Goal: Task Accomplishment & Management: Complete application form

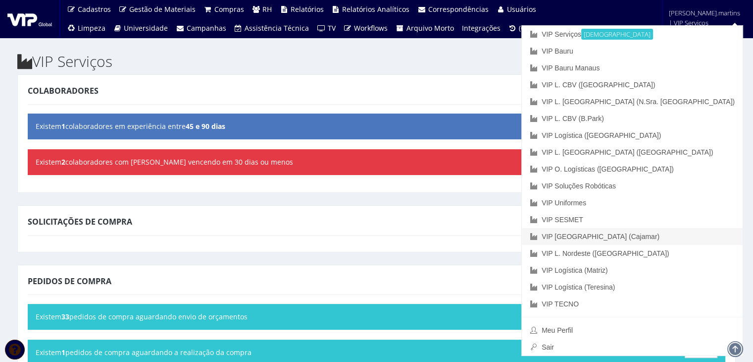
click at [693, 234] on link "VIP [GEOGRAPHIC_DATA] (Cajamar)" at bounding box center [632, 236] width 221 height 17
click at [682, 238] on link "VIP [GEOGRAPHIC_DATA] (Cajamar)" at bounding box center [632, 236] width 221 height 17
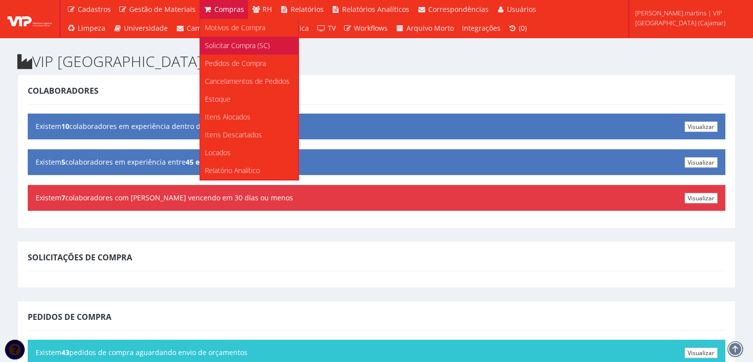
click at [220, 41] on span "Solicitar Compra (SC)" at bounding box center [237, 45] width 65 height 9
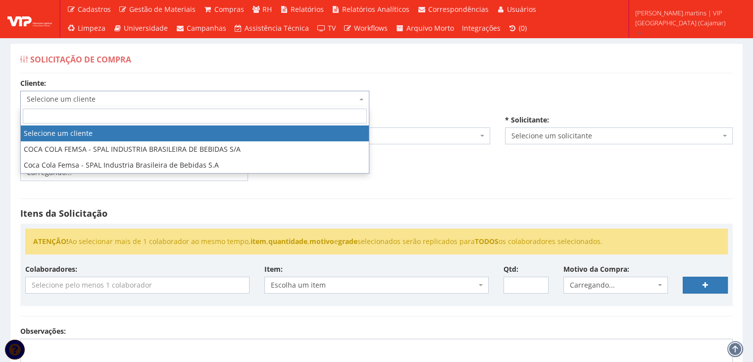
click at [144, 100] on span "Selecione um cliente" at bounding box center [192, 99] width 330 height 10
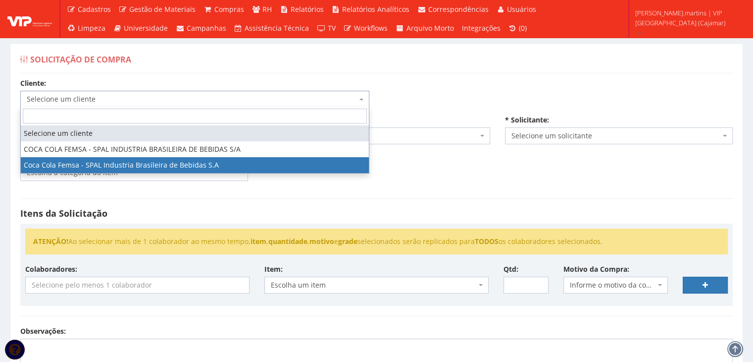
select select "51"
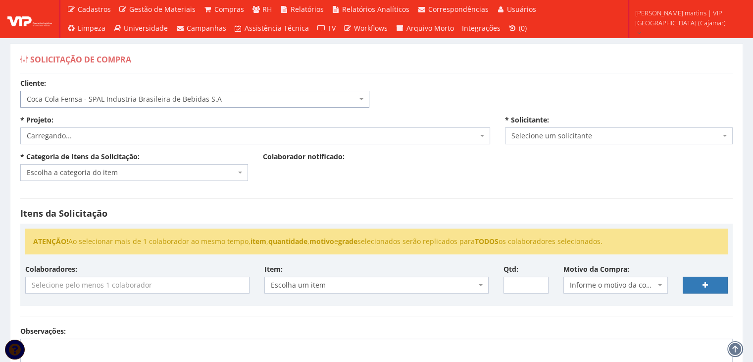
click at [129, 137] on span "Carregando..." at bounding box center [252, 136] width 451 height 10
click at [126, 137] on span "Selecione um projeto" at bounding box center [252, 136] width 451 height 10
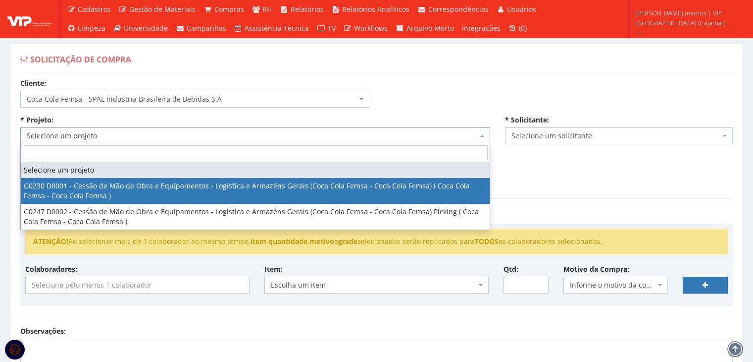
select select "230"
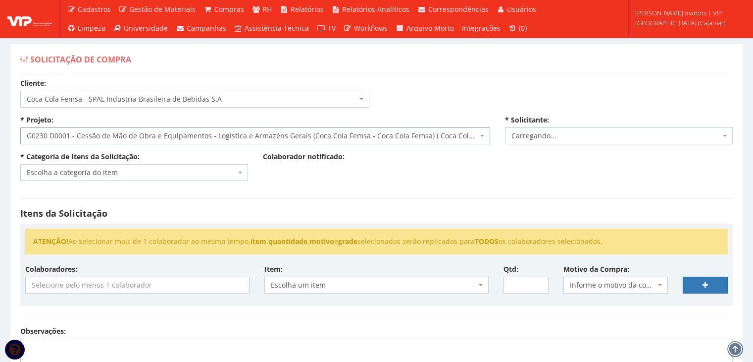
click at [108, 174] on span "Escolha a categoria do item" at bounding box center [131, 172] width 209 height 10
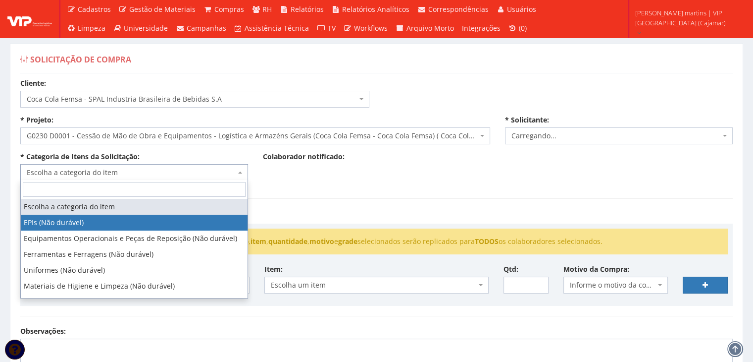
select select "1"
select select "2471"
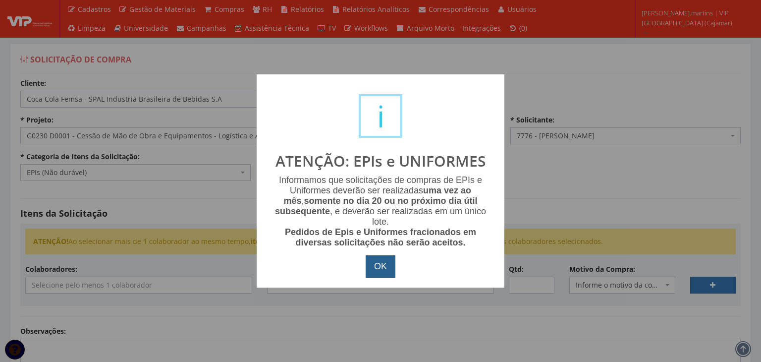
click at [376, 271] on button "OK" at bounding box center [381, 266] width 30 height 23
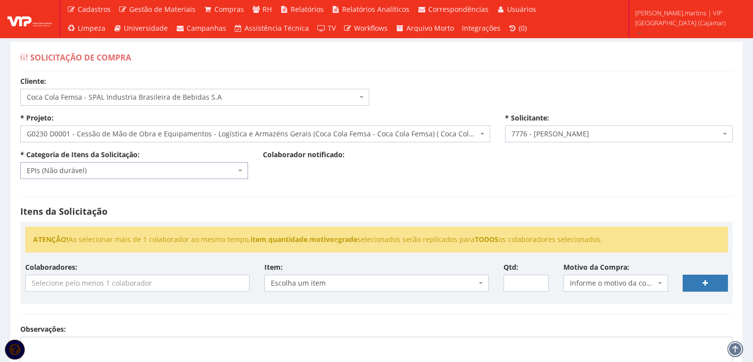
scroll to position [132, 0]
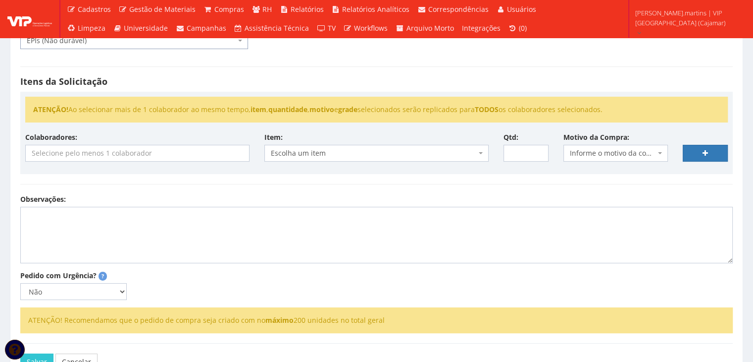
click at [159, 150] on input "search" at bounding box center [137, 153] width 223 height 16
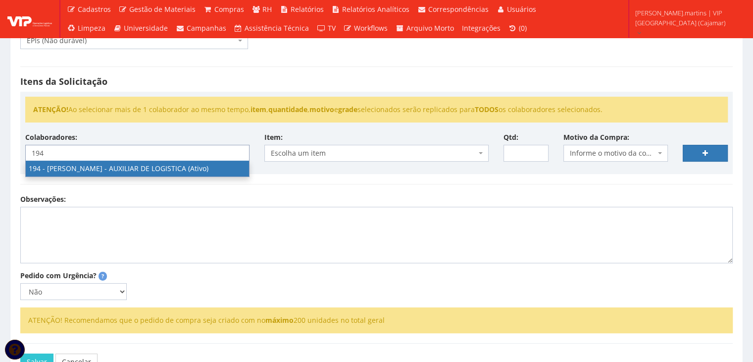
type input "194"
select select "4094"
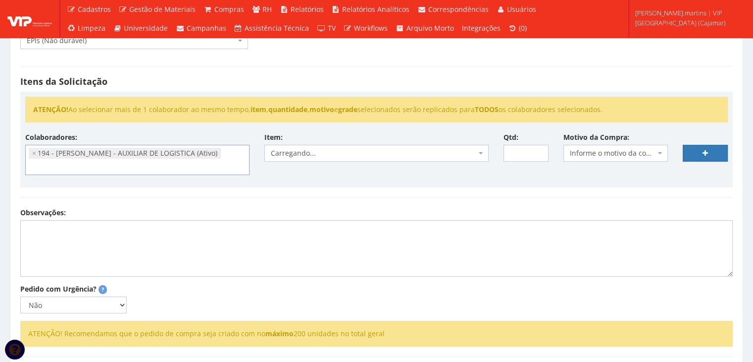
scroll to position [230, 0]
click at [314, 151] on span "Carregando..." at bounding box center [374, 153] width 206 height 10
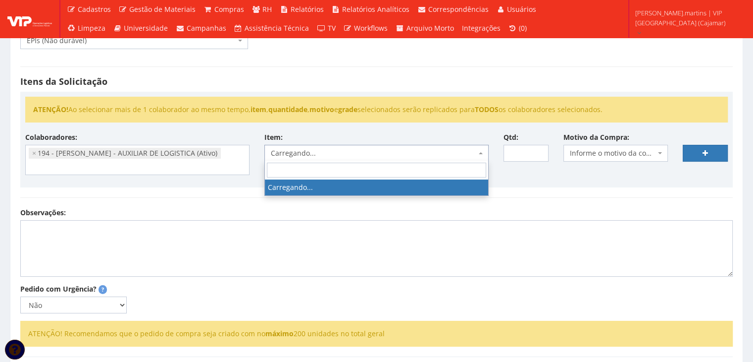
click at [314, 151] on span "Carregando..." at bounding box center [374, 153] width 206 height 10
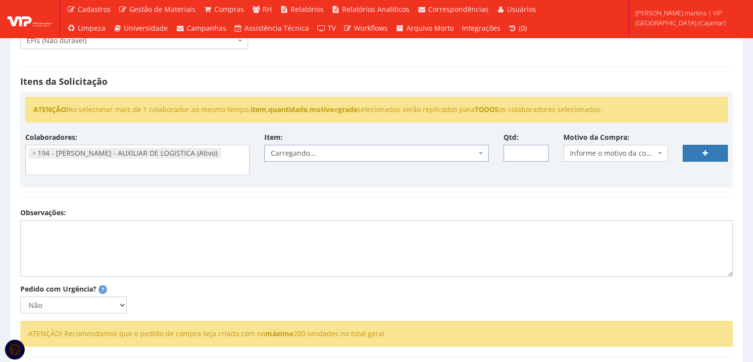
click at [521, 151] on input "Qtd:" at bounding box center [526, 153] width 45 height 17
click at [424, 150] on span "Escolha um item" at bounding box center [374, 153] width 206 height 10
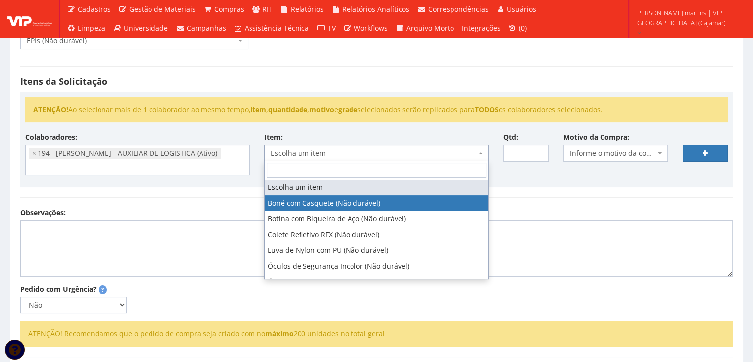
select select "41"
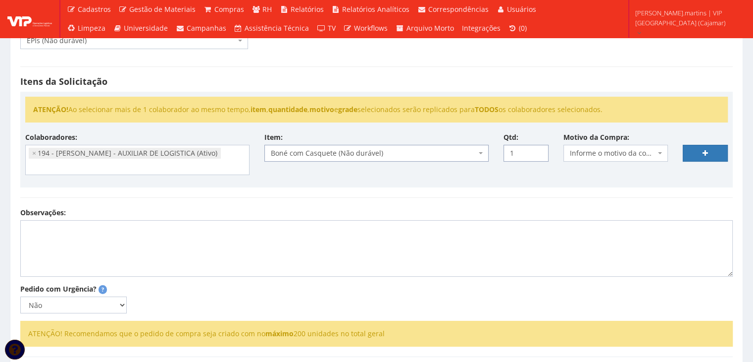
drag, startPoint x: 536, startPoint y: 149, endPoint x: 554, endPoint y: 150, distance: 17.3
type input "1"
click at [536, 149] on input "1" at bounding box center [526, 153] width 45 height 17
click at [599, 155] on span "Informe o motivo da compra" at bounding box center [613, 153] width 86 height 10
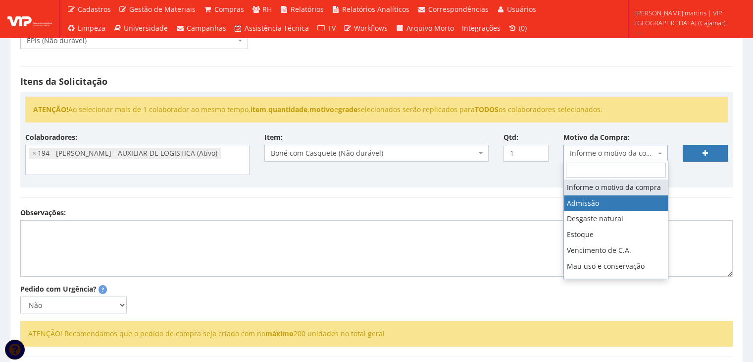
select select "1"
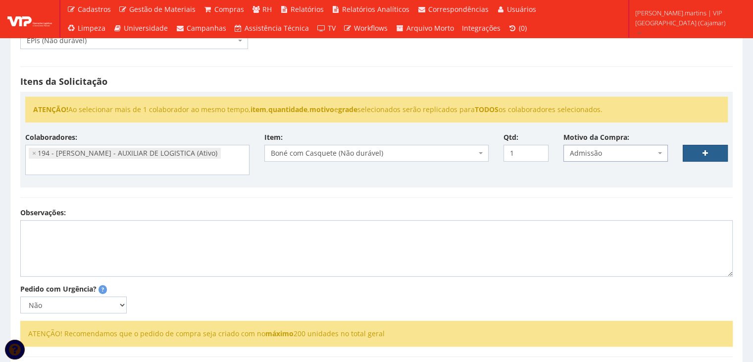
click at [709, 151] on link at bounding box center [705, 153] width 45 height 17
select select
type input "0"
select select
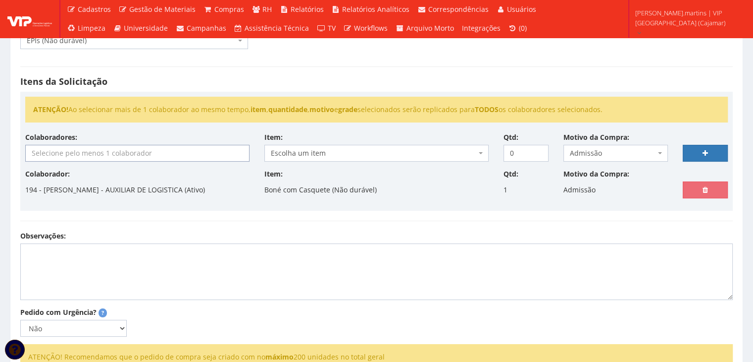
click at [36, 155] on input "search" at bounding box center [137, 153] width 223 height 16
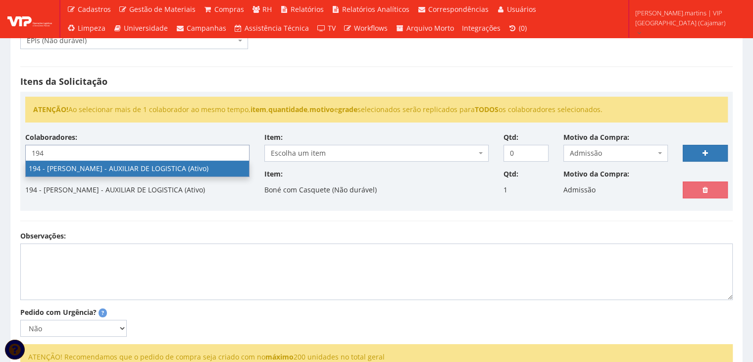
type input "194"
select select "4094"
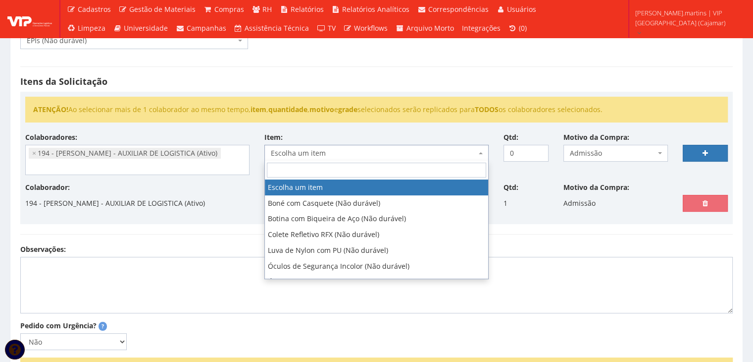
click at [289, 146] on span "Escolha um item" at bounding box center [377, 153] width 224 height 17
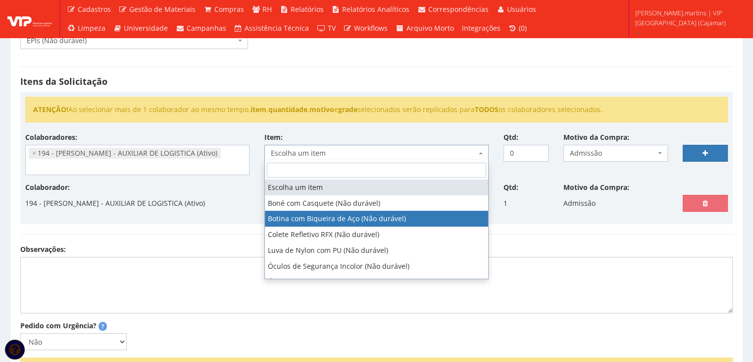
select select "46"
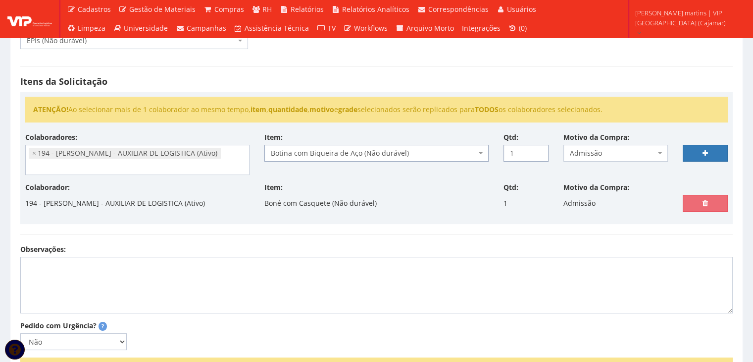
type input "1"
click at [537, 149] on input "1" at bounding box center [526, 153] width 45 height 17
click at [703, 151] on icon at bounding box center [705, 153] width 5 height 7
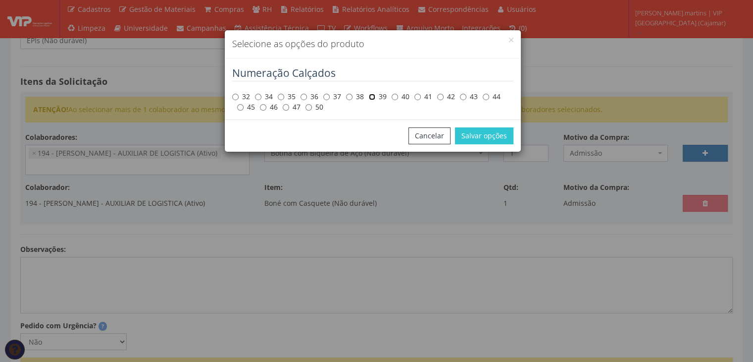
click at [371, 96] on input "39" at bounding box center [372, 97] width 6 height 6
radio input "true"
click at [473, 136] on button "Salvar opções" at bounding box center [484, 135] width 58 height 17
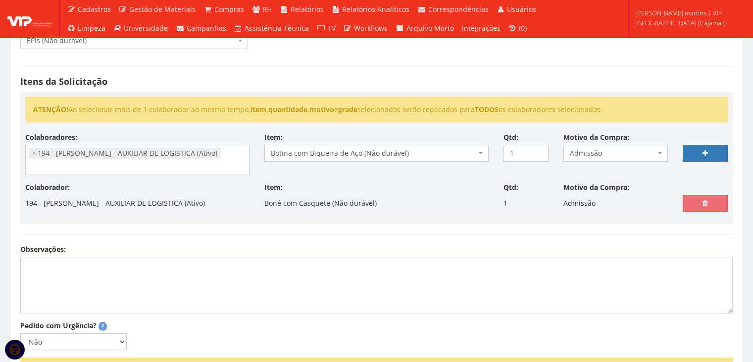
select select
type input "0"
select select
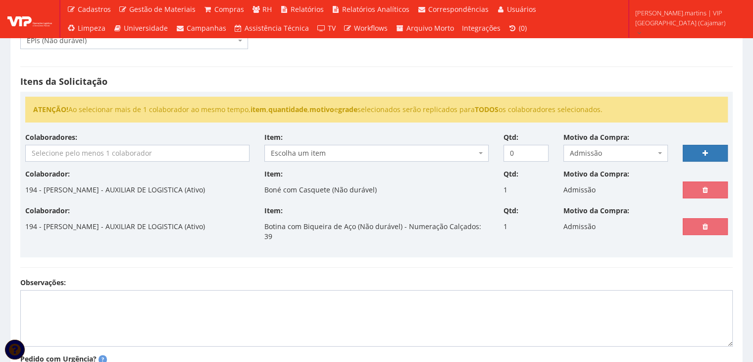
click at [111, 156] on input "search" at bounding box center [137, 153] width 223 height 16
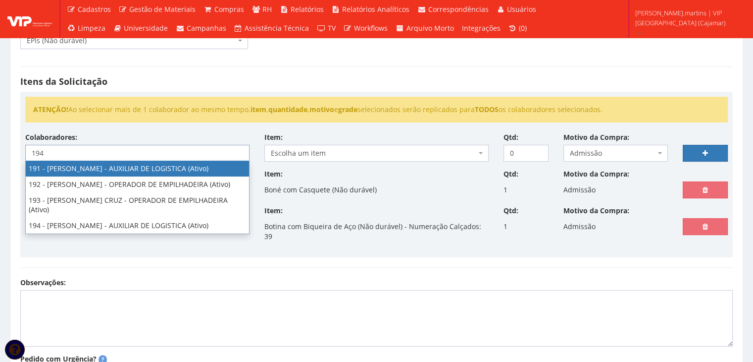
type input "194"
select select "4094"
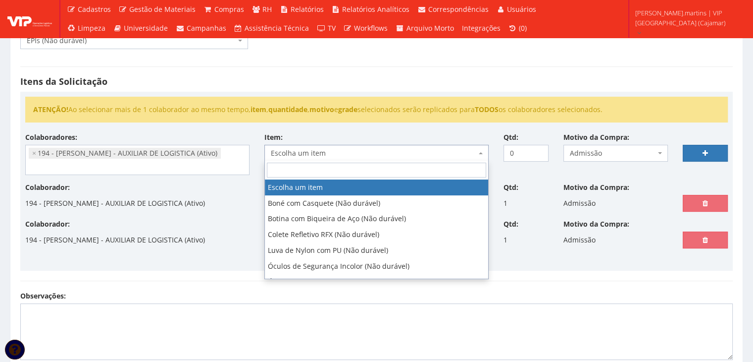
click at [316, 151] on span "Escolha um item" at bounding box center [374, 153] width 206 height 10
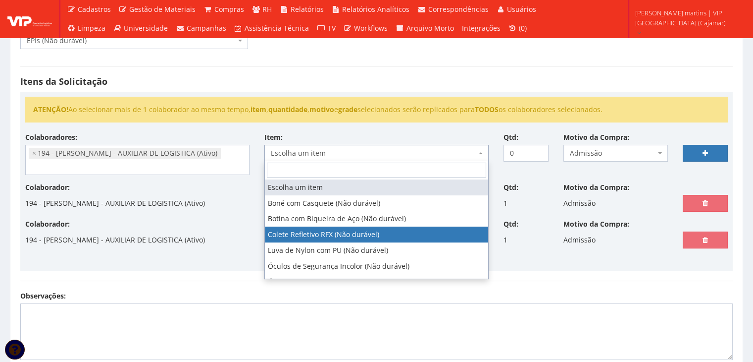
select select "104"
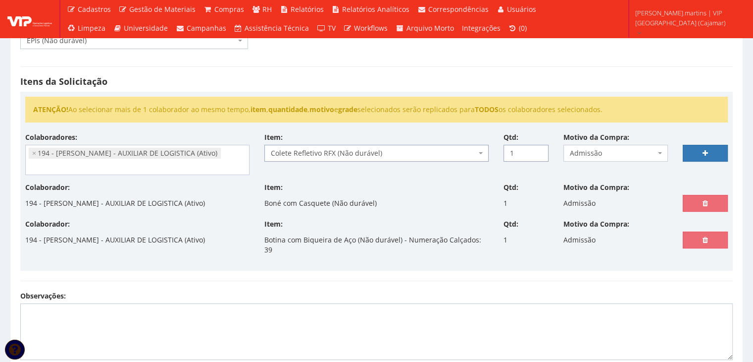
type input "1"
click at [539, 149] on input "1" at bounding box center [526, 153] width 45 height 17
click at [696, 153] on link at bounding box center [705, 153] width 45 height 17
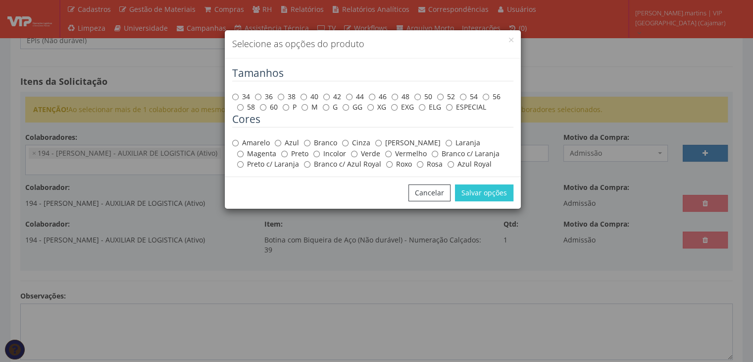
click at [267, 141] on label "Amarelo" at bounding box center [251, 143] width 38 height 10
click at [239, 141] on input "Amarelo" at bounding box center [235, 143] width 6 height 6
radio input "true"
click at [344, 107] on input "GG" at bounding box center [346, 107] width 6 height 6
radio input "true"
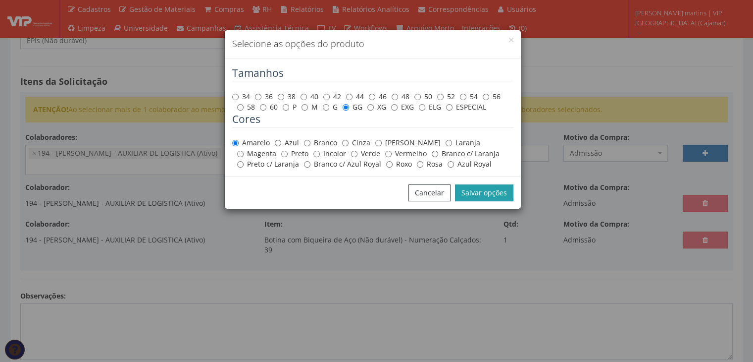
click at [468, 193] on button "Salvar opções" at bounding box center [484, 192] width 58 height 17
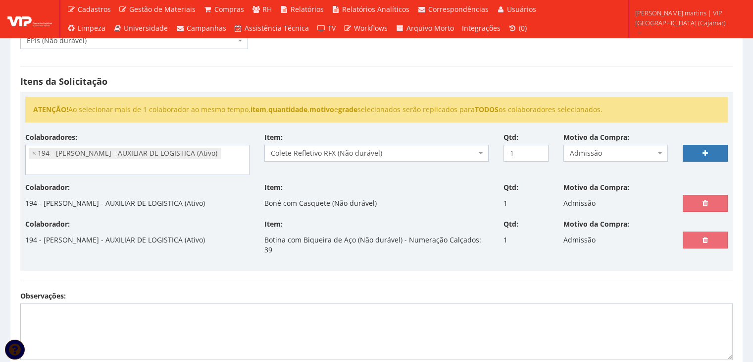
select select
type input "0"
select select
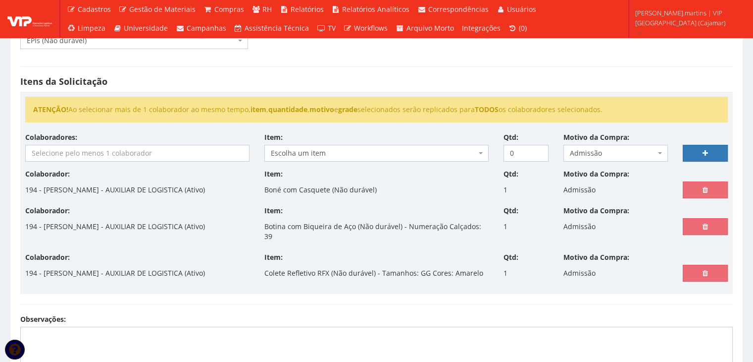
click at [150, 153] on input "search" at bounding box center [137, 153] width 223 height 16
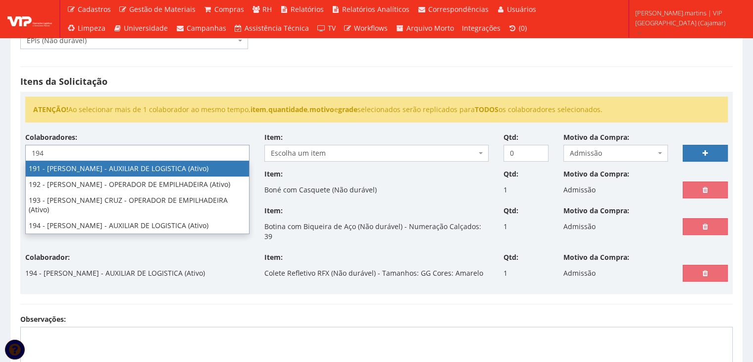
type input "194"
select select "4094"
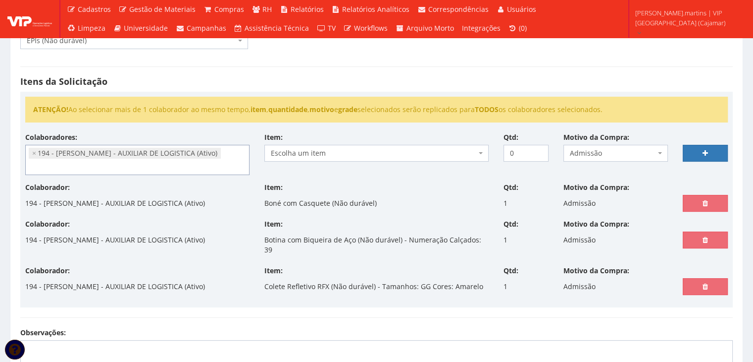
click at [349, 150] on span "Escolha um item" at bounding box center [374, 153] width 206 height 10
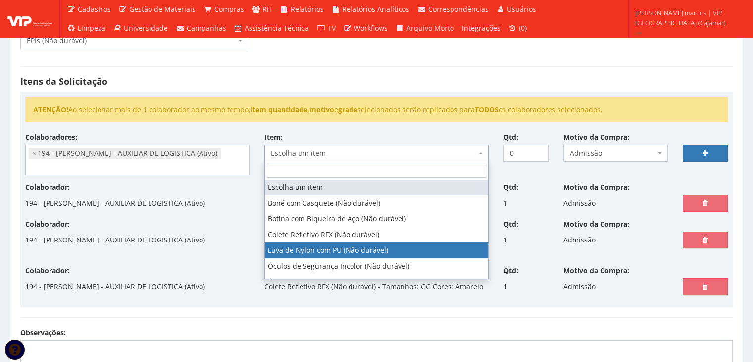
select select "216"
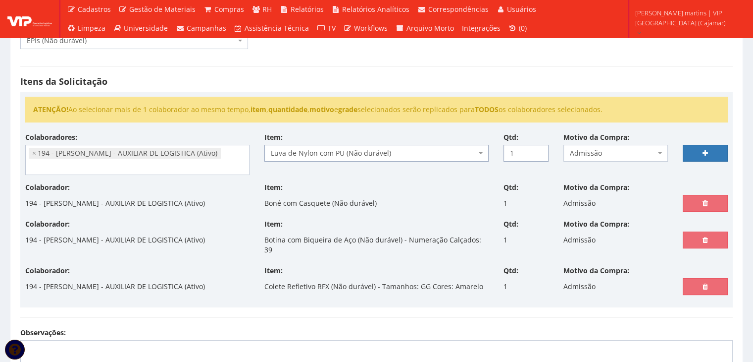
click at [537, 147] on input "1" at bounding box center [526, 153] width 45 height 17
click at [537, 147] on input "2" at bounding box center [526, 153] width 45 height 17
type input "3"
click at [537, 147] on input "3" at bounding box center [526, 153] width 45 height 17
click at [704, 146] on link at bounding box center [705, 153] width 45 height 17
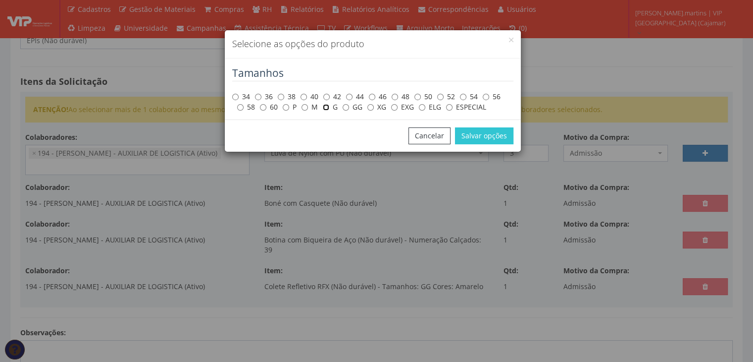
click at [328, 107] on input "G" at bounding box center [326, 107] width 6 height 6
radio input "true"
click at [478, 133] on button "Salvar opções" at bounding box center [484, 135] width 58 height 17
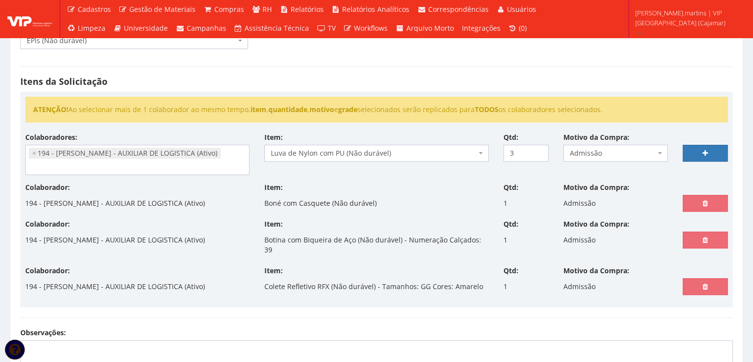
select select
type input "0"
select select
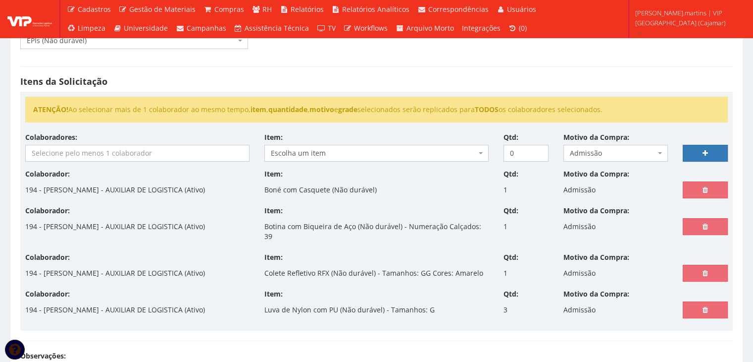
click at [73, 159] on input "search" at bounding box center [137, 153] width 223 height 16
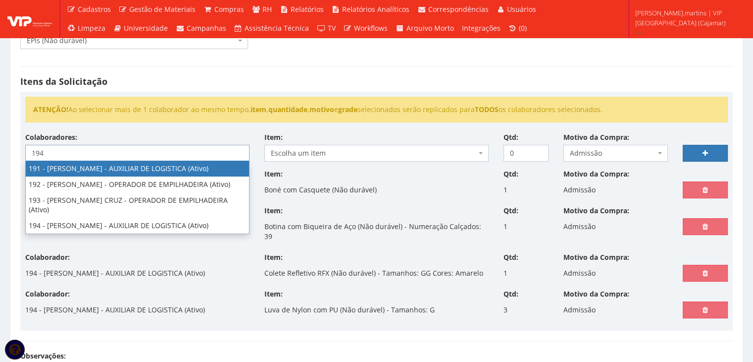
type input "194"
select select "4094"
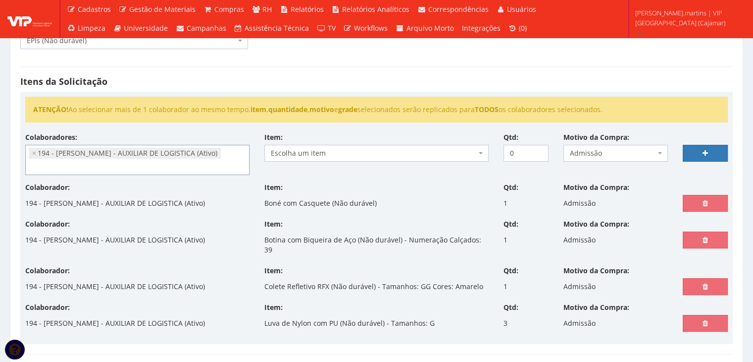
click at [438, 155] on span "Escolha um item" at bounding box center [374, 153] width 206 height 10
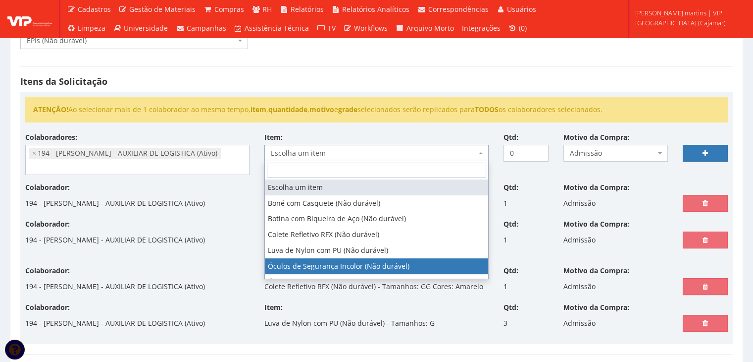
select select "246"
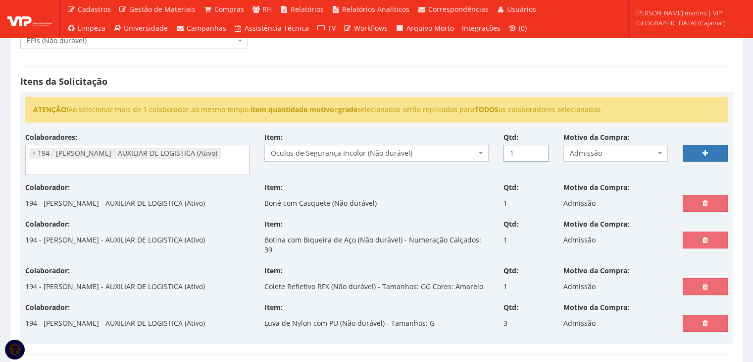
type input "1"
click at [538, 149] on input "1" at bounding box center [526, 153] width 45 height 17
click at [703, 150] on icon at bounding box center [705, 153] width 5 height 7
select select
type input "0"
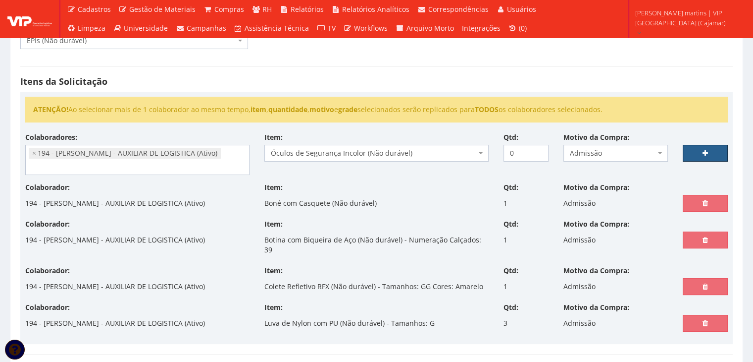
select select
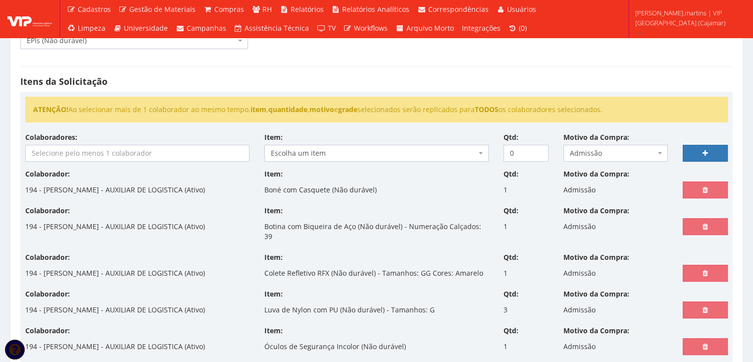
click at [158, 148] on input "search" at bounding box center [137, 153] width 223 height 16
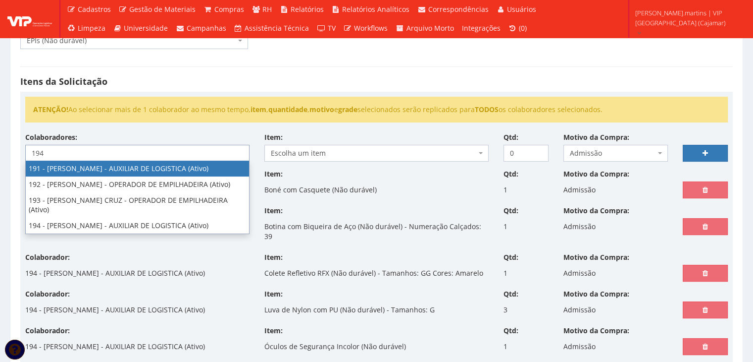
type input "194"
select select "4094"
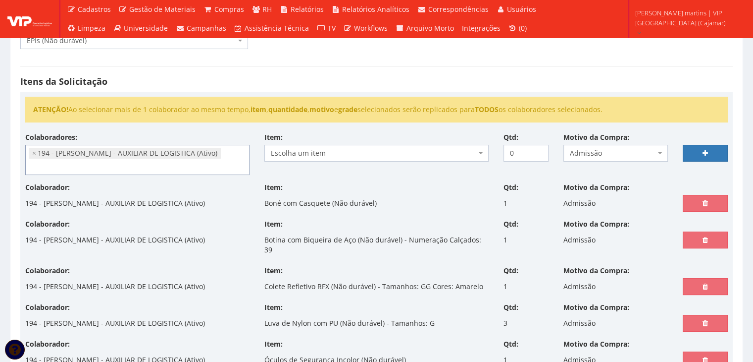
click at [470, 148] on span "Escolha um item" at bounding box center [374, 153] width 206 height 10
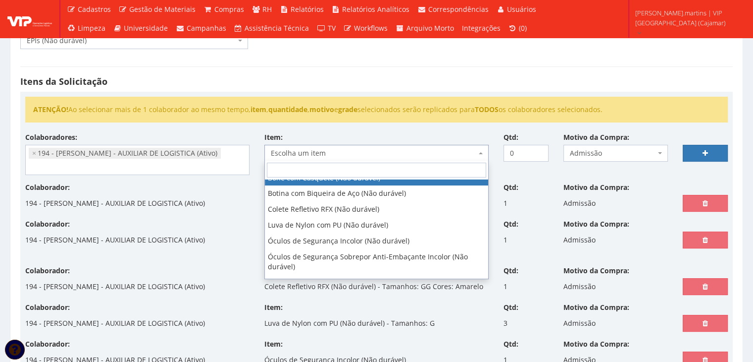
scroll to position [38, 0]
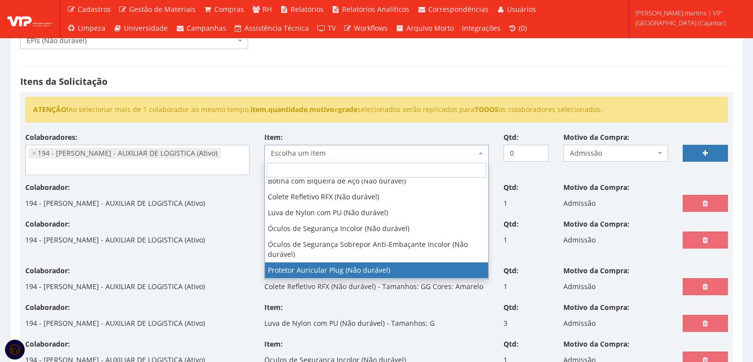
select select "292"
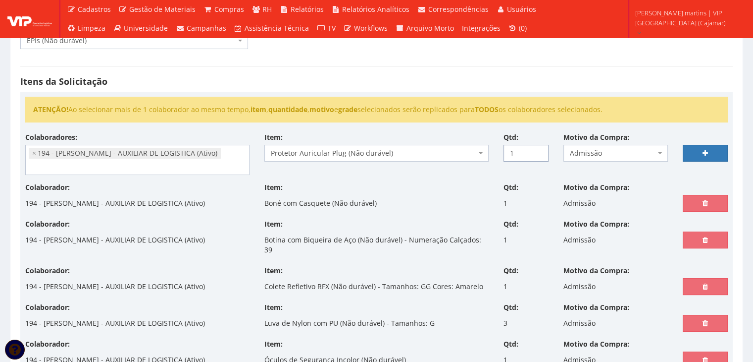
click at [538, 149] on input "1" at bounding box center [526, 153] width 45 height 17
click at [538, 149] on input "2" at bounding box center [526, 153] width 45 height 17
type input "3"
click at [538, 149] on input "3" at bounding box center [526, 153] width 45 height 17
click at [720, 147] on link at bounding box center [705, 153] width 45 height 17
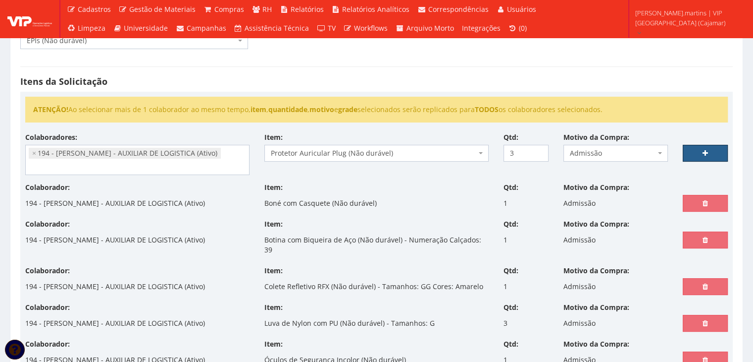
select select
type input "0"
select select
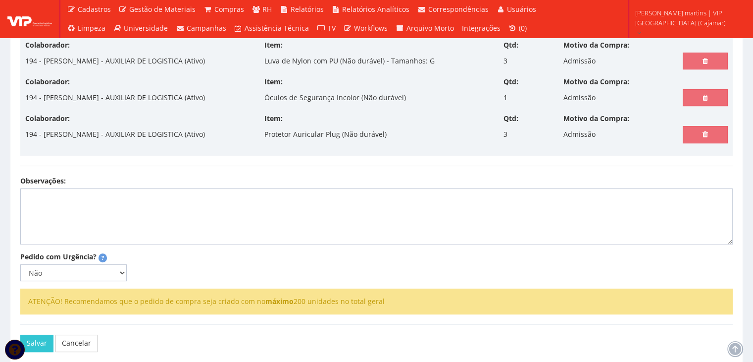
scroll to position [418, 0]
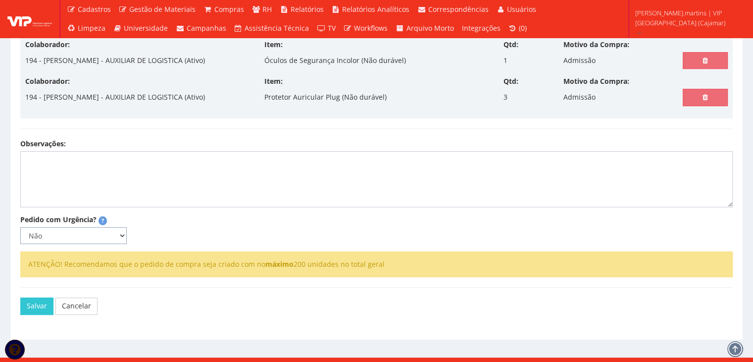
click at [82, 227] on select "Não Sim" at bounding box center [73, 235] width 106 height 17
select select "1"
click at [20, 227] on select "Não Sim" at bounding box center [73, 235] width 106 height 17
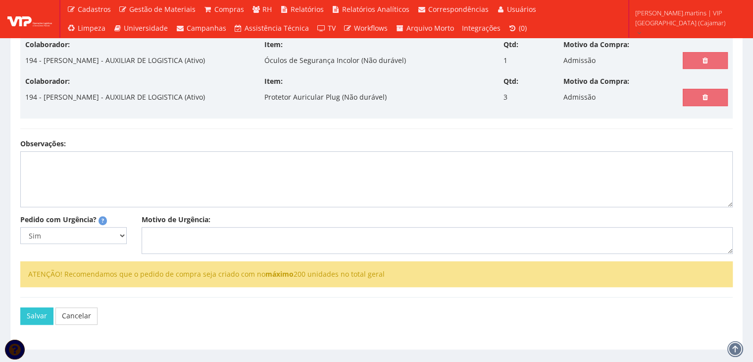
click at [208, 214] on div "Motivo de Urgência:" at bounding box center [437, 233] width 606 height 39
click at [208, 227] on textarea "Motivo de Urgência:" at bounding box center [437, 240] width 591 height 27
type textarea "Admissão"
click at [36, 307] on button "Salvar" at bounding box center [36, 315] width 33 height 17
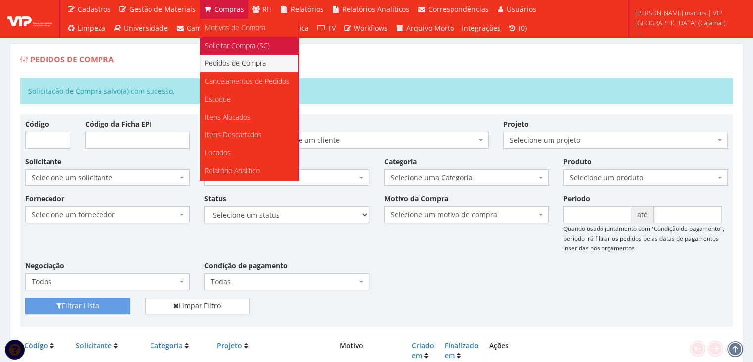
click at [237, 48] on span "Solicitar Compra (SC)" at bounding box center [237, 45] width 65 height 9
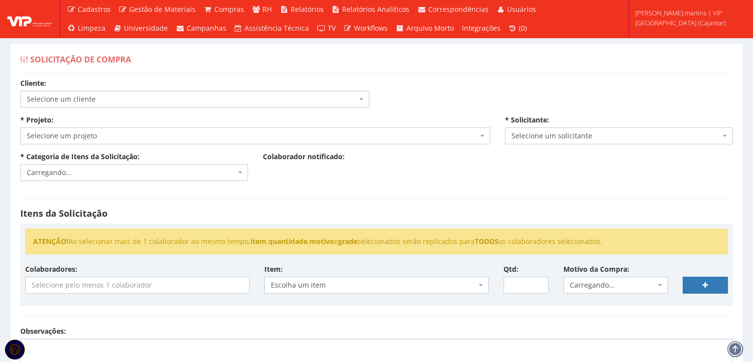
select select "51"
click at [20, 90] on select "Selecione um cliente COCA COLA FEMSA - SPAL INDUSTRIA BRASILEIRA DE BEBIDAS S/A…" at bounding box center [20, 90] width 0 height 0
click at [158, 125] on div "* Projeto: Carregando... Carregando..." at bounding box center [255, 129] width 485 height 29
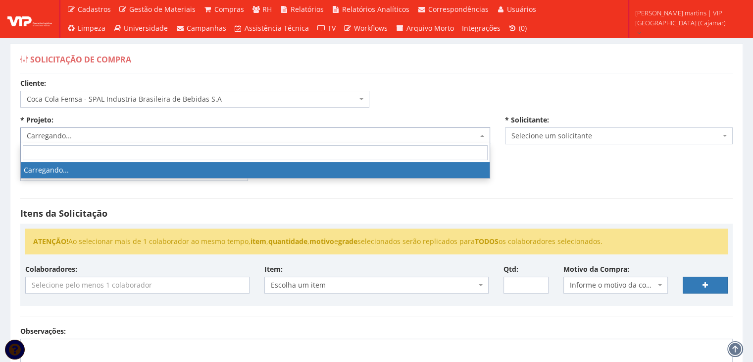
click at [156, 133] on span "Carregando..." at bounding box center [252, 136] width 451 height 10
click at [155, 133] on span "Selecione um projeto" at bounding box center [252, 136] width 451 height 10
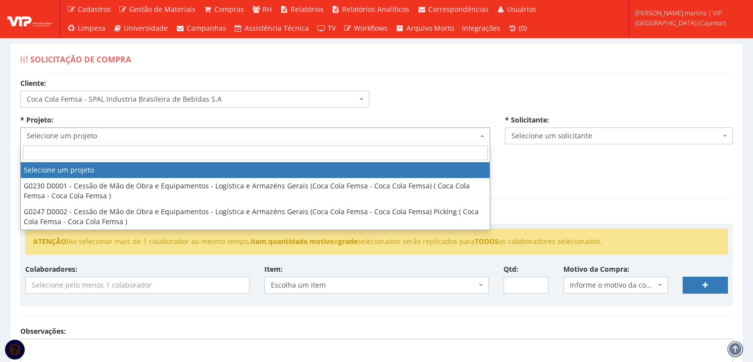
click at [155, 133] on span "Selecione um projeto" at bounding box center [252, 136] width 451 height 10
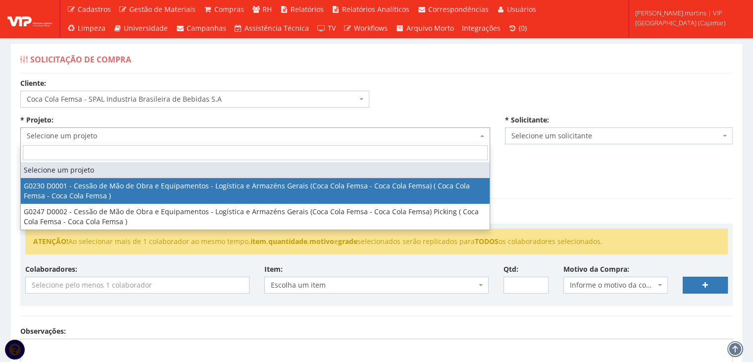
select select "230"
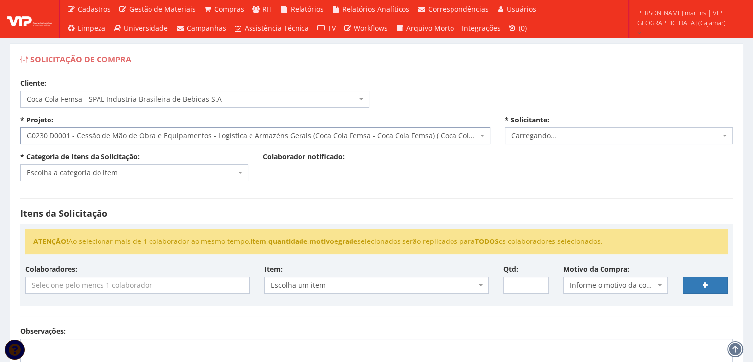
click at [120, 171] on span "Escolha a categoria do item" at bounding box center [131, 172] width 209 height 10
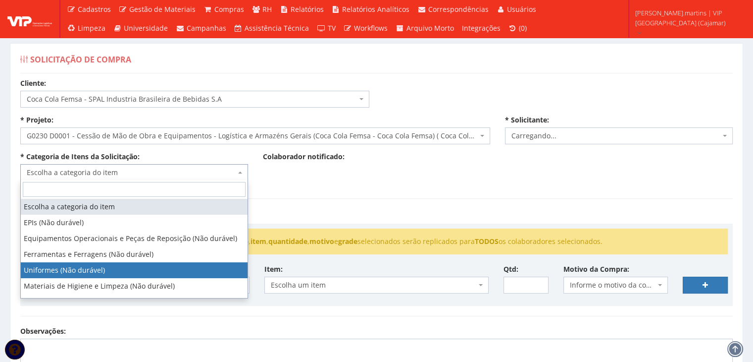
select select "4"
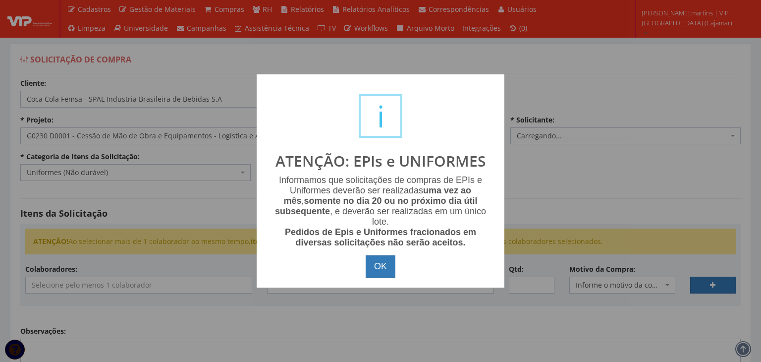
select select "2471"
click at [368, 274] on button "OK" at bounding box center [381, 266] width 30 height 23
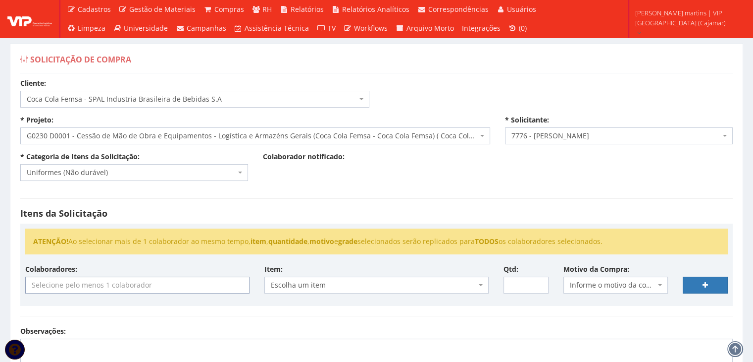
click at [211, 282] on input "search" at bounding box center [137, 285] width 223 height 16
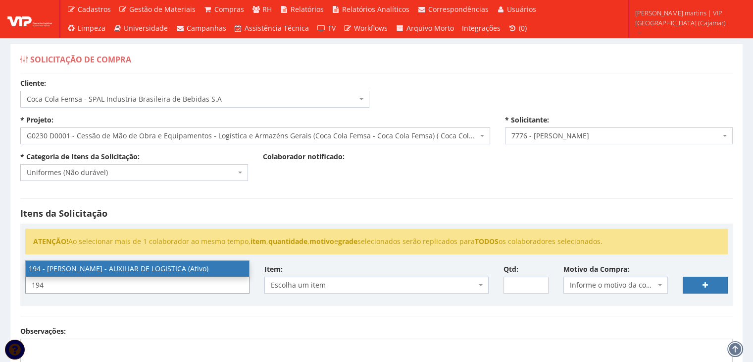
type input "194"
select select "4094"
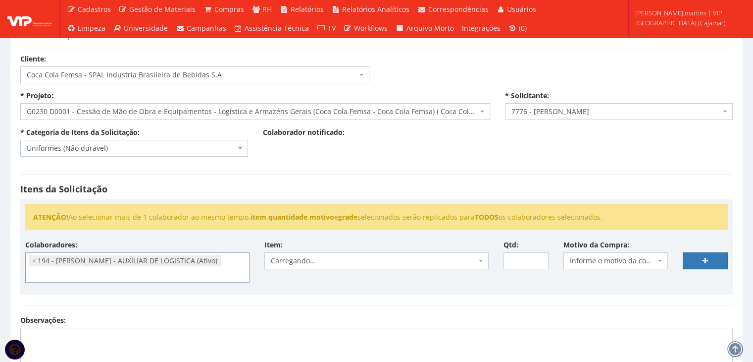
scroll to position [66, 0]
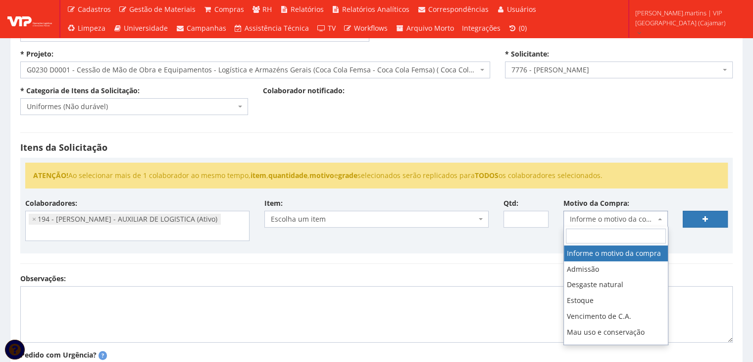
click at [588, 222] on span "Informe o motivo da compra" at bounding box center [613, 219] width 86 height 10
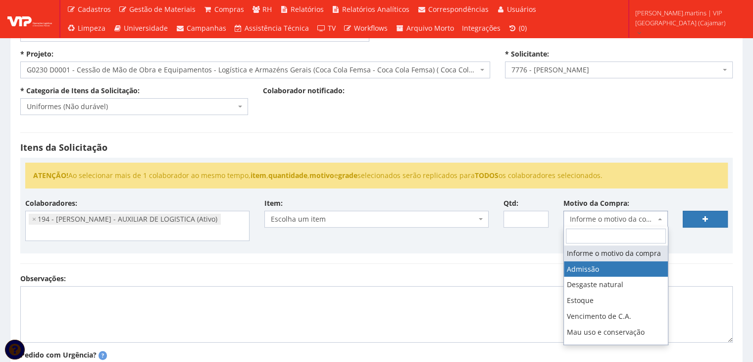
select select "1"
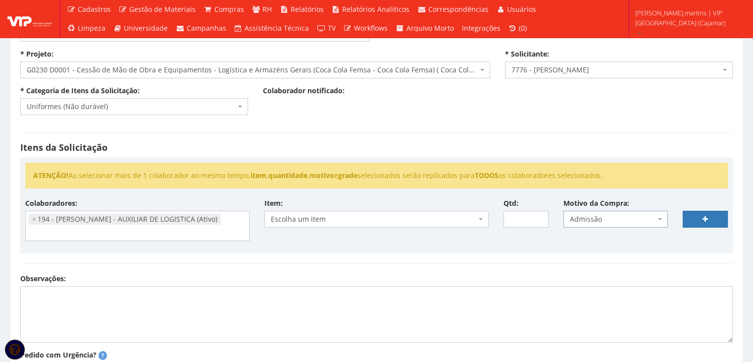
click at [463, 218] on span "Escolha um item" at bounding box center [374, 219] width 206 height 10
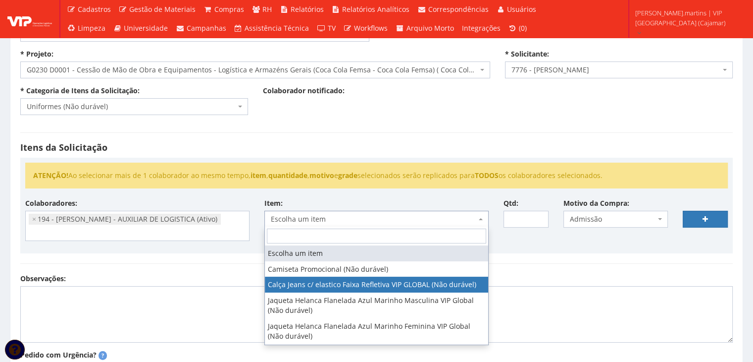
select select "2326"
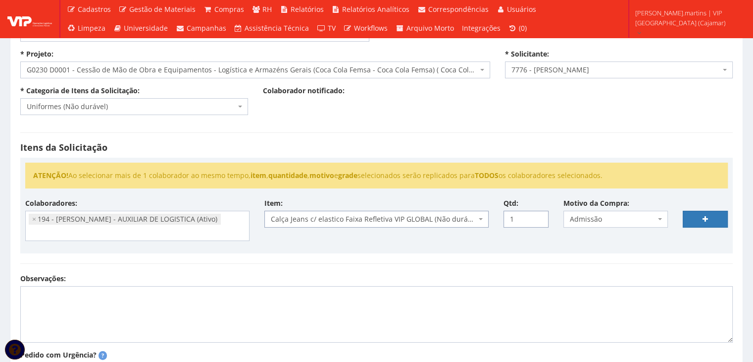
click at [538, 214] on input "1" at bounding box center [526, 219] width 45 height 17
type input "2"
click at [538, 214] on input "2" at bounding box center [526, 219] width 45 height 17
click at [699, 220] on link at bounding box center [705, 219] width 45 height 17
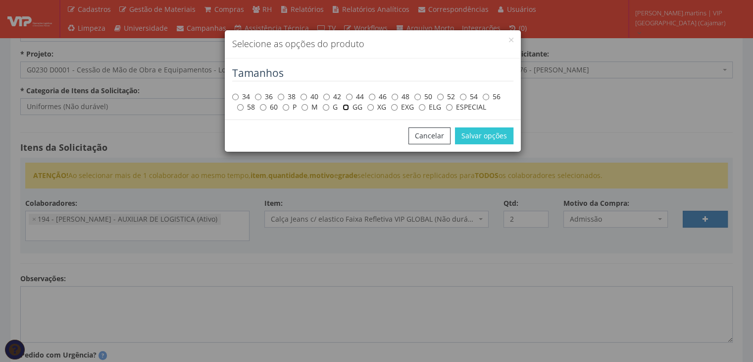
click at [344, 105] on input "GG" at bounding box center [346, 107] width 6 height 6
radio input "true"
click at [485, 138] on button "Salvar opções" at bounding box center [484, 135] width 58 height 17
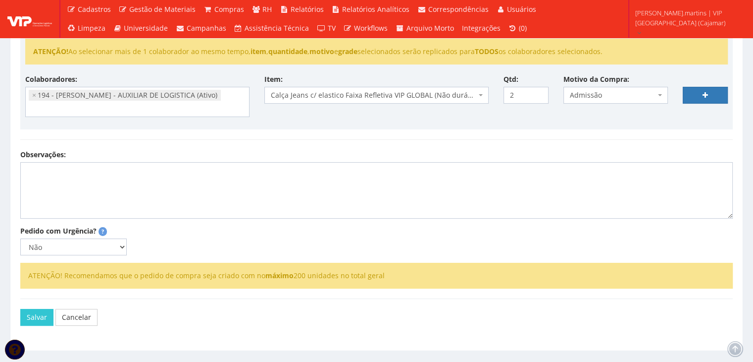
scroll to position [198, 0]
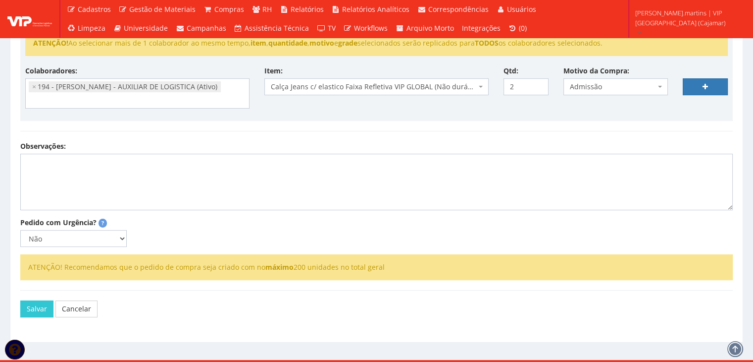
select select
type input "0"
select select
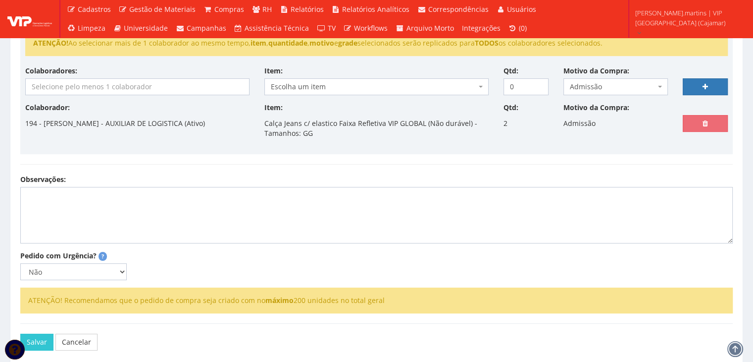
click at [146, 95] on div "Colaboradores: 76 - ADRIANO SILVA ARAUJO - OPERADOR DE EMPILHADEIRA (Ativo) 191…" at bounding box center [377, 84] width 718 height 37
click at [145, 87] on input "search" at bounding box center [137, 87] width 223 height 16
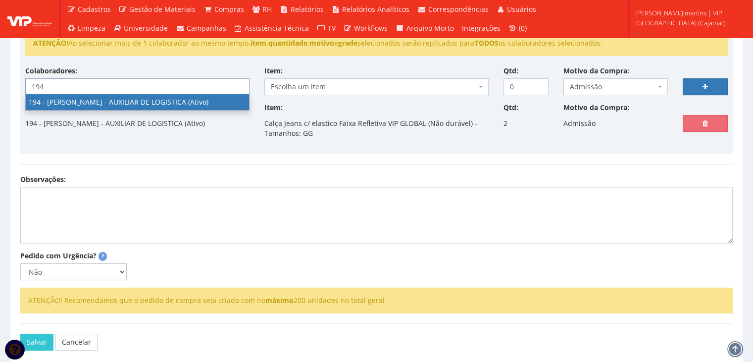
type input "194"
select select "4094"
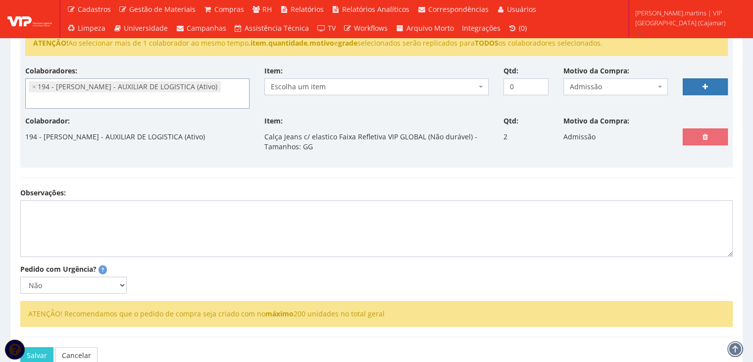
click at [327, 84] on span "Escolha um item" at bounding box center [374, 87] width 206 height 10
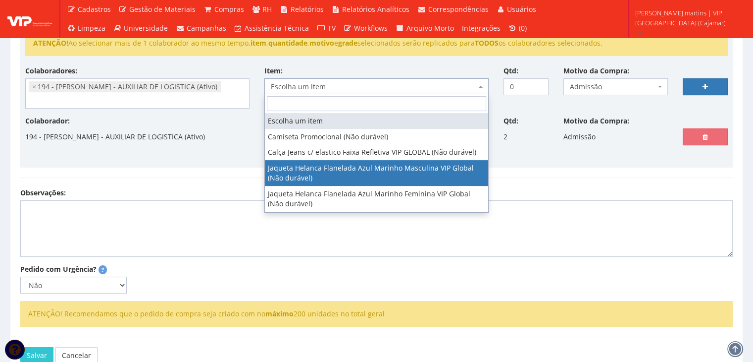
select select "2338"
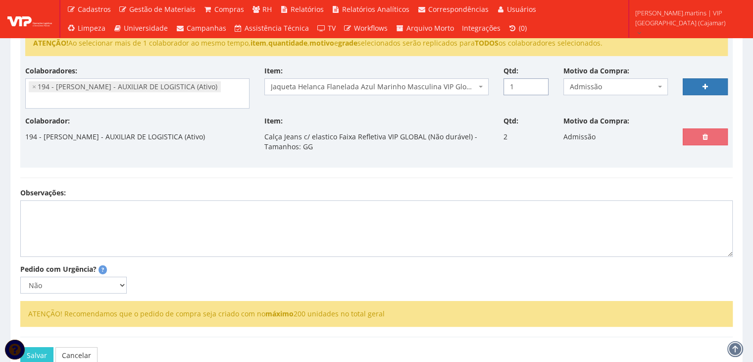
type input "1"
click at [538, 82] on input "1" at bounding box center [526, 86] width 45 height 17
click at [698, 83] on link at bounding box center [705, 86] width 45 height 17
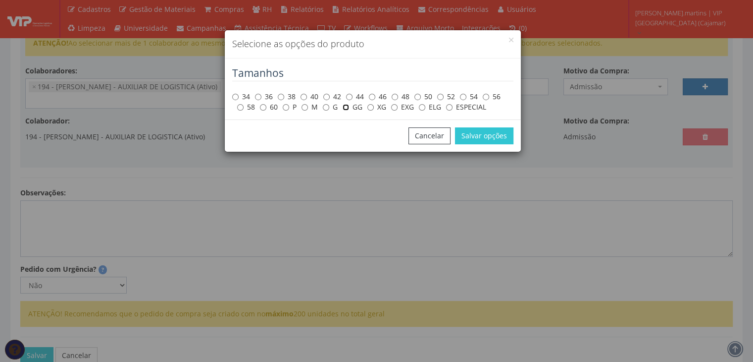
click at [345, 108] on input "GG" at bounding box center [346, 107] width 6 height 6
radio input "true"
click at [471, 129] on button "Salvar opções" at bounding box center [484, 135] width 58 height 17
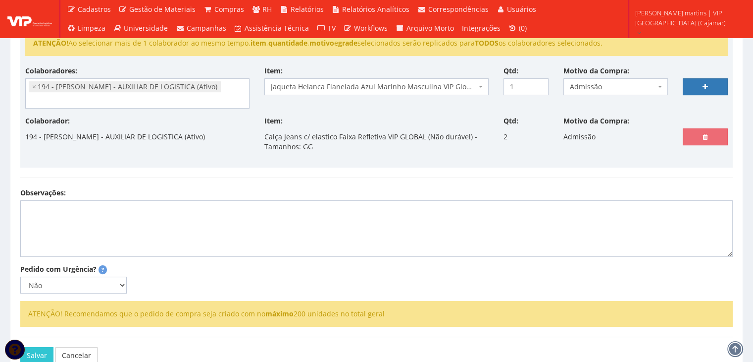
select select
type input "0"
select select
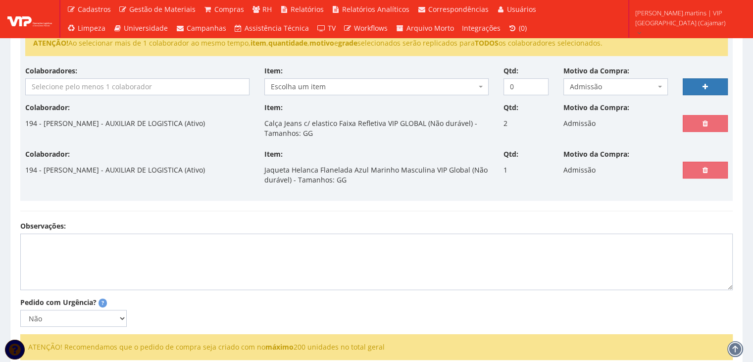
click at [123, 88] on input "search" at bounding box center [137, 87] width 223 height 16
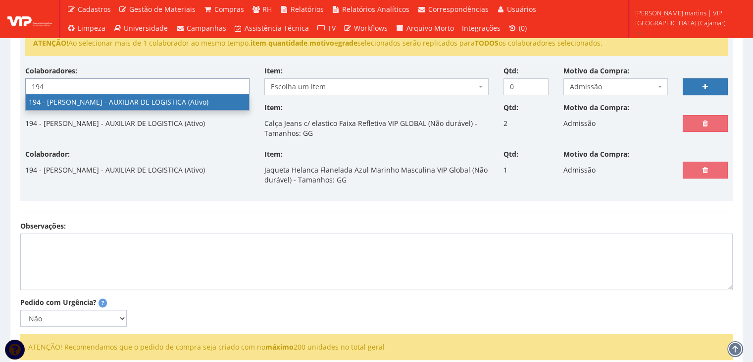
type input "194"
select select "4094"
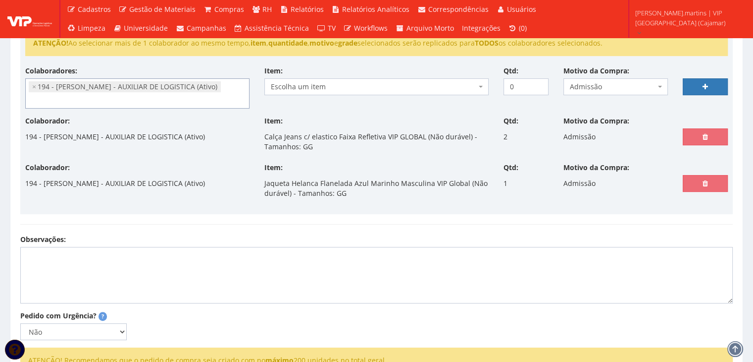
click at [319, 88] on span "Escolha um item" at bounding box center [374, 87] width 206 height 10
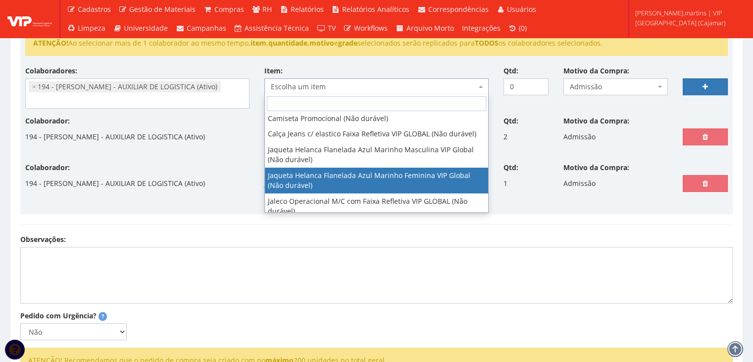
scroll to position [26, 0]
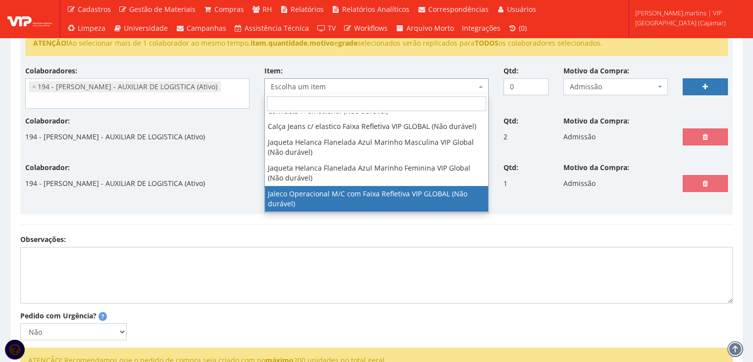
select select "2376"
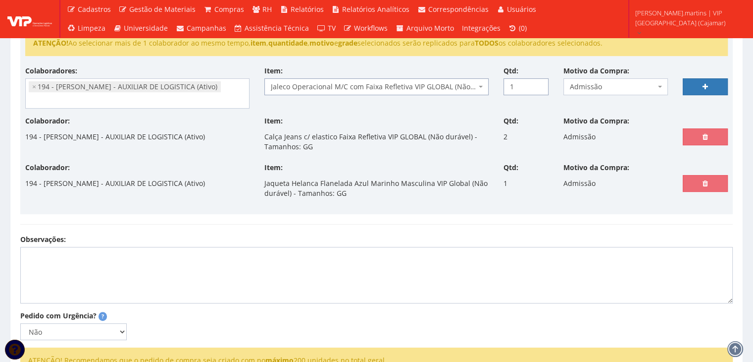
click at [539, 82] on input "1" at bounding box center [526, 86] width 45 height 17
type input "2"
click at [539, 82] on input "2" at bounding box center [526, 86] width 45 height 17
click at [699, 89] on link at bounding box center [705, 86] width 45 height 17
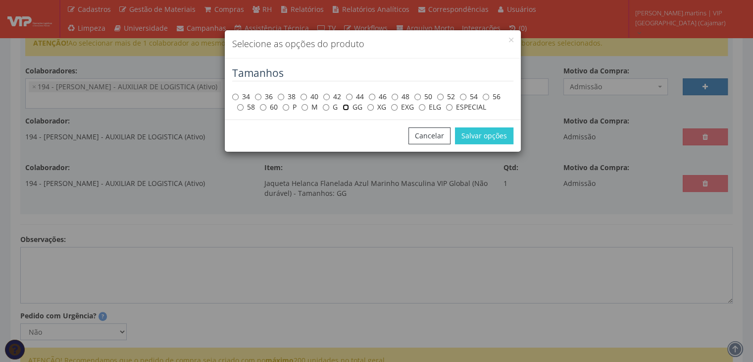
click at [343, 106] on input "GG" at bounding box center [346, 107] width 6 height 6
radio input "true"
click at [493, 133] on button "Salvar opções" at bounding box center [484, 135] width 58 height 17
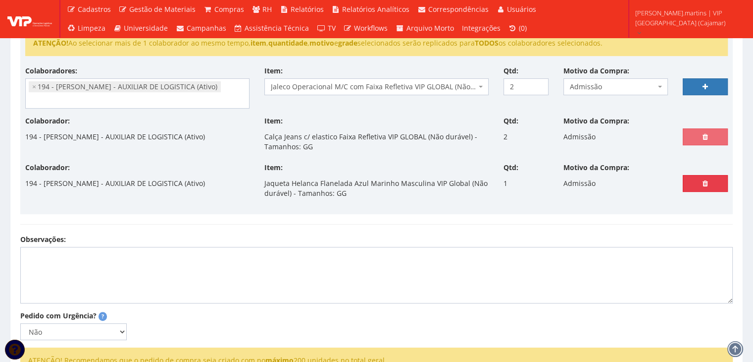
select select
type input "0"
select select
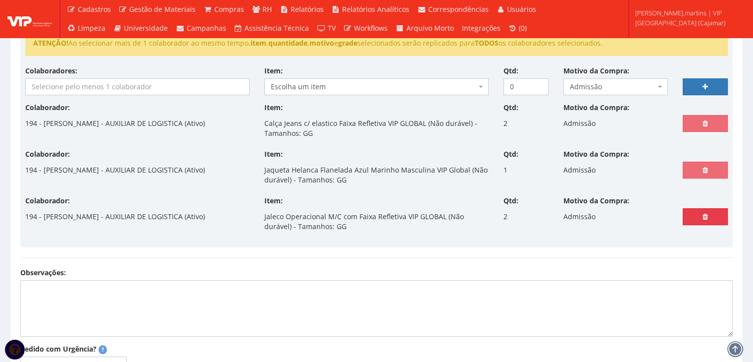
click at [705, 215] on icon at bounding box center [705, 216] width 5 height 7
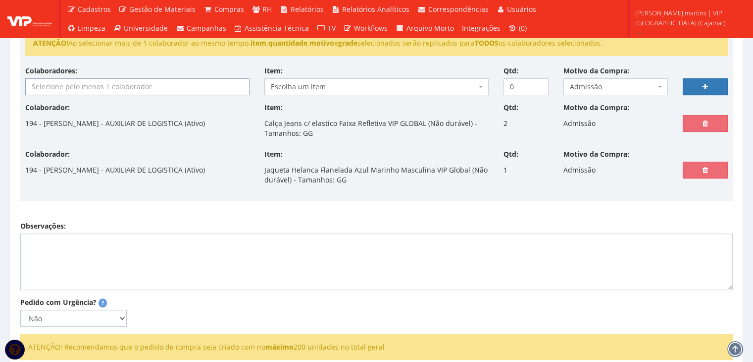
click at [66, 88] on input "search" at bounding box center [137, 87] width 223 height 16
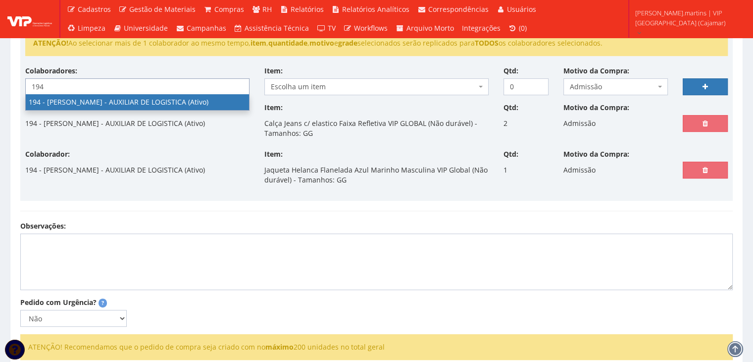
type input "194"
select select "4094"
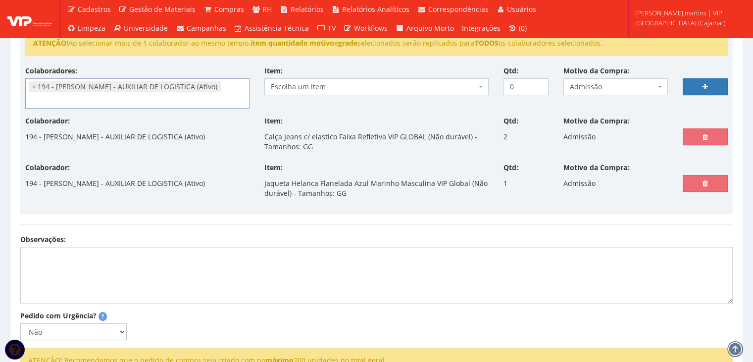
click at [401, 82] on span "Escolha um item" at bounding box center [374, 87] width 206 height 10
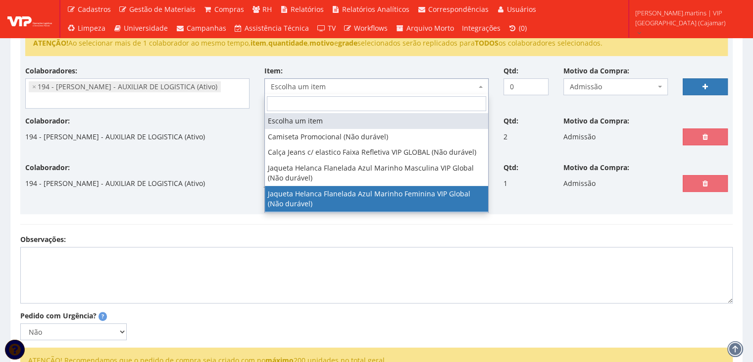
select select "2339"
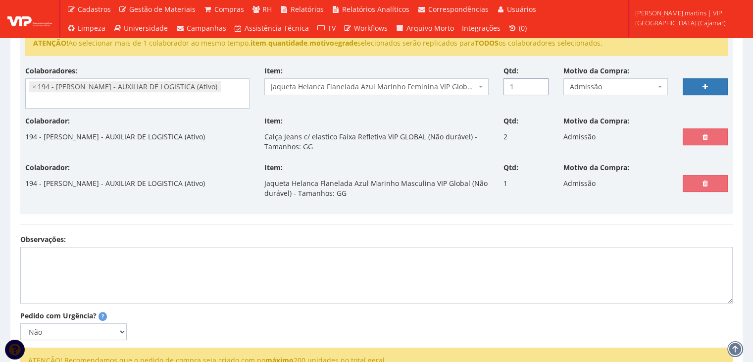
type input "1"
click at [539, 82] on input "1" at bounding box center [526, 86] width 45 height 17
click at [715, 82] on link at bounding box center [705, 86] width 45 height 17
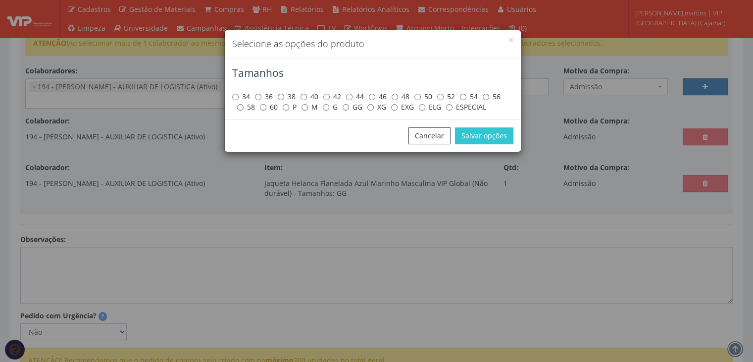
click at [350, 107] on label "GG" at bounding box center [353, 107] width 20 height 10
click at [349, 107] on input "GG" at bounding box center [346, 107] width 6 height 6
radio input "true"
click at [468, 133] on button "Salvar opções" at bounding box center [484, 135] width 58 height 17
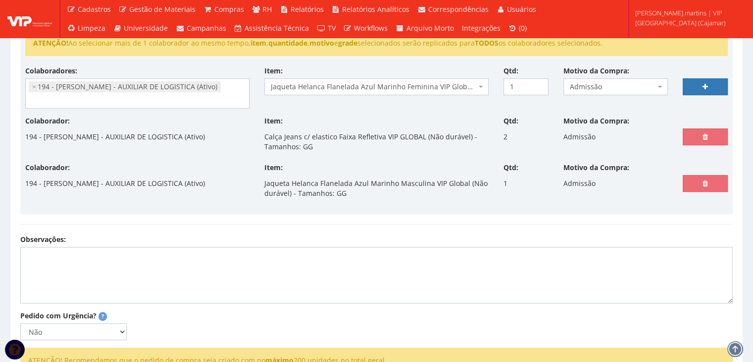
select select
type input "0"
select select
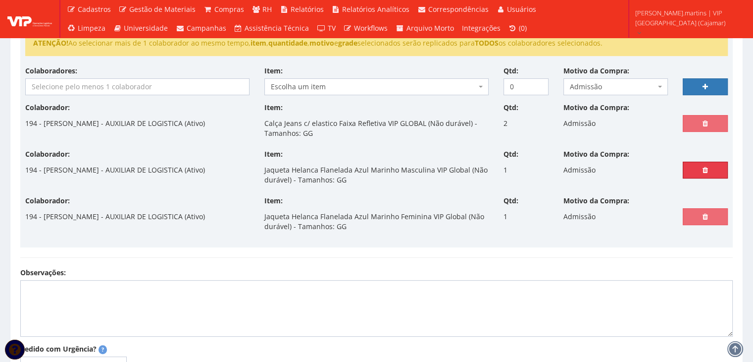
drag, startPoint x: 694, startPoint y: 168, endPoint x: 413, endPoint y: 52, distance: 304.9
click at [694, 168] on link at bounding box center [705, 169] width 45 height 17
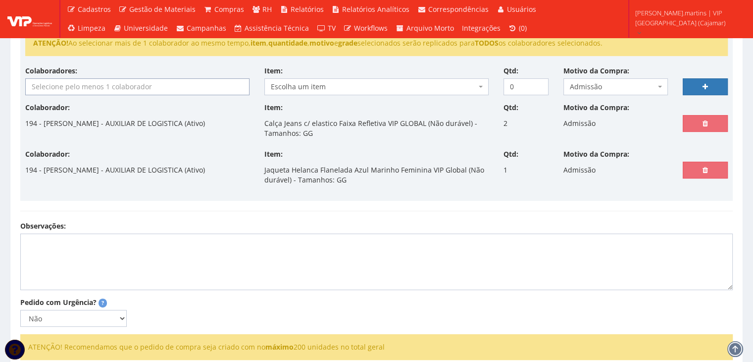
click at [92, 86] on input "search" at bounding box center [137, 87] width 223 height 16
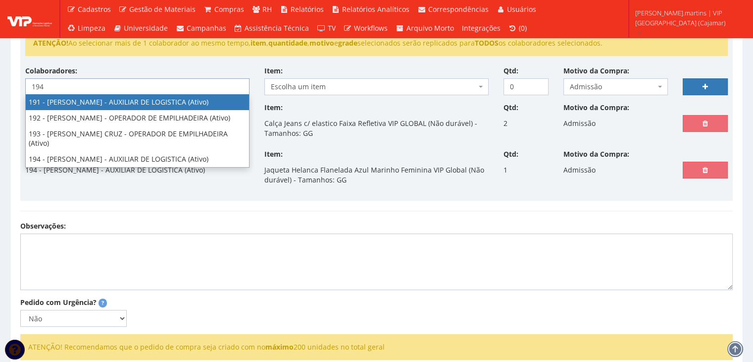
type input "194"
select select "4094"
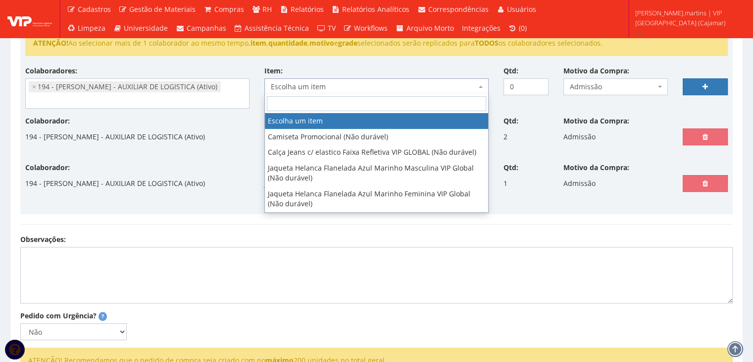
click at [317, 85] on span "Escolha um item" at bounding box center [374, 87] width 206 height 10
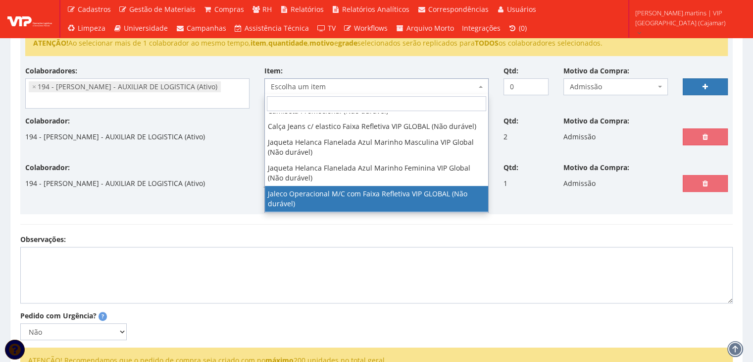
select select "2376"
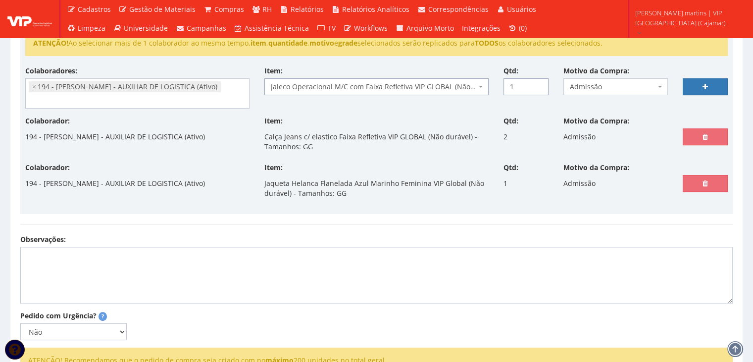
click at [538, 82] on input "1" at bounding box center [526, 86] width 45 height 17
type input "2"
click at [538, 82] on input "2" at bounding box center [526, 86] width 45 height 17
click at [708, 81] on link at bounding box center [705, 86] width 45 height 17
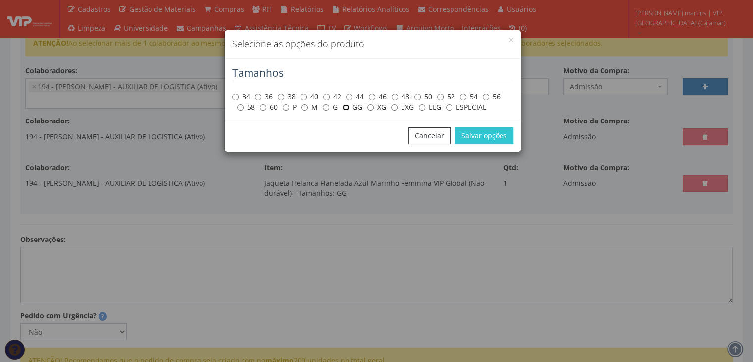
click at [346, 109] on input "GG" at bounding box center [346, 107] width 6 height 6
radio input "true"
click at [488, 137] on button "Salvar opções" at bounding box center [484, 135] width 58 height 17
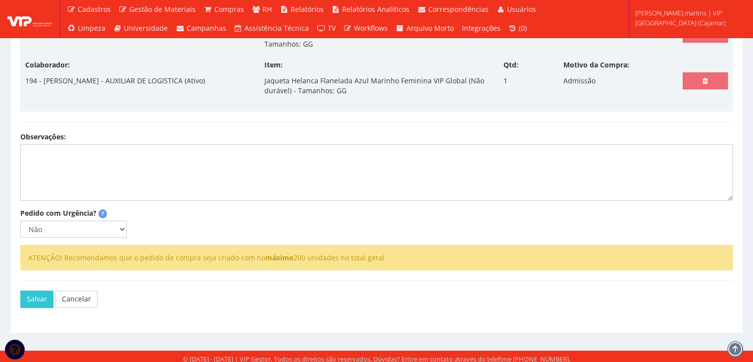
scroll to position [304, 0]
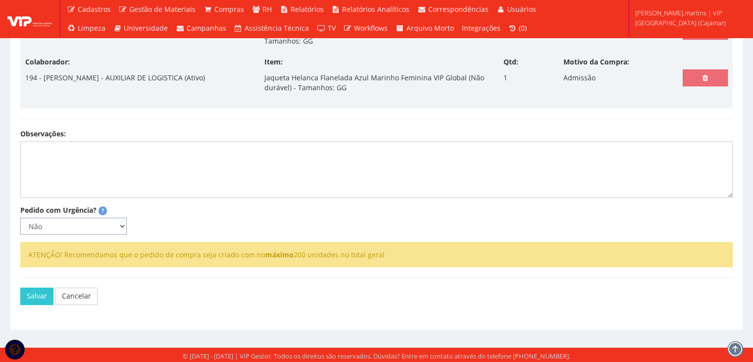
click at [120, 225] on select "Não Sim" at bounding box center [73, 225] width 106 height 17
select select "1"
click at [20, 217] on select "Não Sim" at bounding box center [73, 225] width 106 height 17
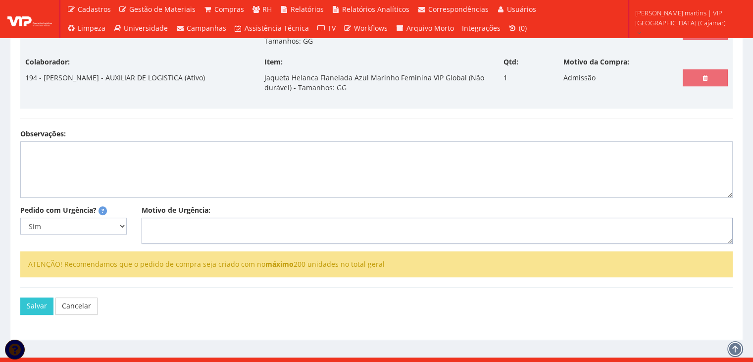
click at [178, 234] on textarea "Motivo de Urgência:" at bounding box center [437, 230] width 591 height 27
type textarea "ad"
select select
type input "0"
select select
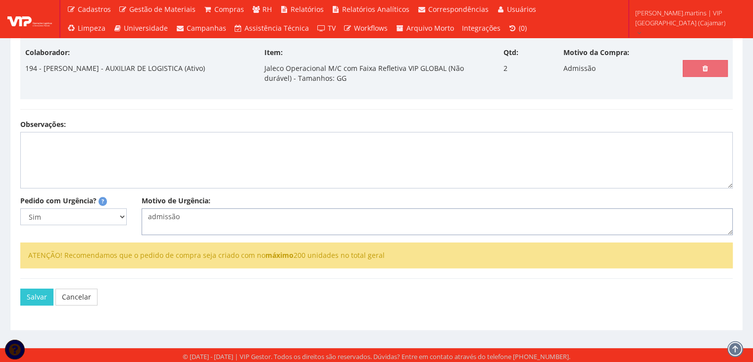
scroll to position [347, 0]
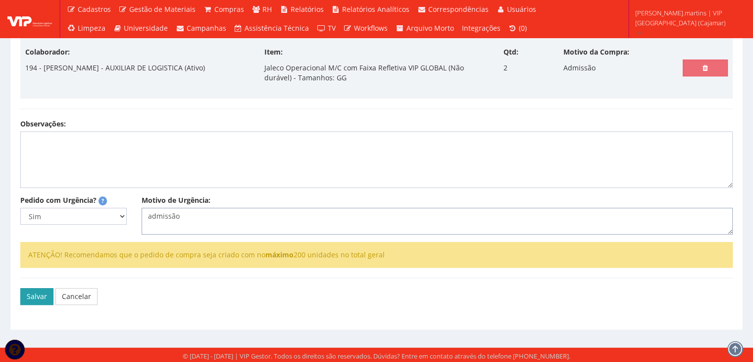
type textarea "admissão"
click at [34, 295] on button "Salvar" at bounding box center [36, 296] width 33 height 17
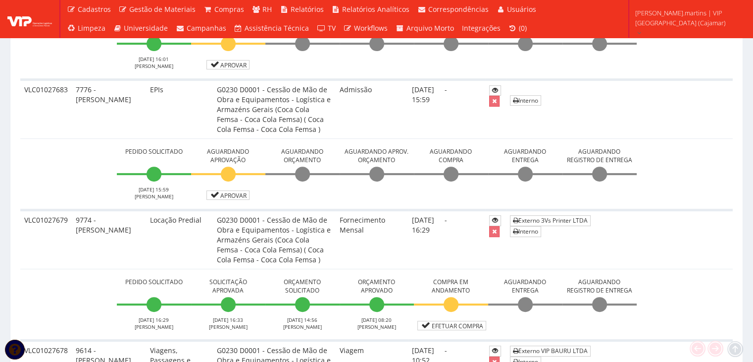
scroll to position [429, 0]
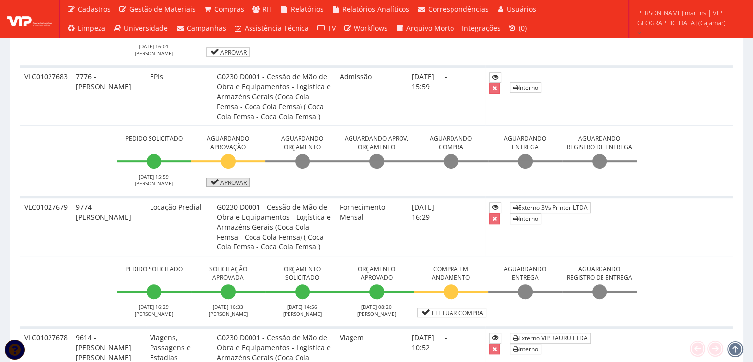
click at [223, 182] on link "Aprovar" at bounding box center [229, 181] width 44 height 9
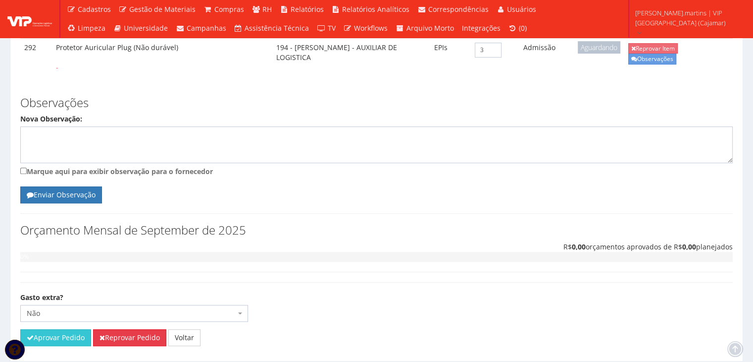
scroll to position [469, 0]
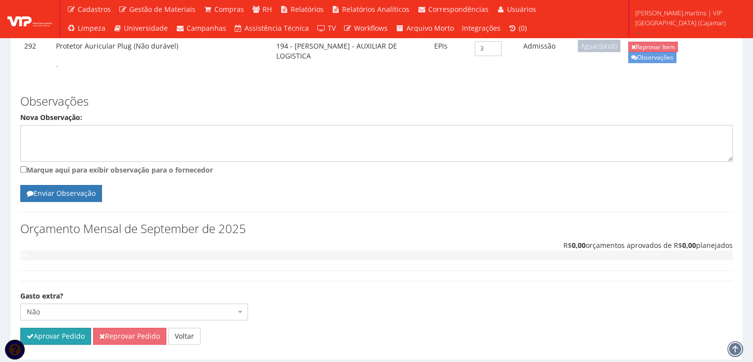
click at [44, 327] on button "Aprovar Pedido" at bounding box center [55, 335] width 71 height 17
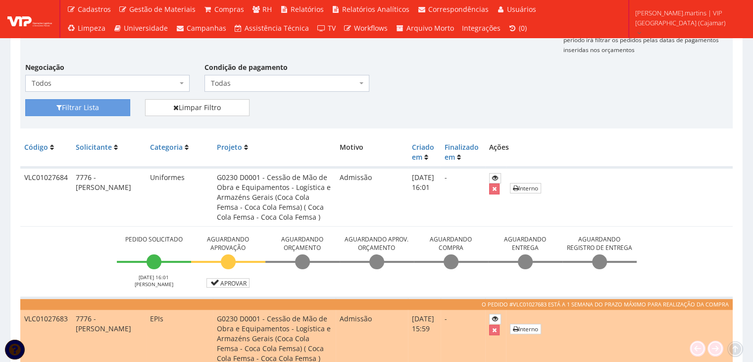
scroll to position [330, 0]
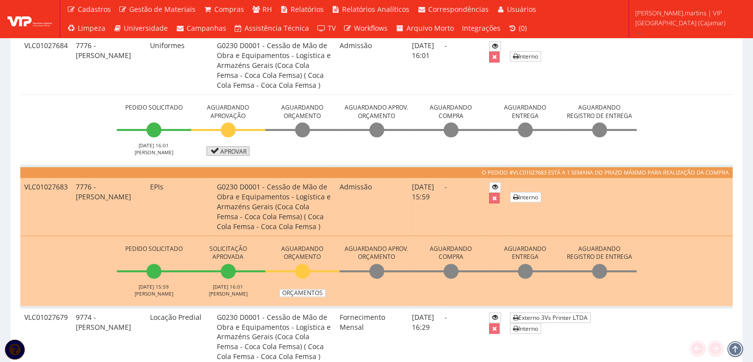
click at [225, 151] on link "Aprovar" at bounding box center [229, 150] width 44 height 9
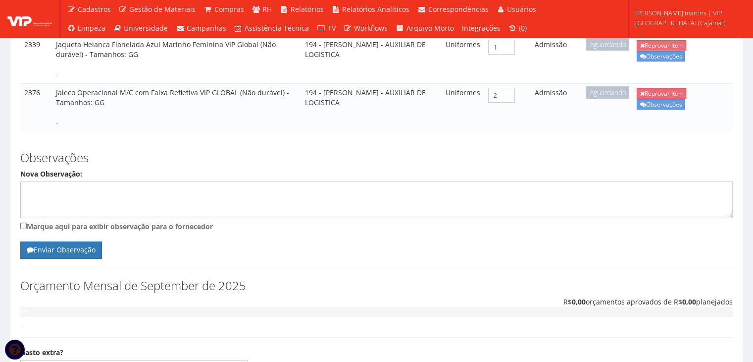
scroll to position [365, 0]
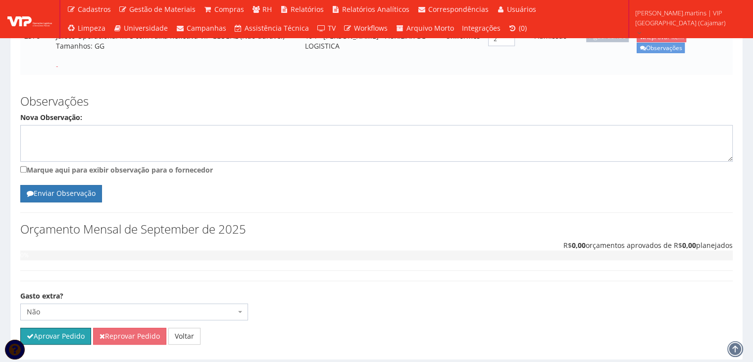
drag, startPoint x: 67, startPoint y: 307, endPoint x: 403, endPoint y: 57, distance: 418.4
click at [67, 327] on button "Aprovar Pedido" at bounding box center [55, 335] width 71 height 17
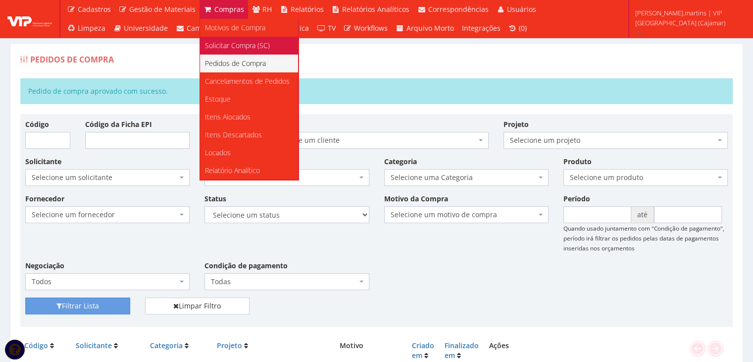
click at [222, 46] on span "Solicitar Compra (SC)" at bounding box center [237, 45] width 65 height 9
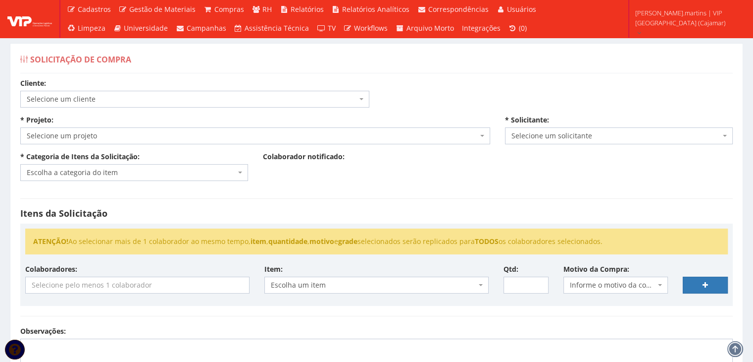
click at [101, 91] on span "Selecione um cliente" at bounding box center [194, 99] width 349 height 17
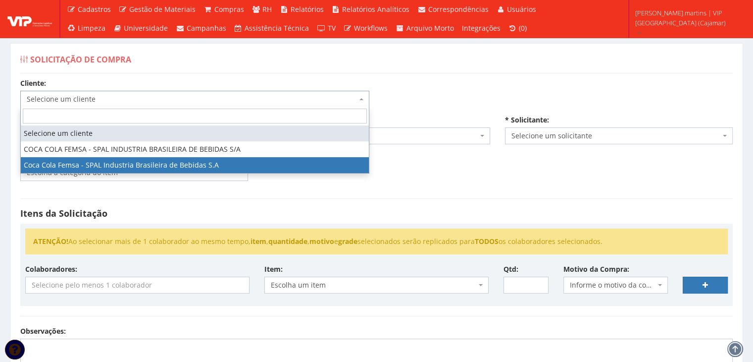
select select "51"
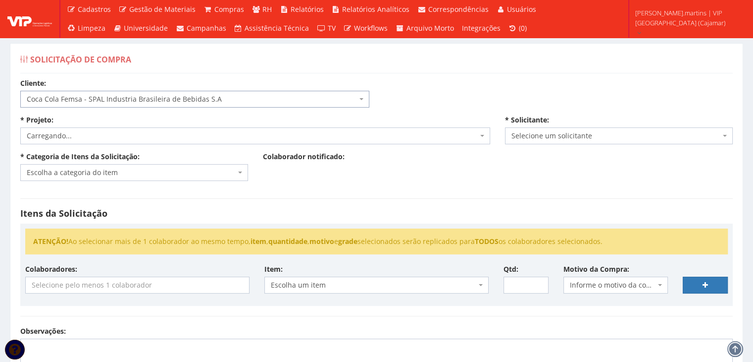
click at [105, 139] on span "Carregando..." at bounding box center [252, 136] width 451 height 10
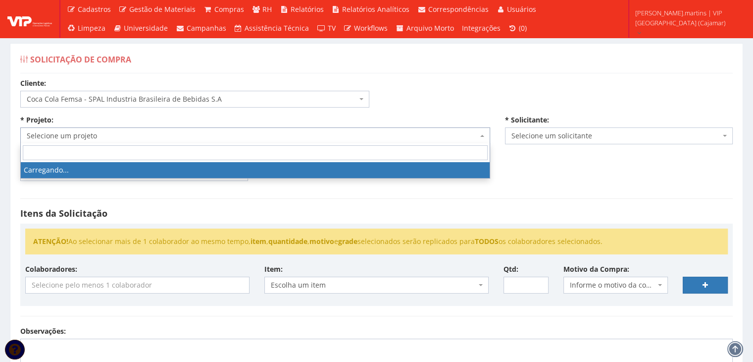
click at [105, 139] on span "Selecione um projeto" at bounding box center [252, 136] width 451 height 10
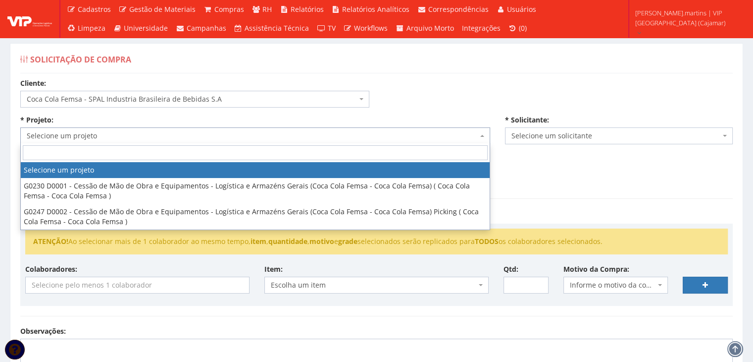
click at [105, 139] on span "Selecione um projeto" at bounding box center [252, 136] width 451 height 10
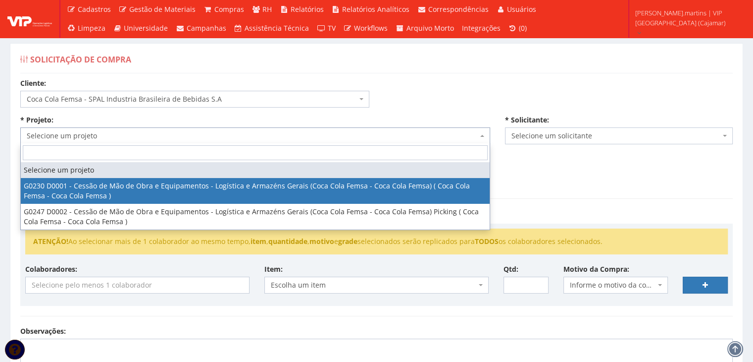
select select "230"
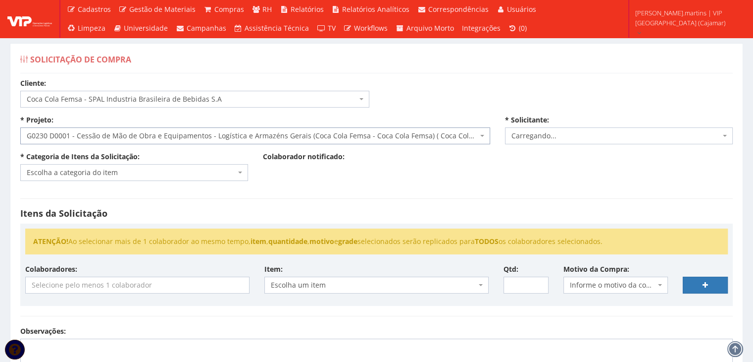
click at [96, 170] on span "Escolha a categoria do item" at bounding box center [131, 172] width 209 height 10
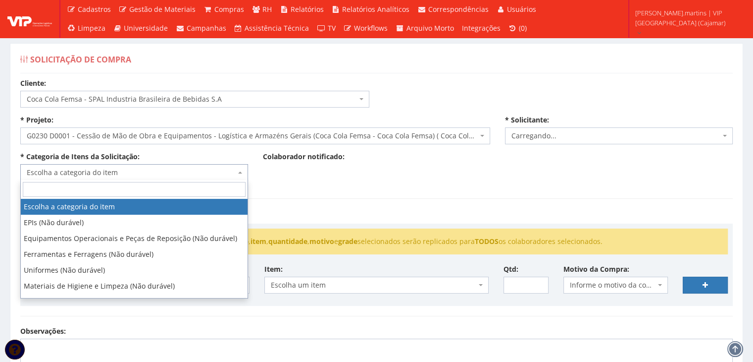
select select "2471"
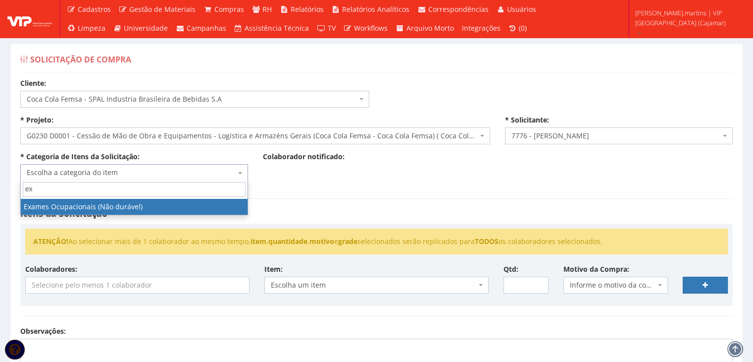
type input "ex"
select select "24"
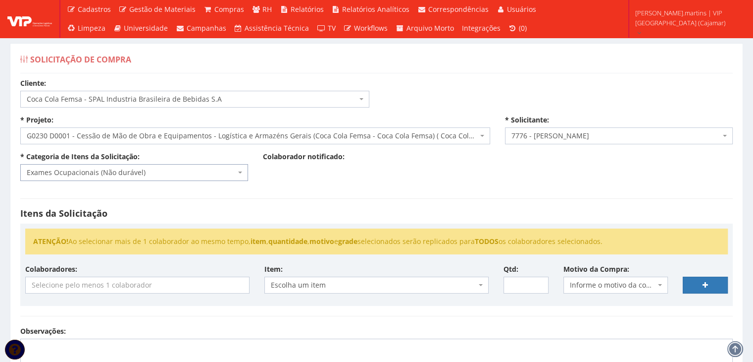
scroll to position [132, 0]
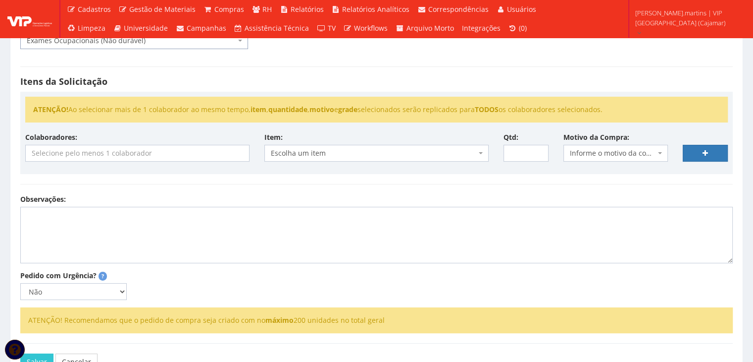
click at [144, 154] on input "search" at bounding box center [137, 153] width 223 height 16
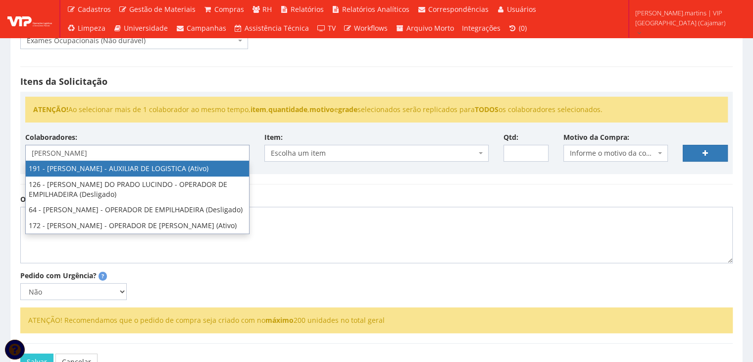
type input "alex"
select select "4089"
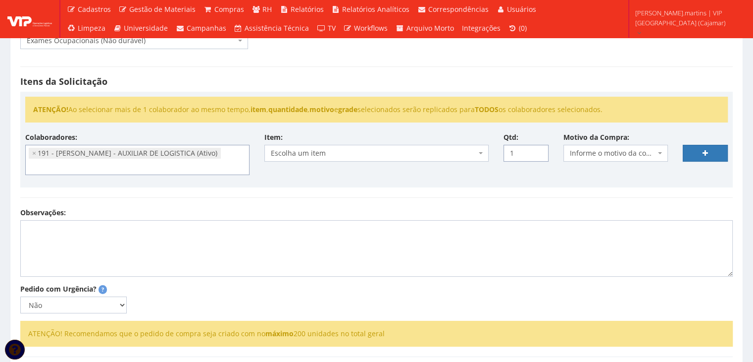
type input "1"
click at [538, 151] on input "1" at bounding box center [526, 153] width 45 height 17
click at [585, 151] on span "Informe o motivo da compra" at bounding box center [613, 153] width 86 height 10
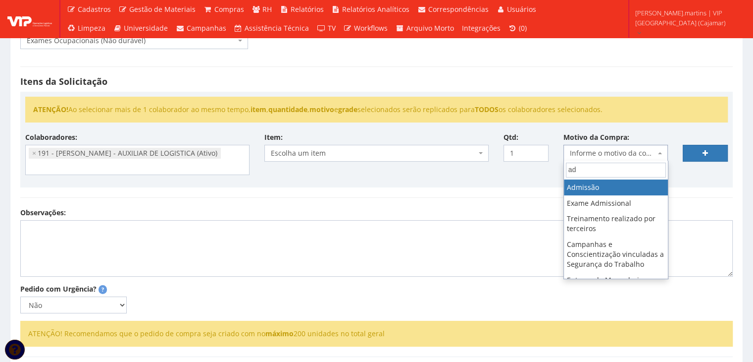
type input "ad"
select select "1"
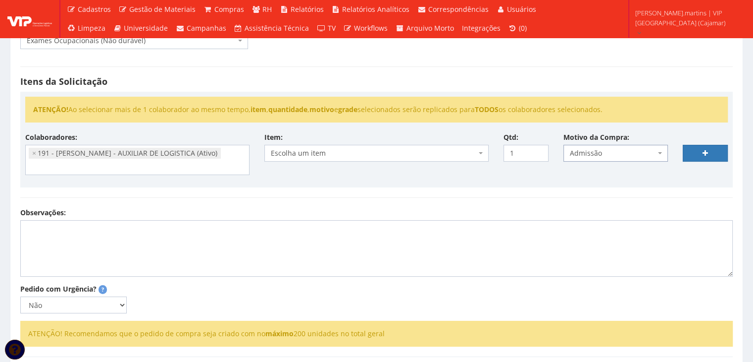
click at [460, 158] on span "Escolha um item" at bounding box center [377, 153] width 224 height 17
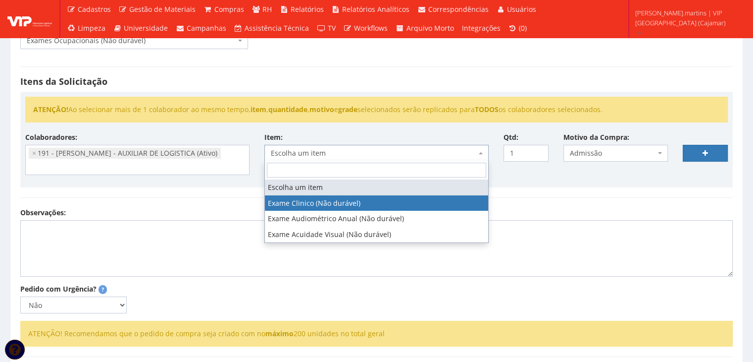
select select "564"
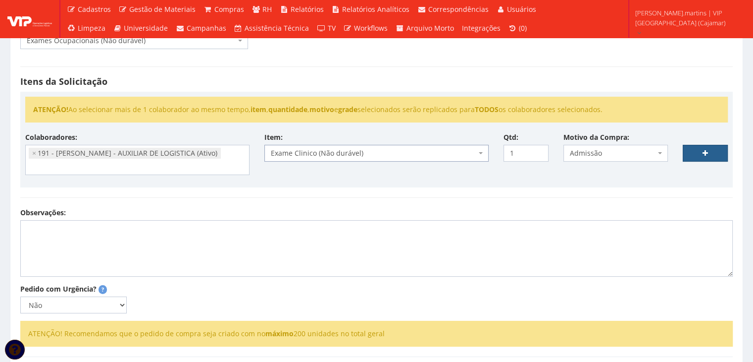
click at [695, 160] on link at bounding box center [705, 153] width 45 height 17
select select
type input "0"
select select
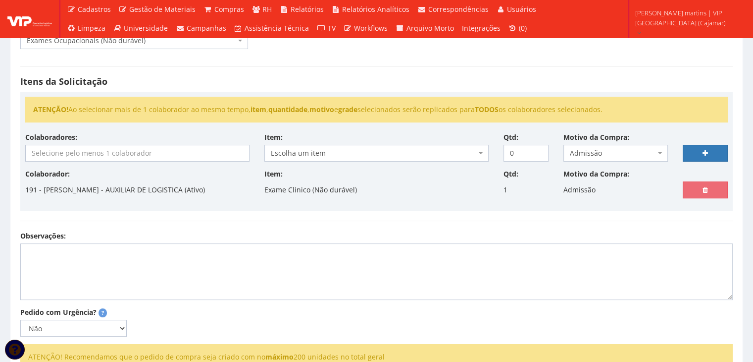
click at [168, 155] on input "search" at bounding box center [137, 153] width 223 height 16
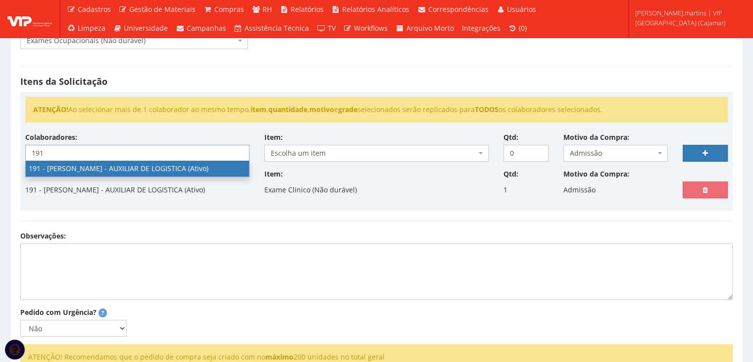
type input "191"
select select "4089"
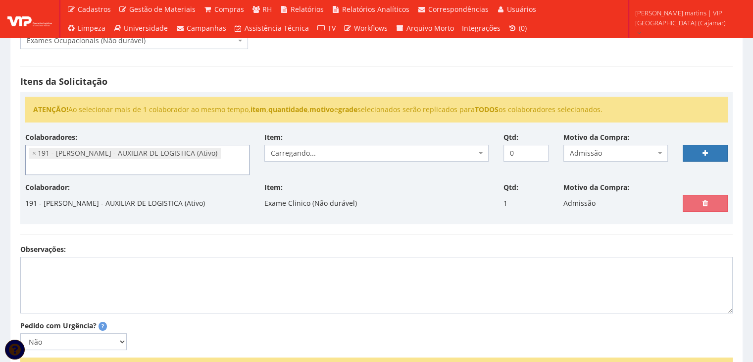
click at [312, 149] on span "Carregando..." at bounding box center [374, 153] width 206 height 10
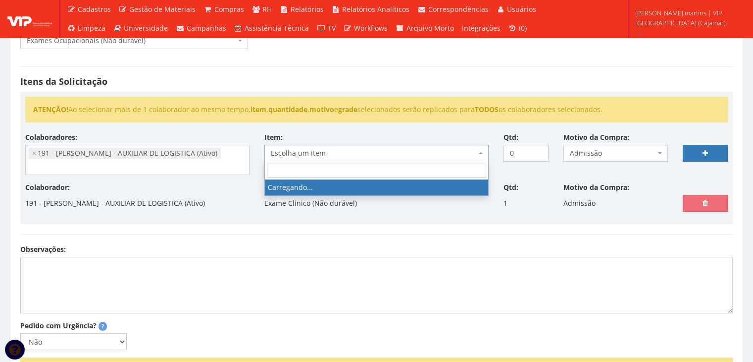
click at [312, 149] on span "Escolha um item" at bounding box center [374, 153] width 206 height 10
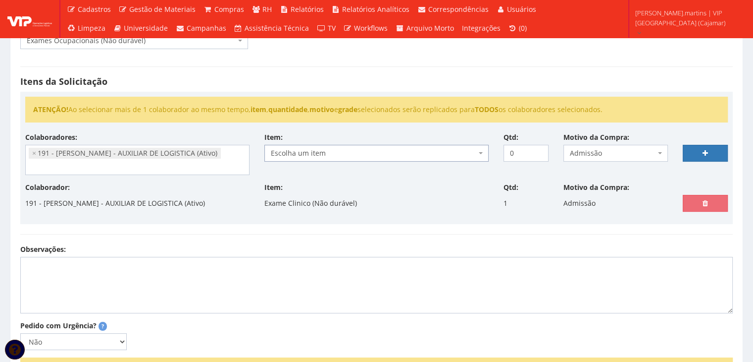
click at [312, 149] on span "Escolha um item" at bounding box center [374, 153] width 206 height 10
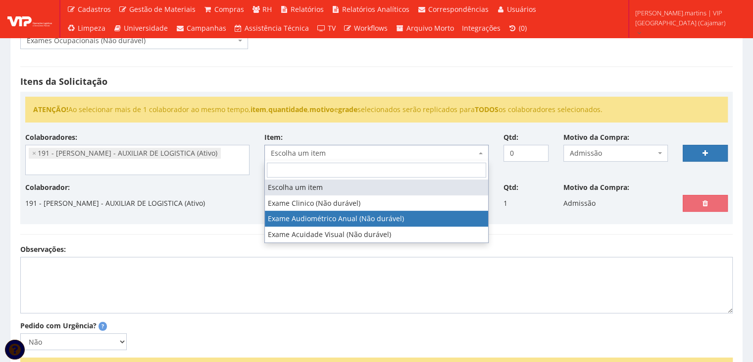
select select "565"
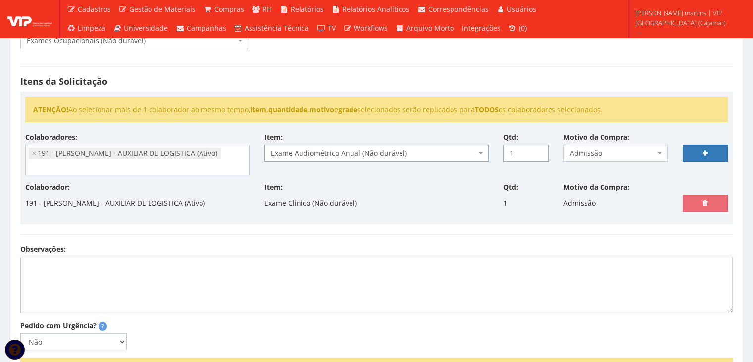
type input "1"
click at [539, 150] on input "1" at bounding box center [526, 153] width 45 height 17
click at [701, 156] on link at bounding box center [705, 153] width 45 height 17
select select
type input "0"
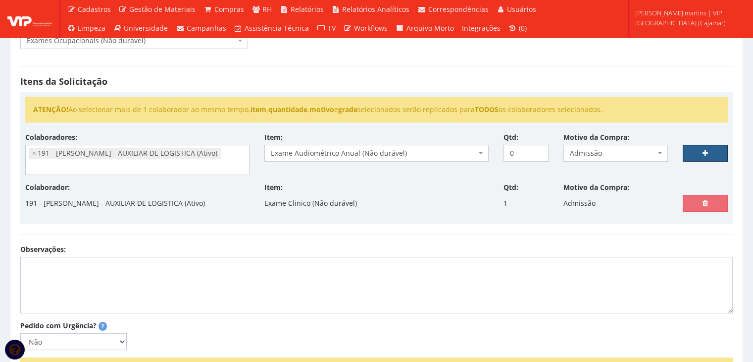
select select
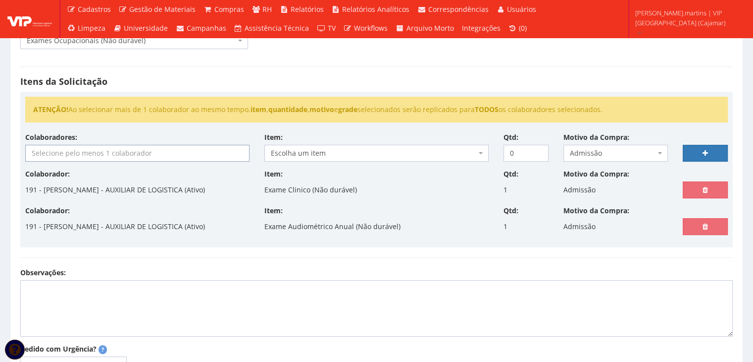
click at [184, 157] on input "search" at bounding box center [137, 153] width 223 height 16
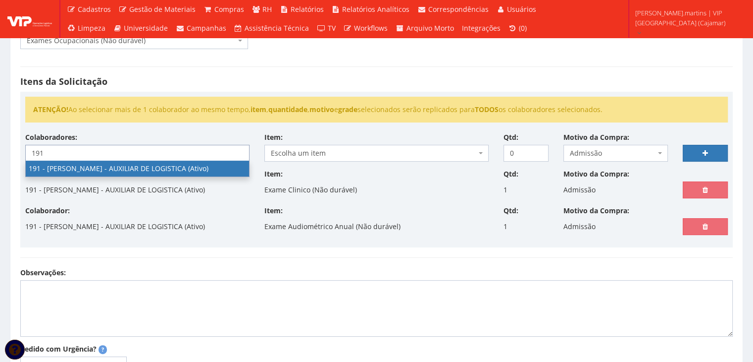
type input "191"
select select "4089"
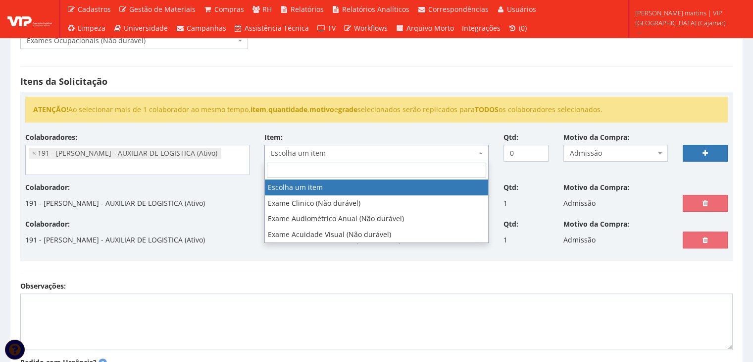
click at [345, 156] on span "Escolha um item" at bounding box center [374, 153] width 206 height 10
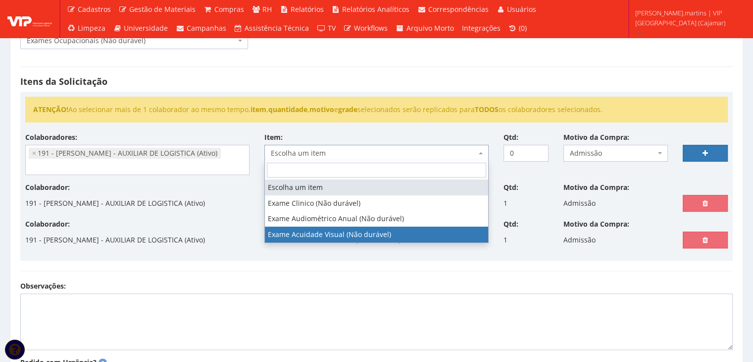
select select "566"
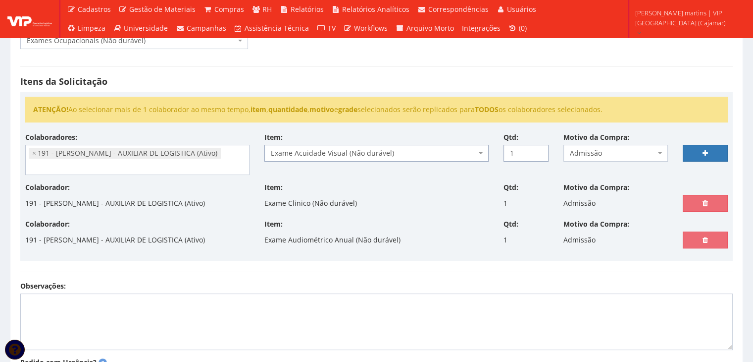
type input "1"
click at [536, 148] on input "1" at bounding box center [526, 153] width 45 height 17
click at [703, 153] on icon at bounding box center [705, 153] width 5 height 7
select select
type input "0"
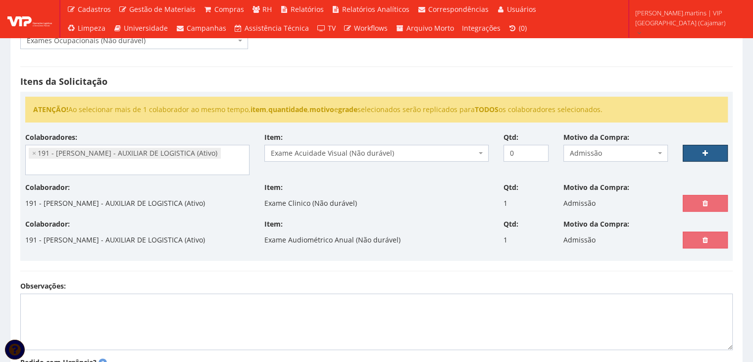
select select
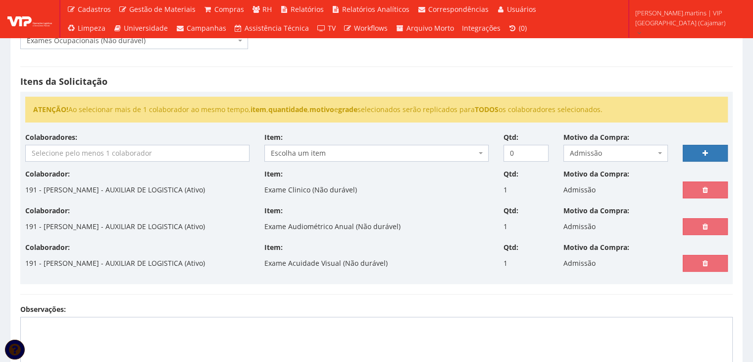
click at [184, 147] on input "search" at bounding box center [137, 153] width 223 height 16
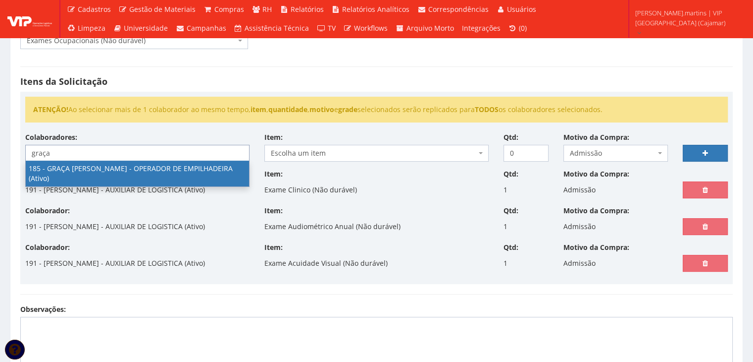
type input "graça"
select select "4083"
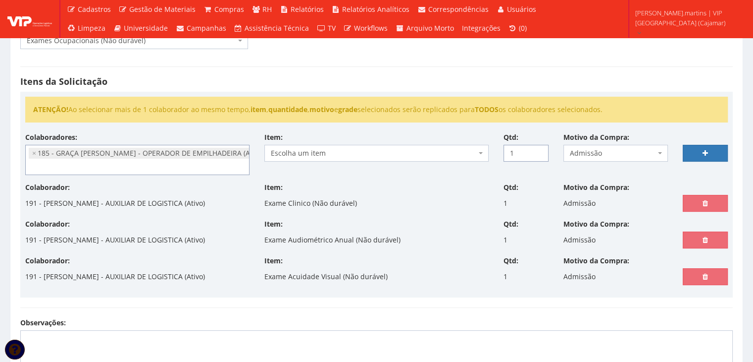
type input "1"
click at [535, 149] on input "1" at bounding box center [526, 153] width 45 height 17
click at [478, 154] on span "Escolha um item" at bounding box center [377, 153] width 224 height 17
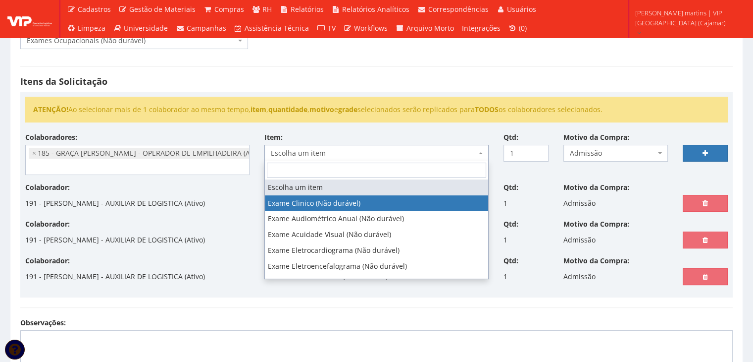
select select "564"
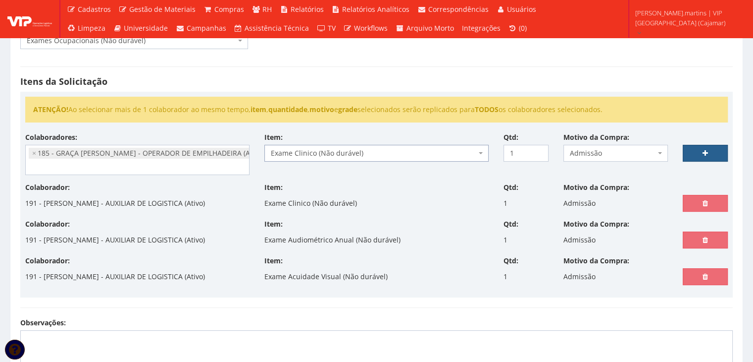
click at [704, 151] on icon at bounding box center [705, 153] width 5 height 7
select select
type input "0"
select select
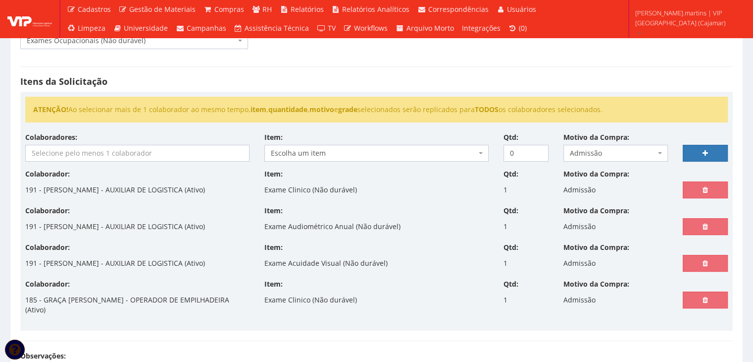
click at [162, 149] on input "search" at bounding box center [137, 153] width 223 height 16
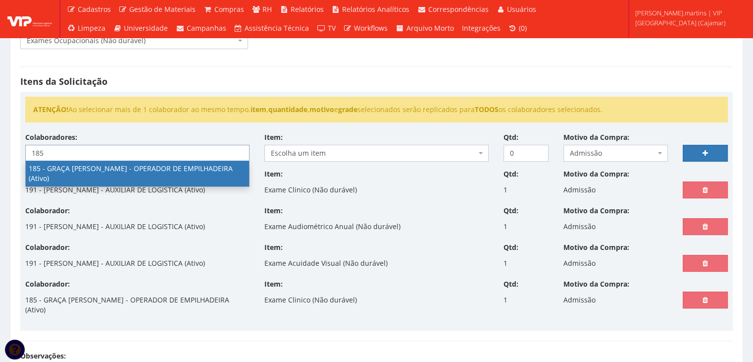
type input "185"
select select "4083"
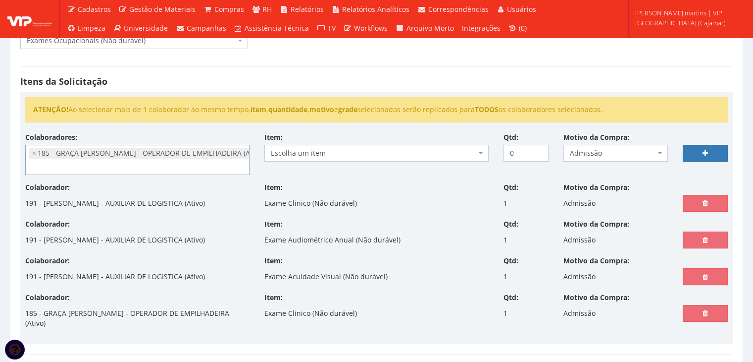
click at [329, 155] on span "Escolha um item" at bounding box center [374, 153] width 206 height 10
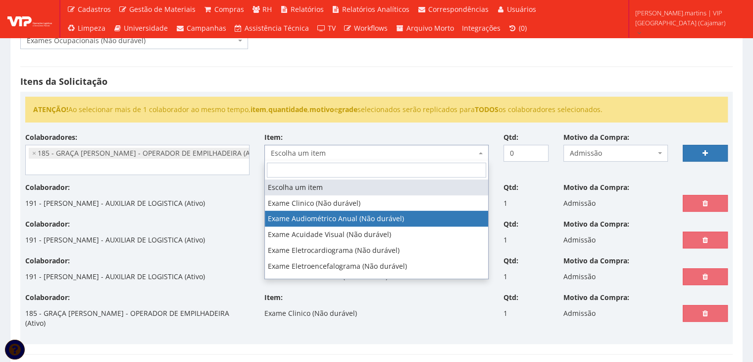
select select "565"
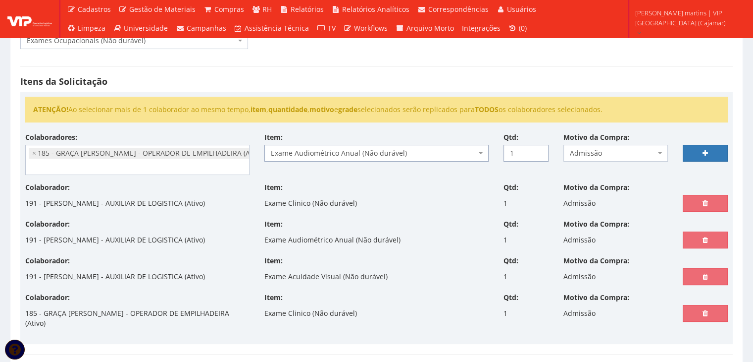
type input "1"
click at [537, 149] on input "1" at bounding box center [526, 153] width 45 height 17
click at [697, 152] on link at bounding box center [705, 153] width 45 height 17
select select
type input "0"
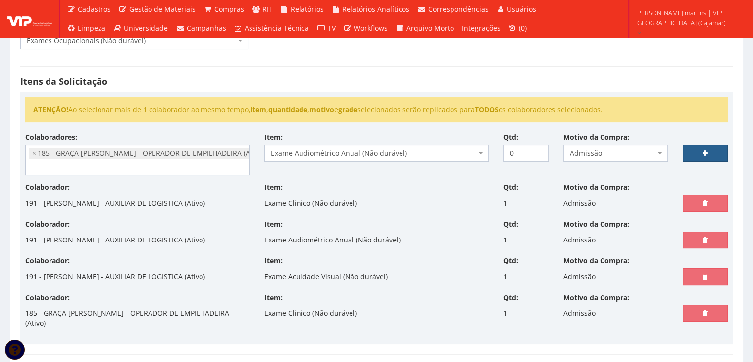
select select
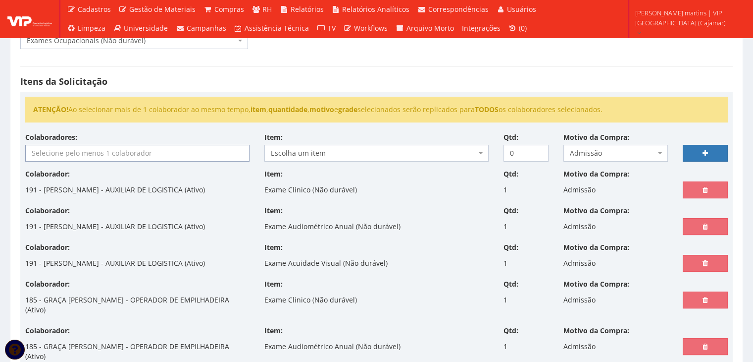
click at [200, 147] on input "search" at bounding box center [137, 153] width 223 height 16
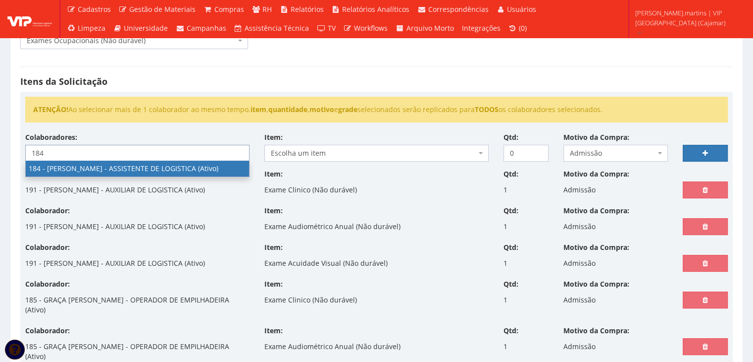
type input "184"
select select "4082"
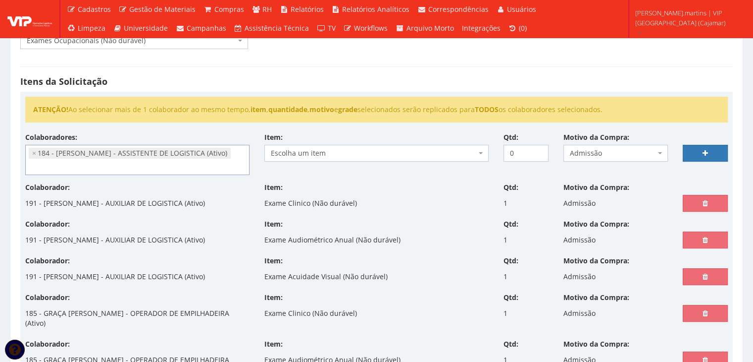
click at [394, 148] on span "Escolha um item" at bounding box center [374, 153] width 206 height 10
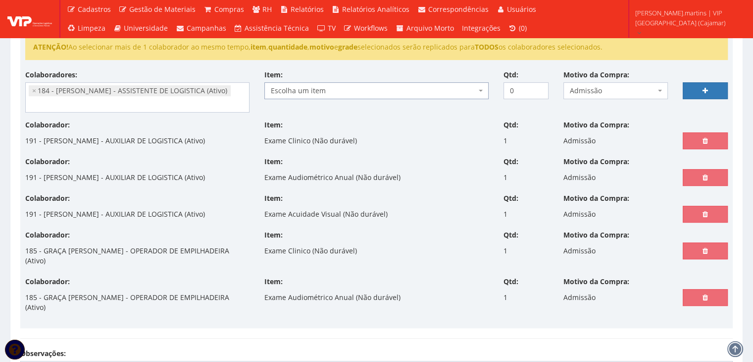
scroll to position [33, 0]
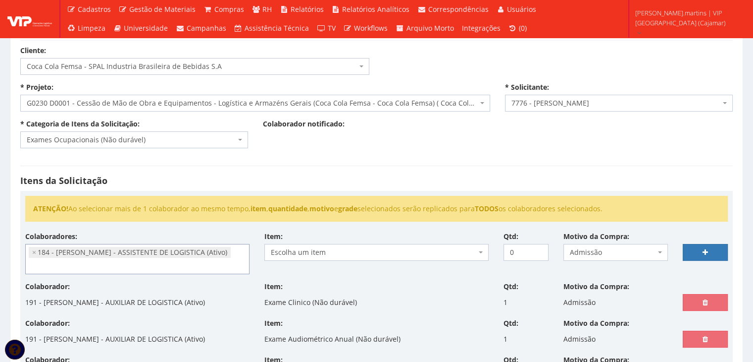
click at [33, 251] on span "×" at bounding box center [34, 252] width 4 height 10
select select
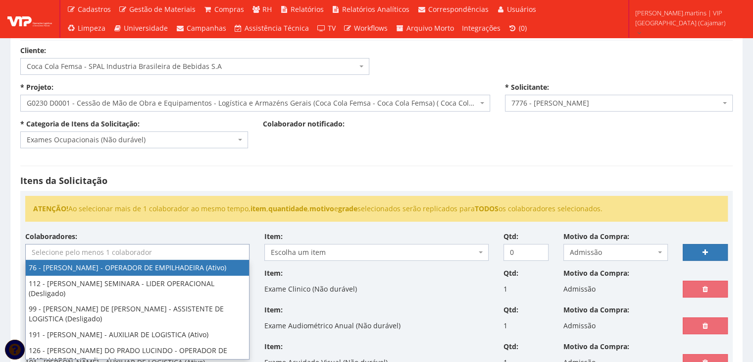
click at [38, 252] on input "search" at bounding box center [137, 252] width 223 height 16
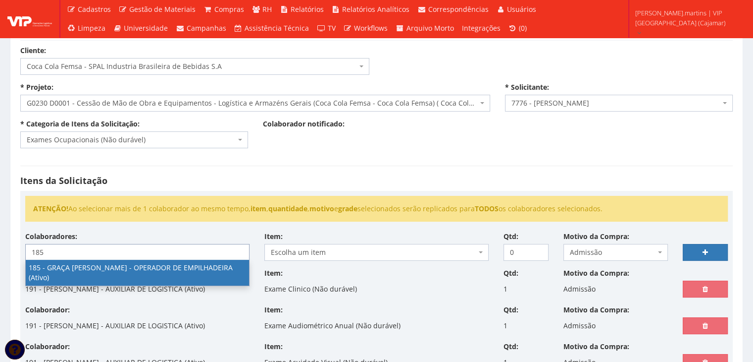
type input "185"
select select "4083"
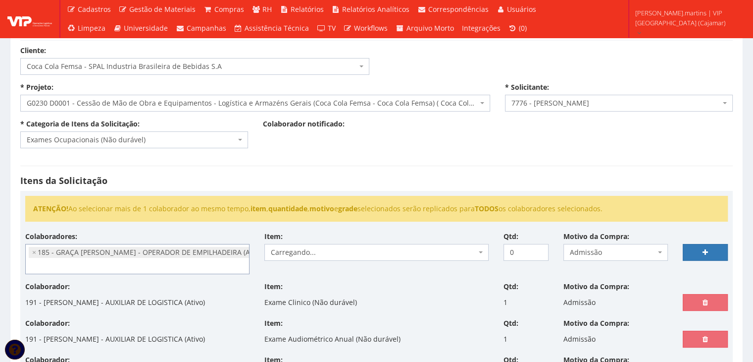
scroll to position [132, 0]
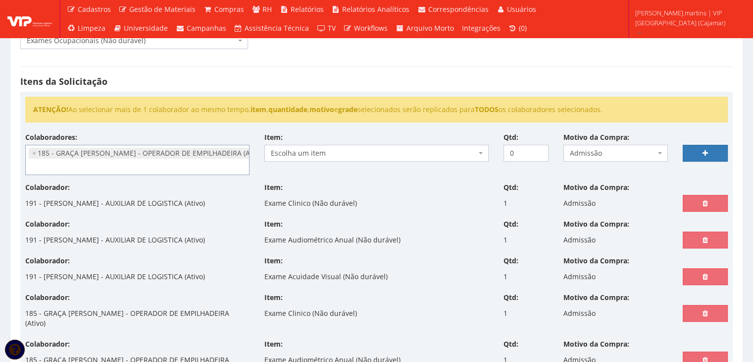
click at [327, 153] on span "Escolha um item" at bounding box center [374, 153] width 206 height 10
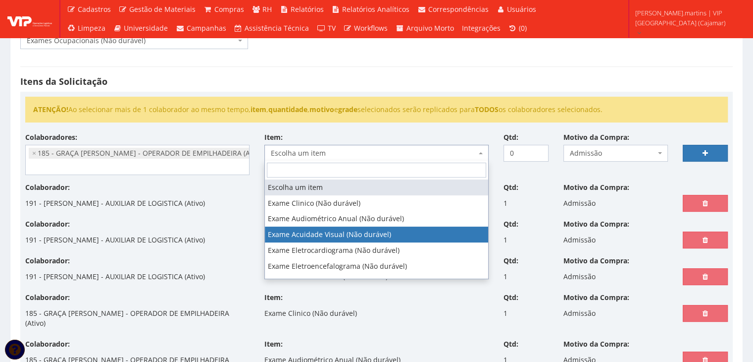
select select "566"
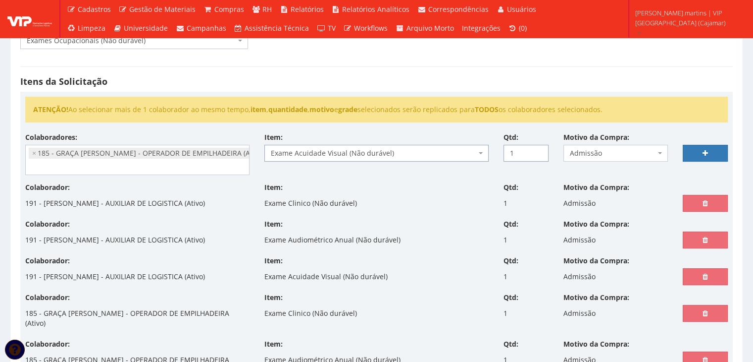
type input "1"
click at [538, 149] on input "1" at bounding box center [526, 153] width 45 height 17
click at [709, 156] on link at bounding box center [705, 153] width 45 height 17
select select
type input "0"
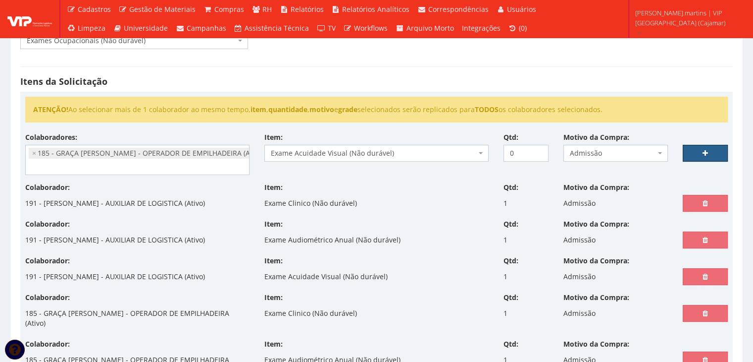
select select
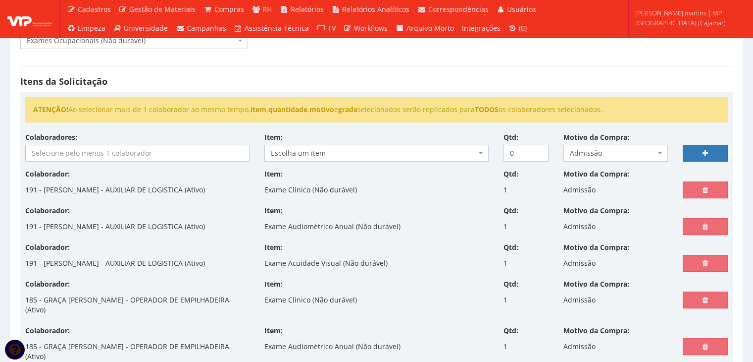
click at [77, 147] on input "search" at bounding box center [137, 153] width 223 height 16
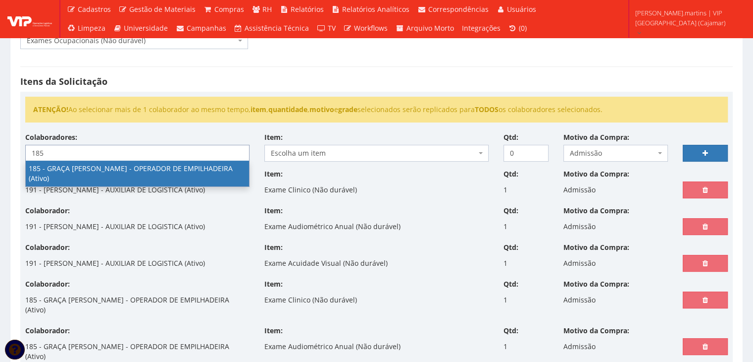
type input "185"
select select "4083"
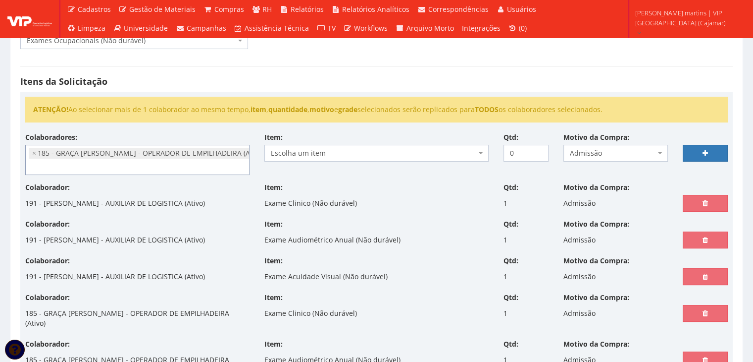
click at [333, 153] on span "Escolha um item" at bounding box center [374, 153] width 206 height 10
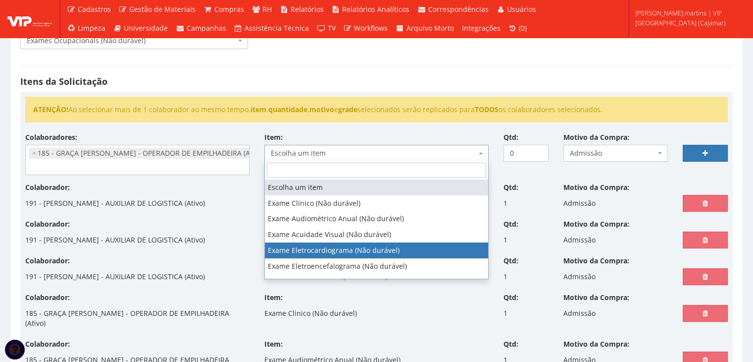
select select "567"
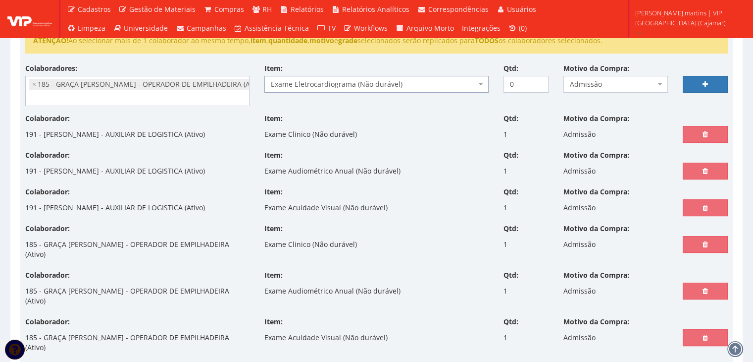
scroll to position [198, 0]
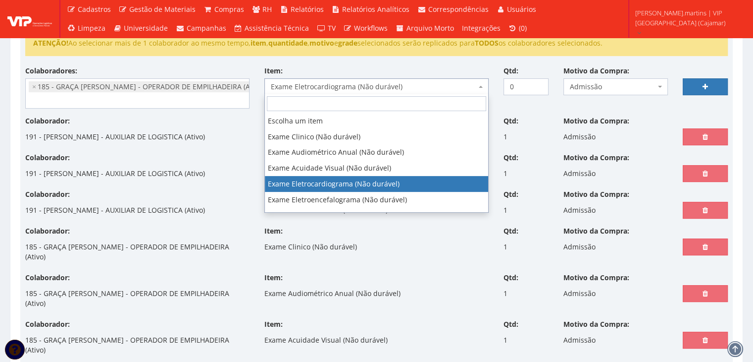
click at [351, 84] on span "Exame Eletrocardiograma (Não durável)" at bounding box center [374, 87] width 206 height 10
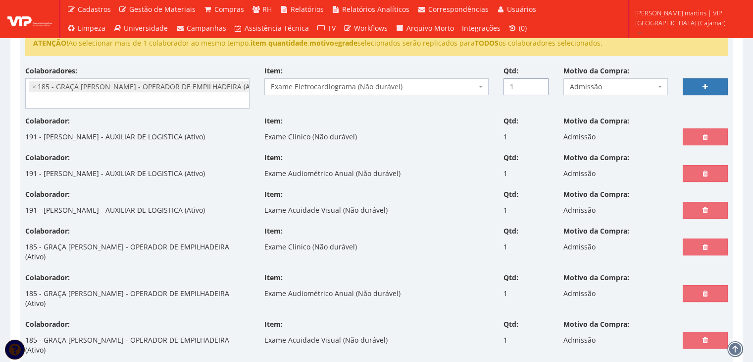
type input "1"
click at [539, 82] on input "1" at bounding box center [526, 86] width 45 height 17
click at [701, 89] on link at bounding box center [705, 86] width 45 height 17
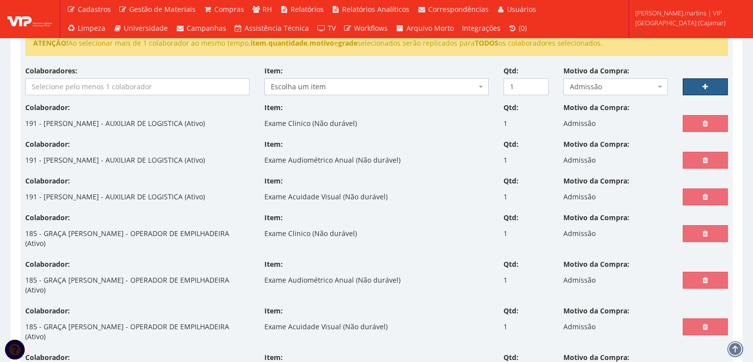
select select
type input "0"
click at [130, 86] on input "search" at bounding box center [137, 87] width 223 height 16
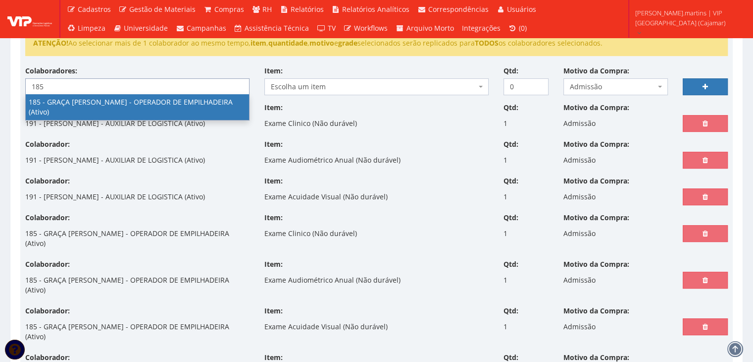
type input "185"
select select "4083"
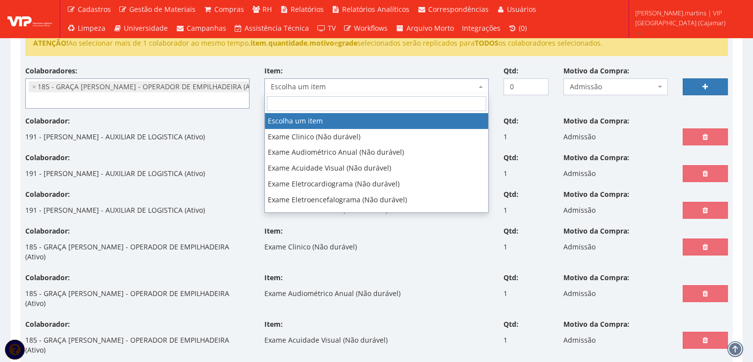
click at [305, 84] on span "Escolha um item" at bounding box center [374, 87] width 206 height 10
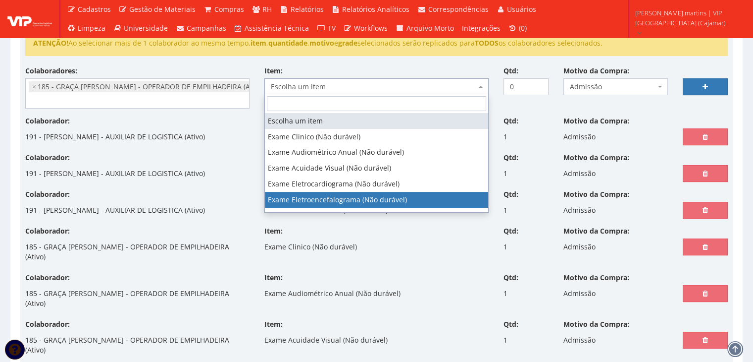
select select "568"
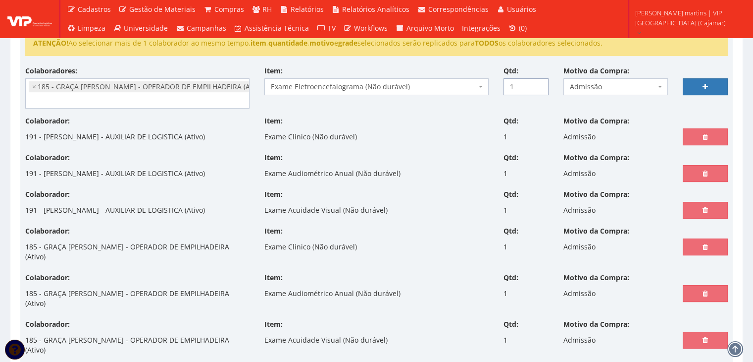
type input "1"
click at [541, 83] on input "1" at bounding box center [526, 86] width 45 height 17
click at [695, 86] on link at bounding box center [705, 86] width 45 height 17
select select
type input "0"
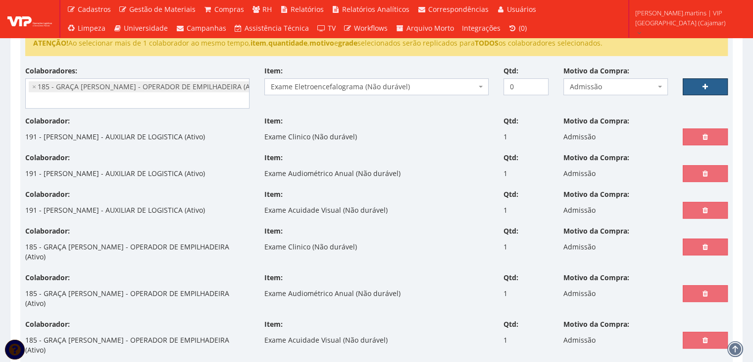
select select
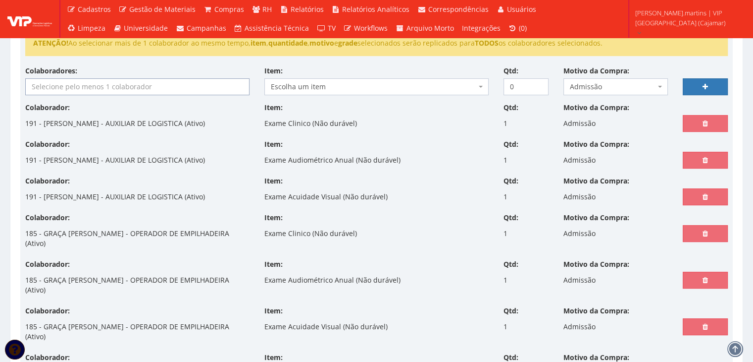
click at [103, 83] on input "search" at bounding box center [137, 87] width 223 height 16
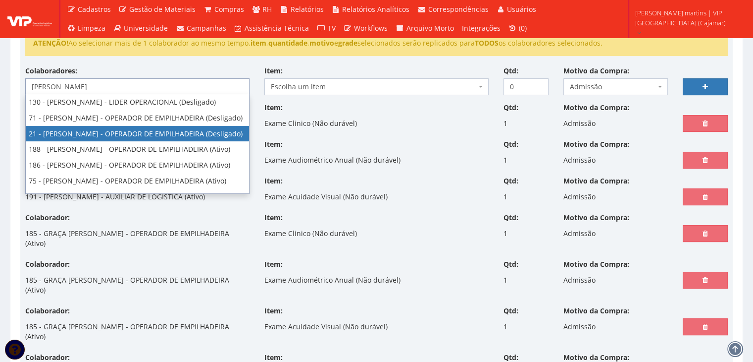
scroll to position [4, 0]
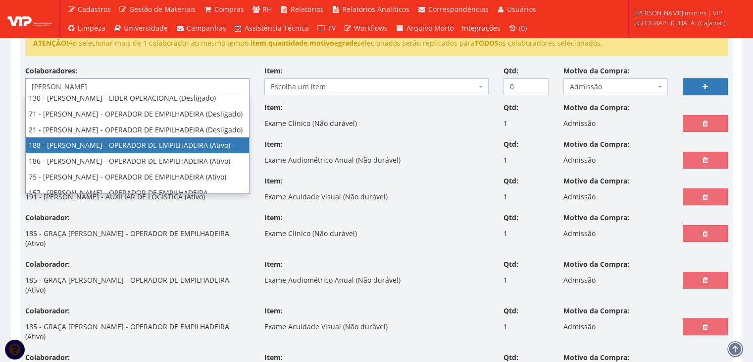
type input "henrique"
select select "4086"
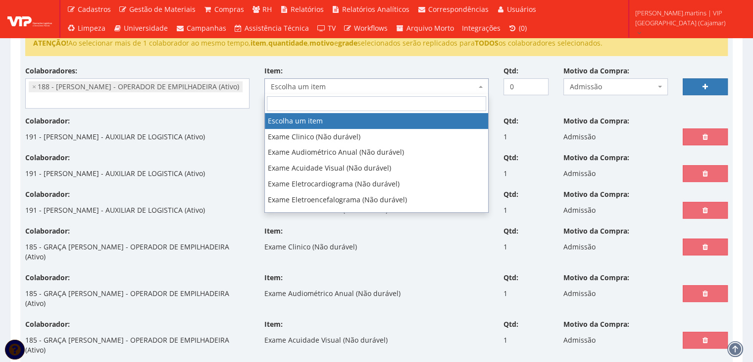
click at [477, 83] on span "Escolha um item" at bounding box center [377, 86] width 224 height 17
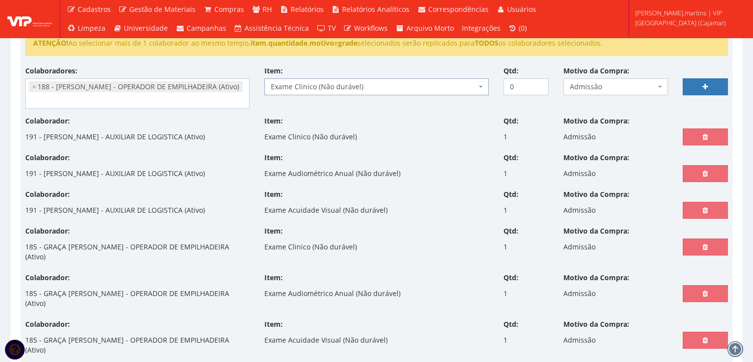
select select "564"
type input "1"
click at [537, 82] on input "1" at bounding box center [526, 86] width 45 height 17
click at [697, 82] on link at bounding box center [705, 86] width 45 height 17
select select
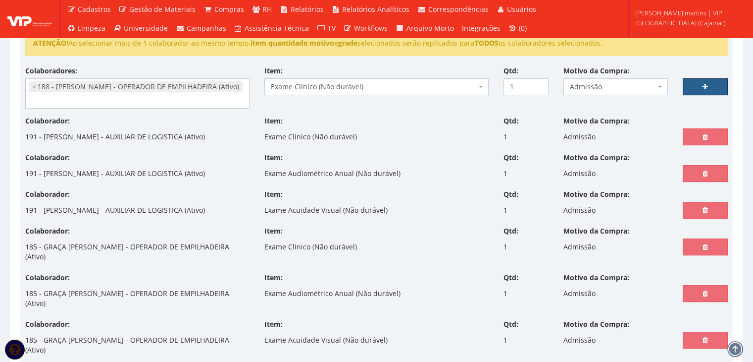
type input "0"
select select
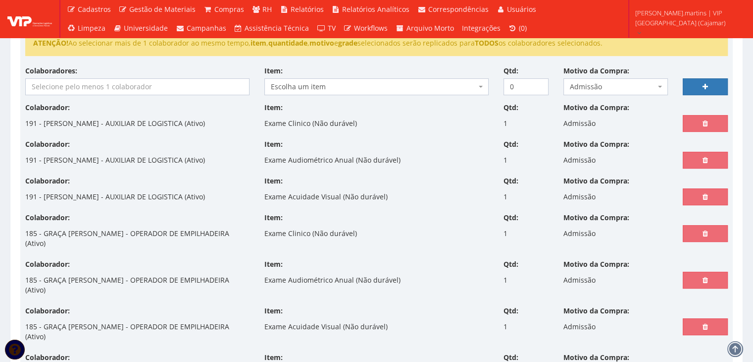
click at [194, 82] on input "search" at bounding box center [137, 87] width 223 height 16
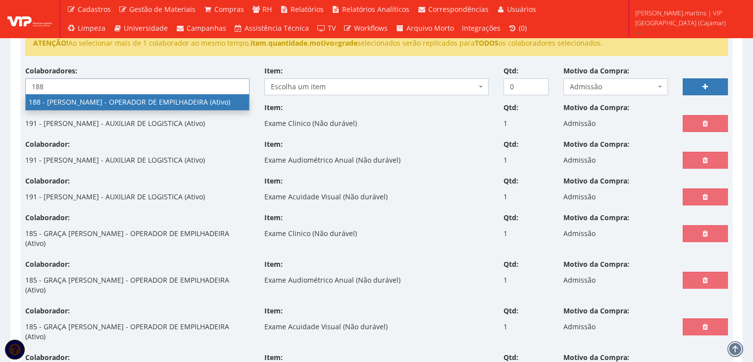
type input "188"
select select "4086"
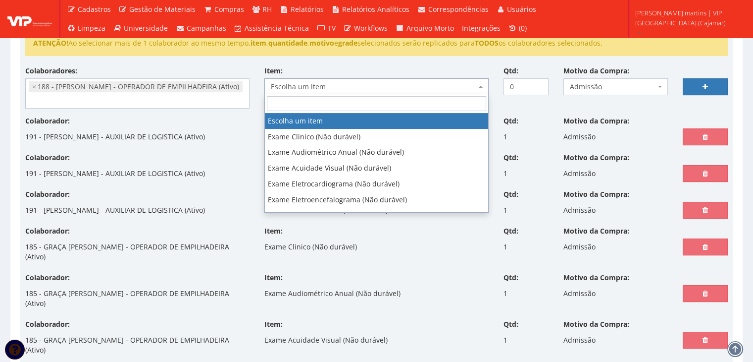
click at [294, 80] on span "Escolha um item" at bounding box center [377, 86] width 224 height 17
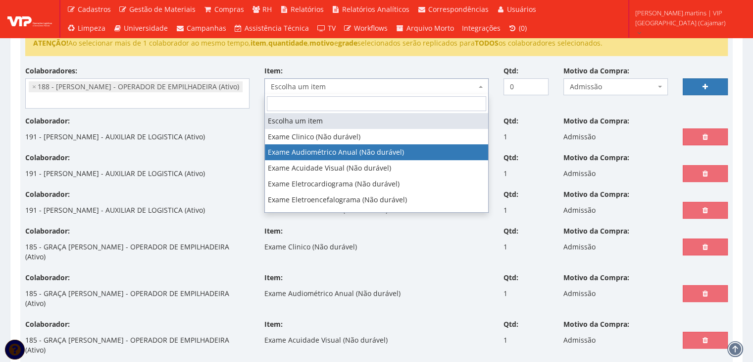
select select "565"
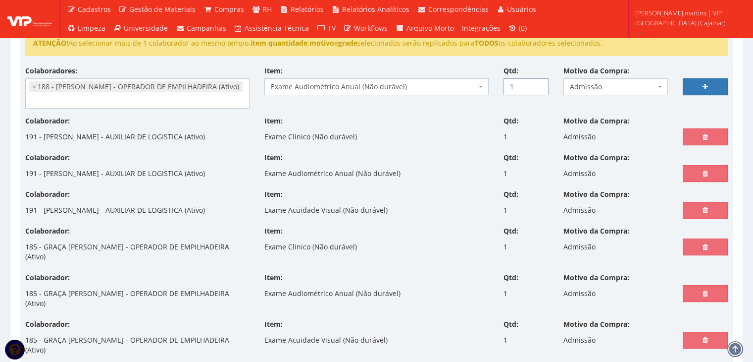
type input "1"
click at [541, 81] on input "1" at bounding box center [526, 86] width 45 height 17
click at [703, 81] on link at bounding box center [705, 86] width 45 height 17
select select
type input "0"
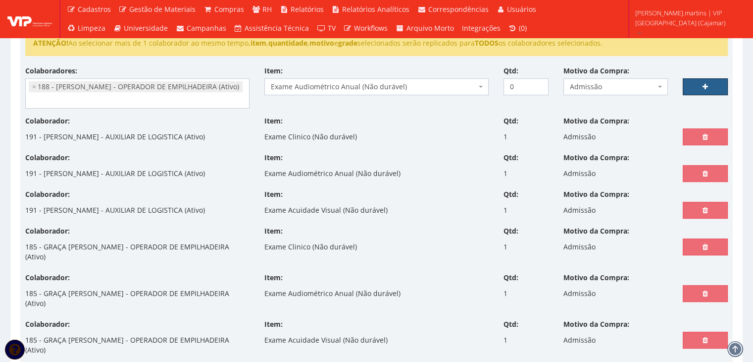
select select
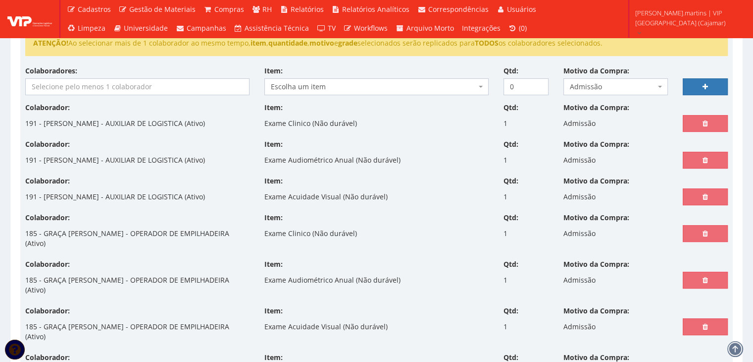
click at [107, 88] on input "search" at bounding box center [137, 87] width 223 height 16
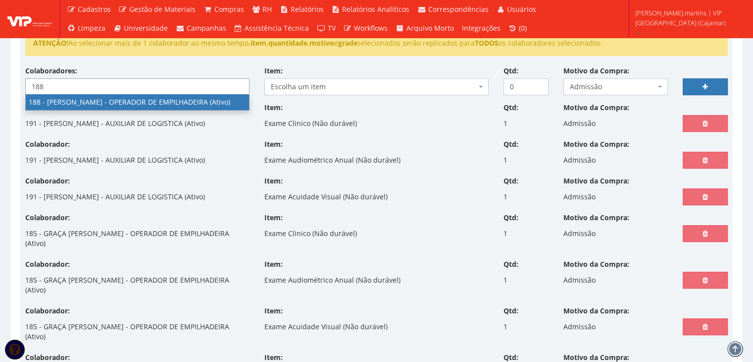
type input "188"
select select "4086"
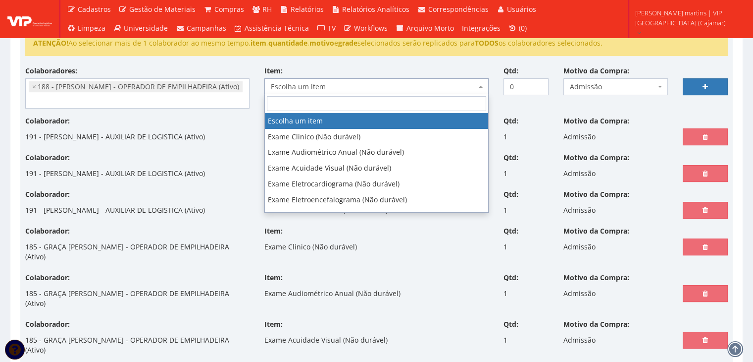
click at [295, 84] on span "Escolha um item" at bounding box center [374, 87] width 206 height 10
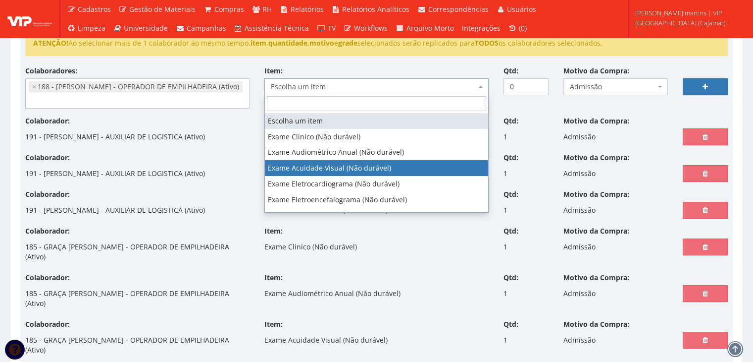
select select "566"
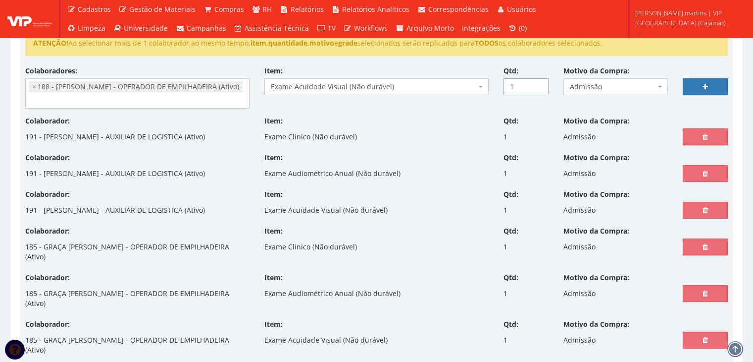
type input "1"
click at [537, 83] on input "1" at bounding box center [526, 86] width 45 height 17
click at [693, 87] on link at bounding box center [705, 86] width 45 height 17
select select
type input "0"
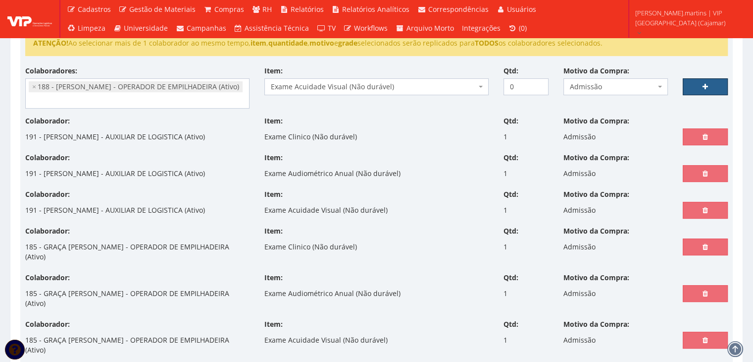
select select
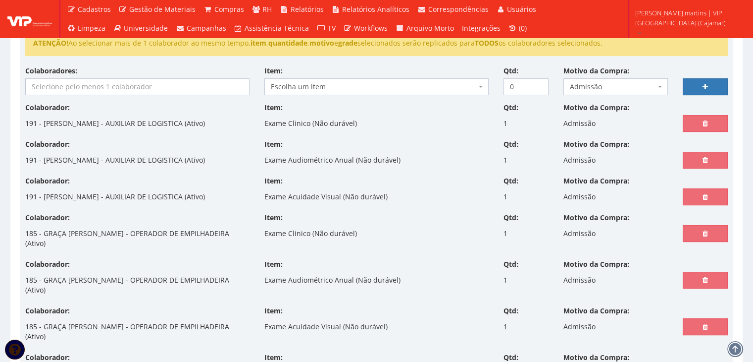
click at [118, 85] on input "search" at bounding box center [137, 87] width 223 height 16
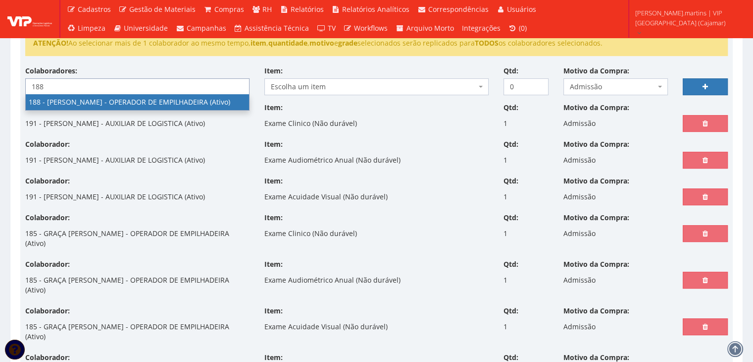
type input "188"
select select "4086"
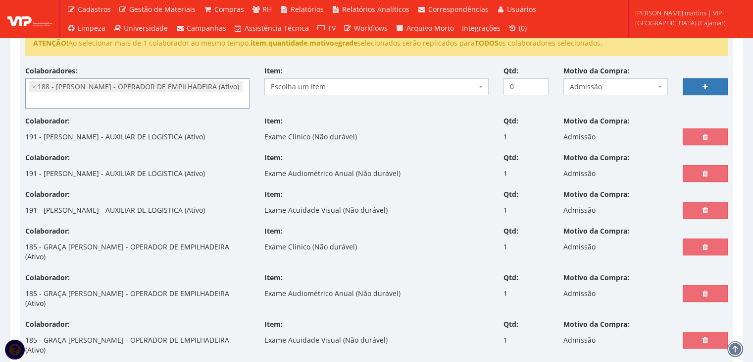
click at [285, 83] on span "Escolha um item" at bounding box center [374, 87] width 206 height 10
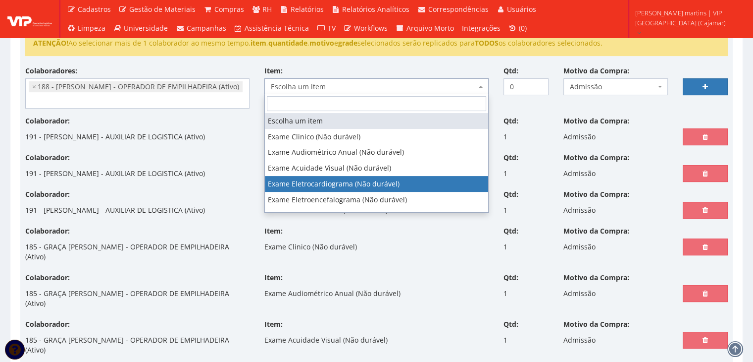
select select "567"
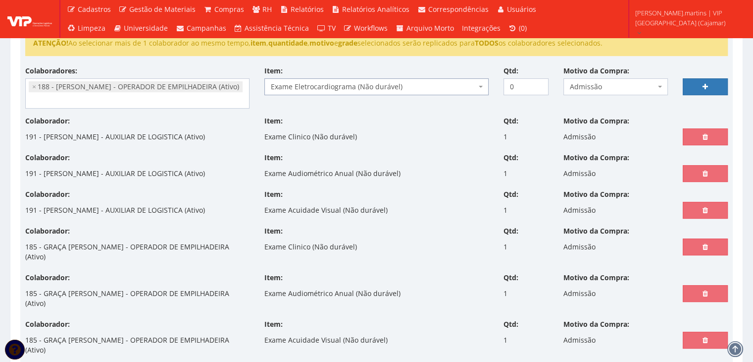
scroll to position [198, 0]
type input "1"
click at [539, 84] on input "1" at bounding box center [526, 86] width 45 height 17
click at [695, 84] on link at bounding box center [705, 86] width 45 height 17
select select
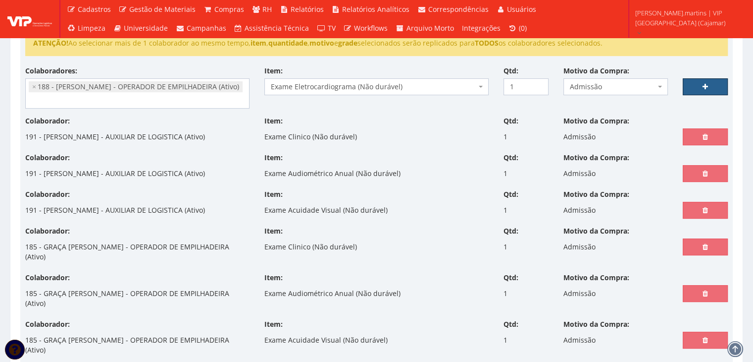
type input "0"
select select
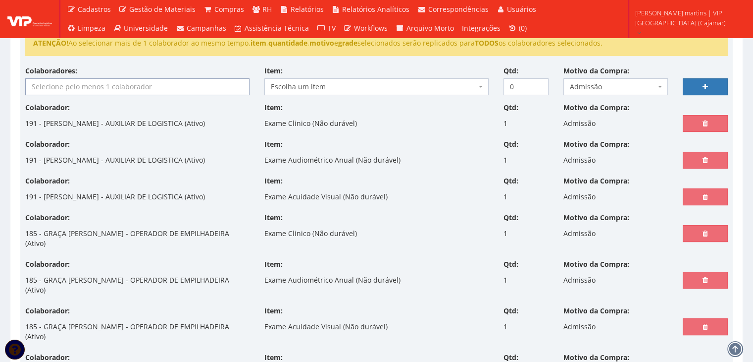
click at [89, 92] on input "search" at bounding box center [137, 87] width 223 height 16
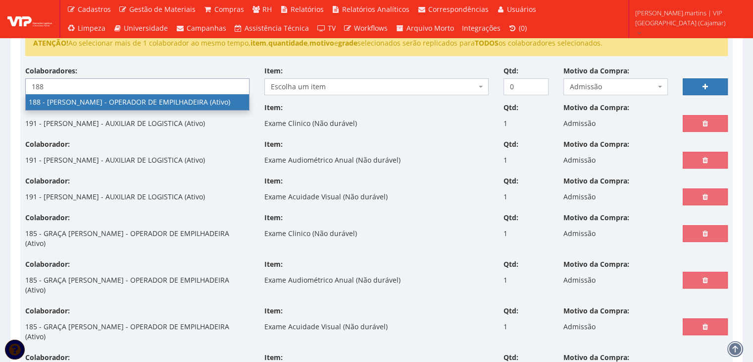
type input "188"
select select "4086"
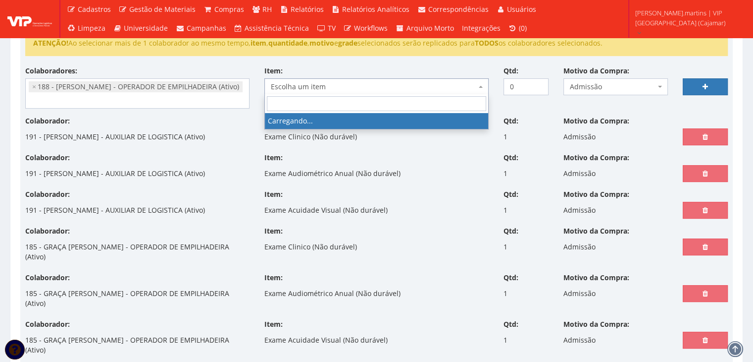
click at [318, 86] on span "Escolha um item" at bounding box center [374, 87] width 206 height 10
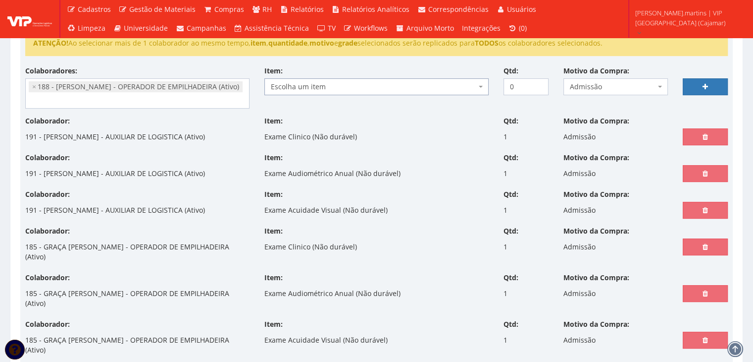
click at [318, 86] on span "Escolha um item" at bounding box center [374, 87] width 206 height 10
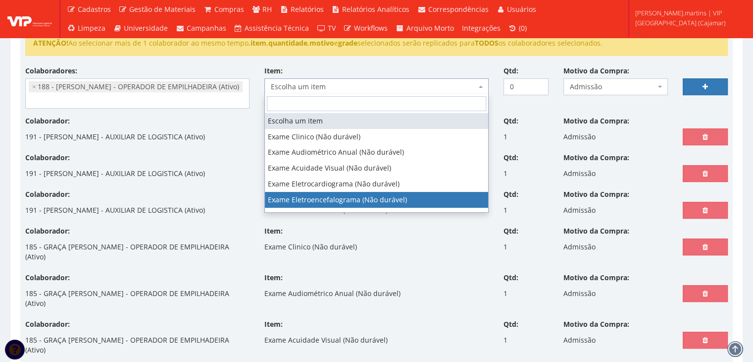
select select "568"
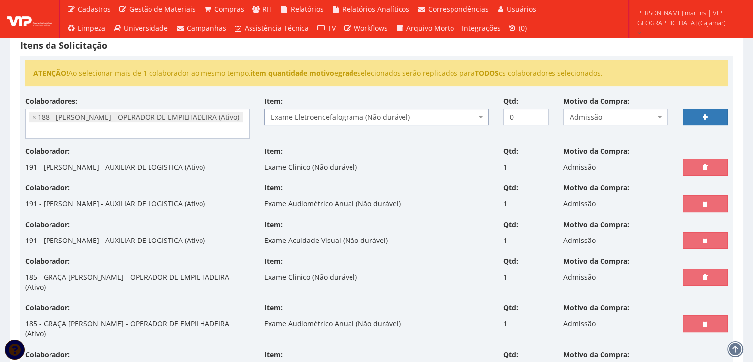
scroll to position [165, 0]
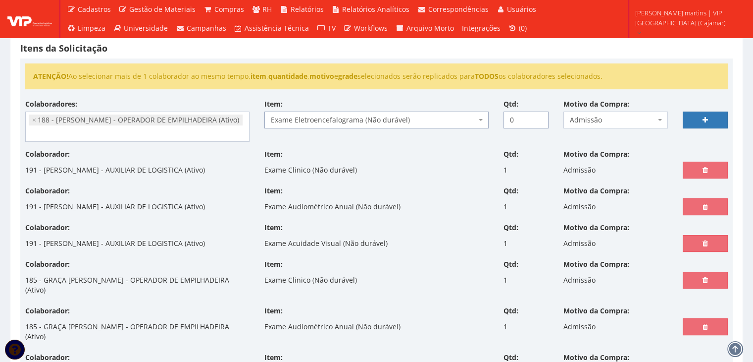
click at [537, 113] on input "0" at bounding box center [526, 119] width 45 height 17
type input "1"
click at [539, 115] on input "1" at bounding box center [526, 119] width 45 height 17
click at [712, 111] on link at bounding box center [705, 119] width 45 height 17
select select
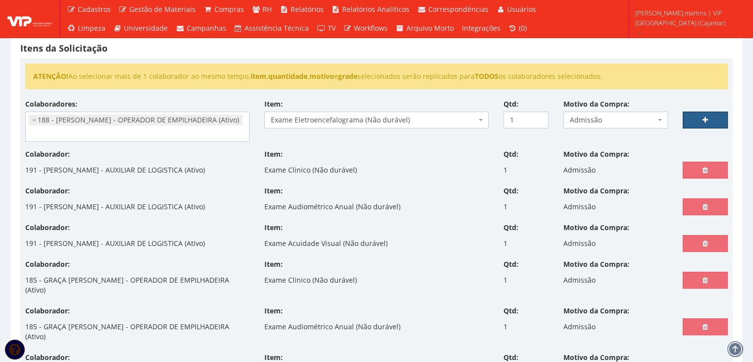
type input "0"
select select
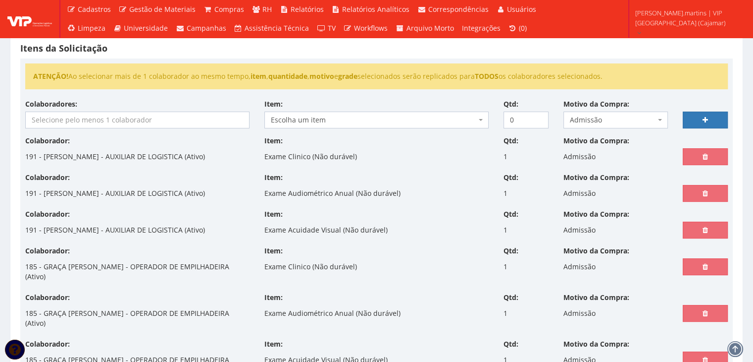
click at [167, 115] on input "search" at bounding box center [137, 120] width 223 height 16
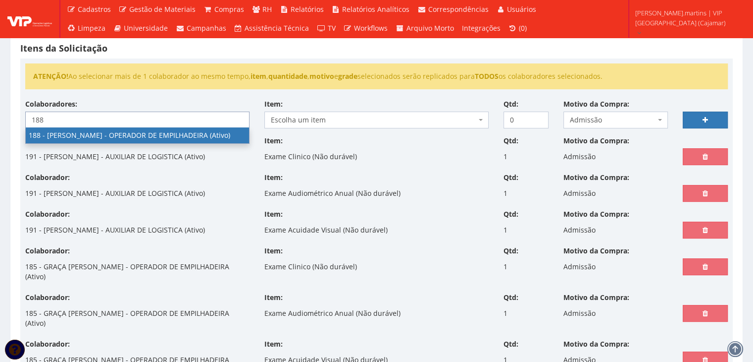
type input "188"
select select "4086"
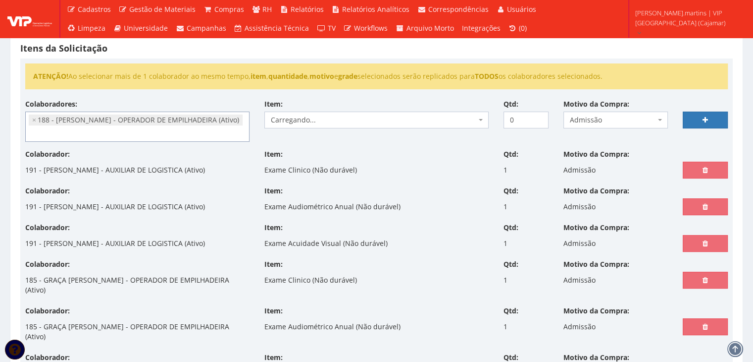
click at [287, 115] on span "Carregando..." at bounding box center [374, 120] width 206 height 10
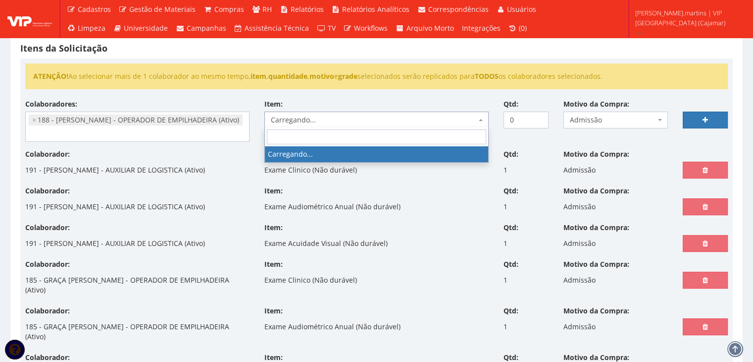
click at [287, 115] on span "Carregando..." at bounding box center [374, 120] width 206 height 10
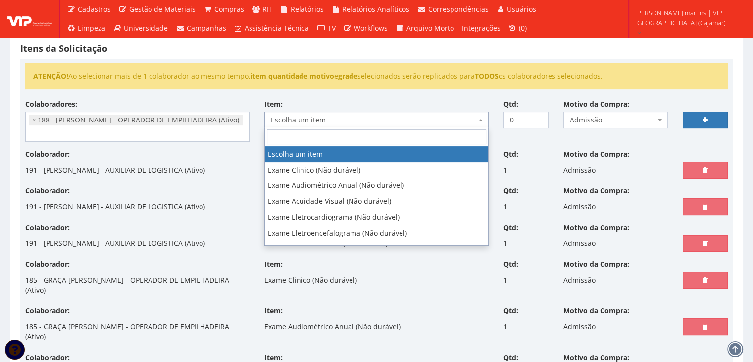
click at [287, 115] on span "Escolha um item" at bounding box center [374, 120] width 206 height 10
click at [215, 114] on li "× 188 - HENRIQUE RABELO LEANDRO - OPERADOR DE EMPILHADEIRA (Ativo)" at bounding box center [136, 119] width 214 height 11
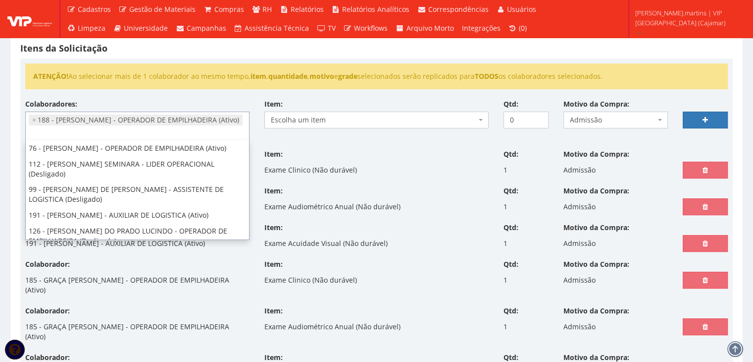
scroll to position [1764, 0]
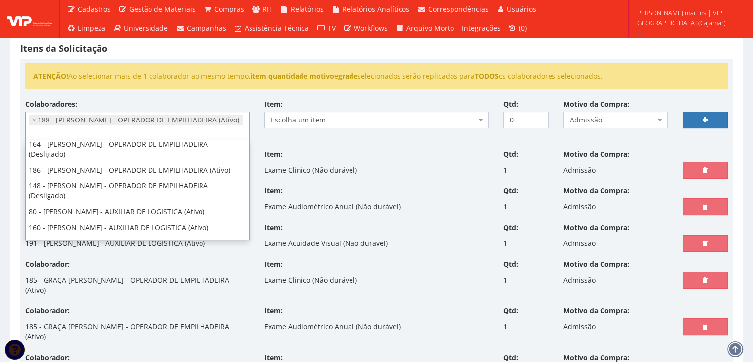
click at [30, 119] on li "× 188 - HENRIQUE RABELO LEANDRO - OPERADOR DE EMPILHADEIRA (Ativo)" at bounding box center [136, 119] width 214 height 11
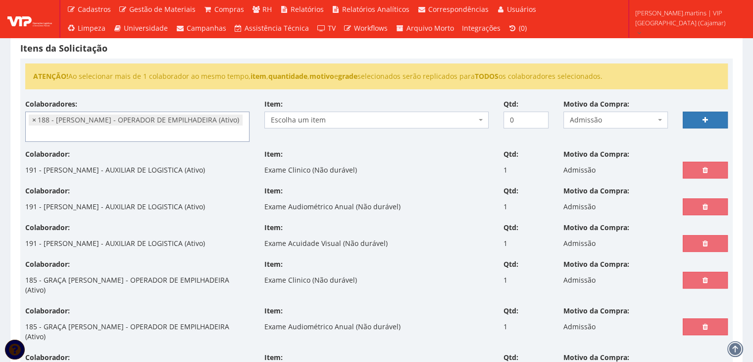
click at [32, 120] on span "×" at bounding box center [34, 120] width 4 height 10
select select
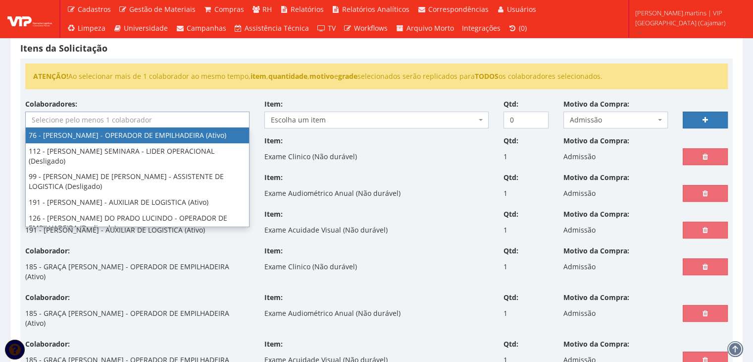
click at [39, 119] on input "search" at bounding box center [137, 120] width 223 height 16
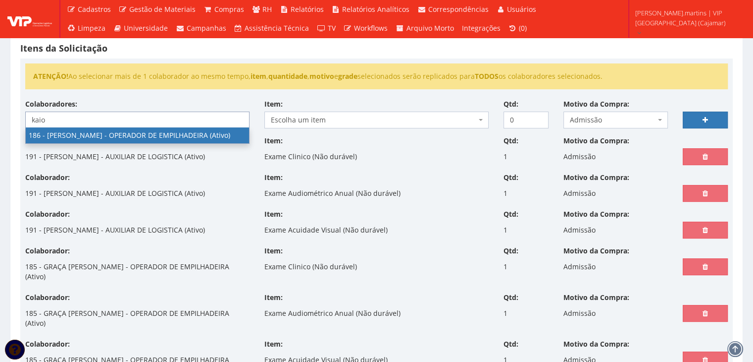
type input "kaio"
select select "4084"
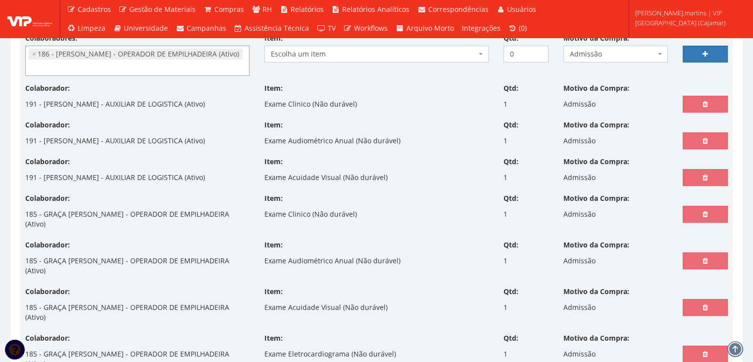
scroll to position [198, 0]
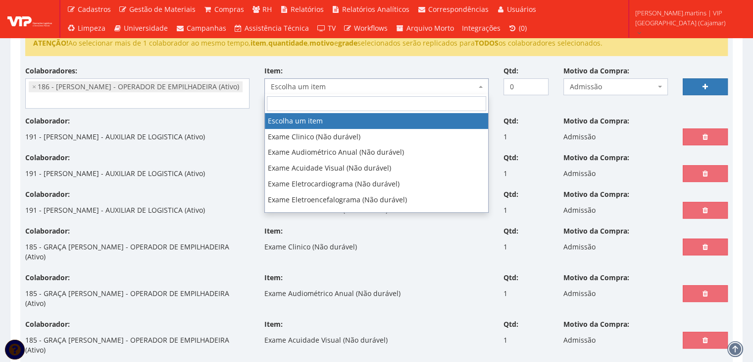
click at [329, 86] on span "Escolha um item" at bounding box center [374, 87] width 206 height 10
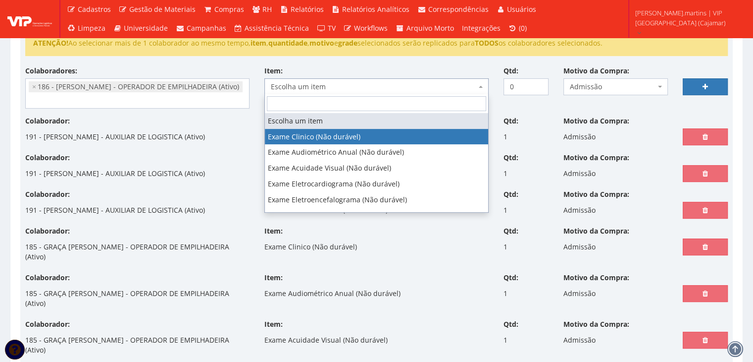
select select "564"
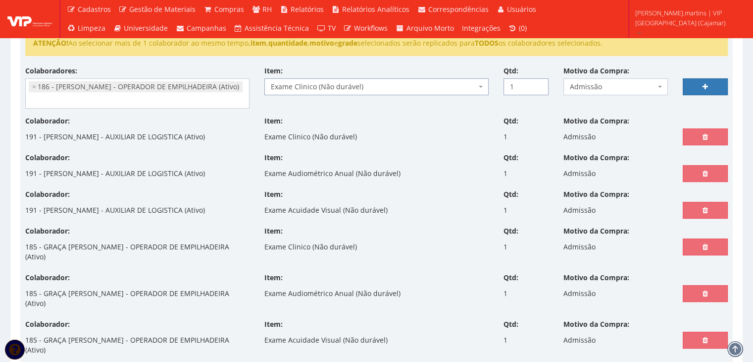
type input "1"
click at [540, 82] on input "1" at bounding box center [526, 86] width 45 height 17
click at [709, 88] on link at bounding box center [705, 86] width 45 height 17
select select
type input "0"
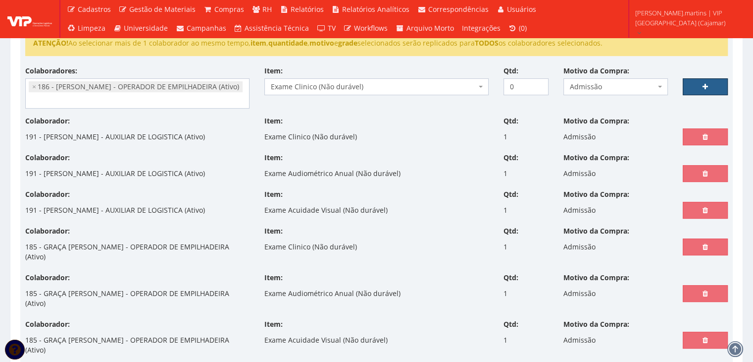
select select
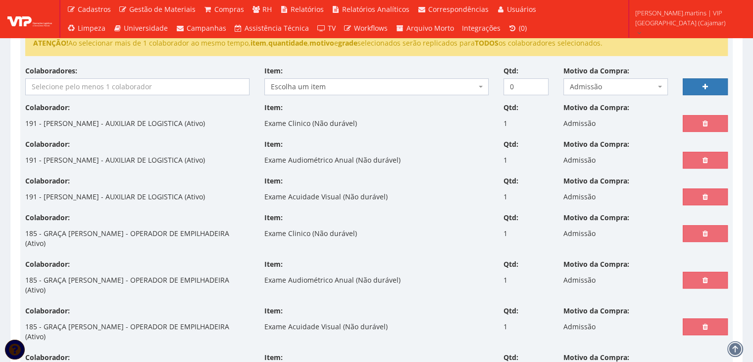
click at [83, 90] on input "search" at bounding box center [137, 87] width 223 height 16
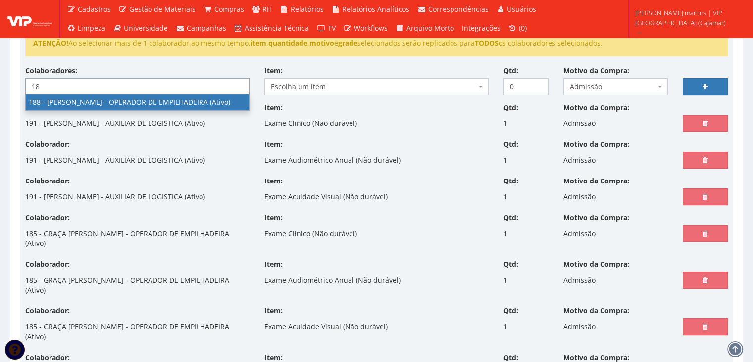
type input "1"
type input "kaio"
select select "4084"
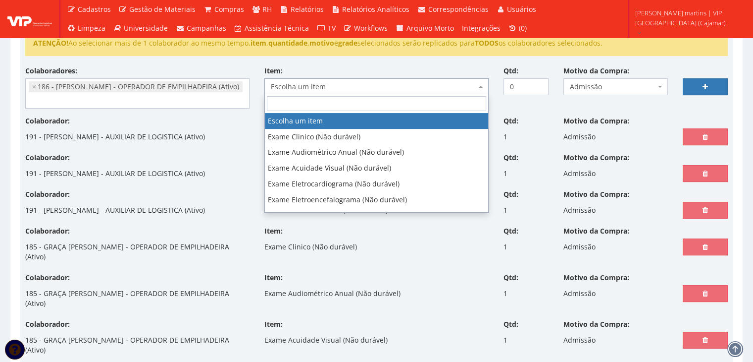
click at [357, 89] on span "Escolha um item" at bounding box center [374, 87] width 206 height 10
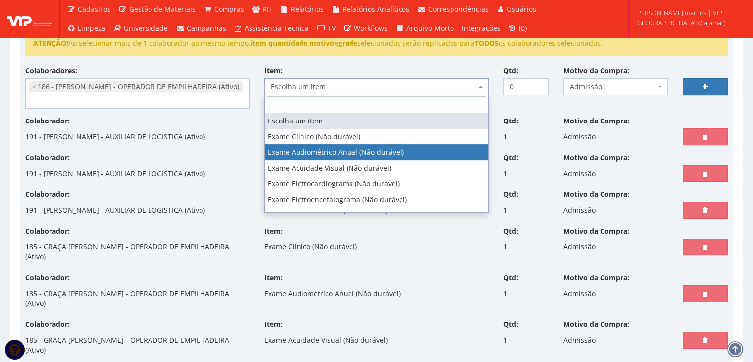
select select "565"
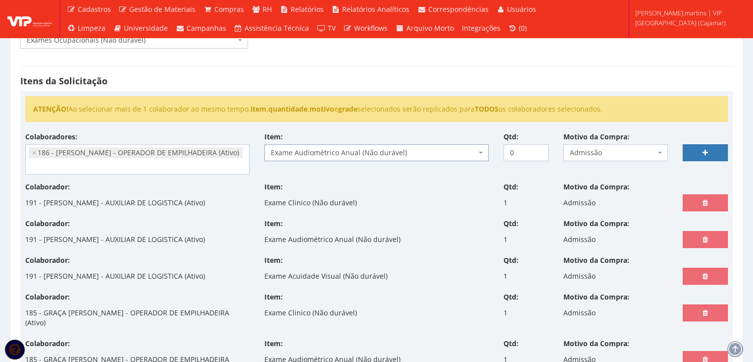
scroll to position [132, 0]
type input "1"
click at [539, 149] on input "1" at bounding box center [526, 153] width 45 height 17
click at [694, 153] on link at bounding box center [705, 153] width 45 height 17
select select
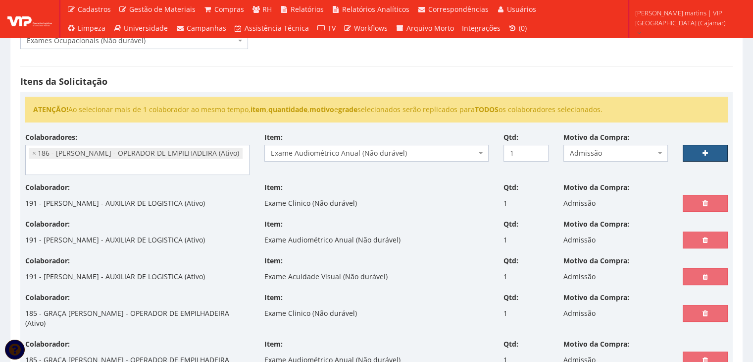
type input "0"
select select
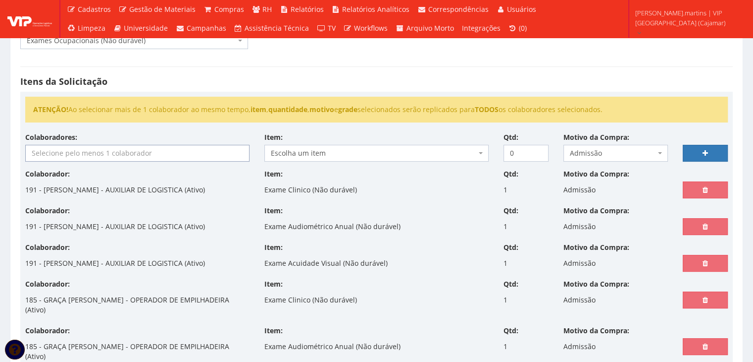
click at [155, 156] on input "search" at bounding box center [137, 153] width 223 height 16
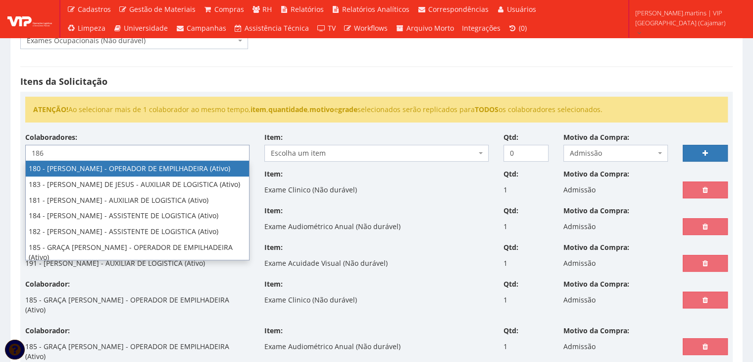
type input "186"
select select "4084"
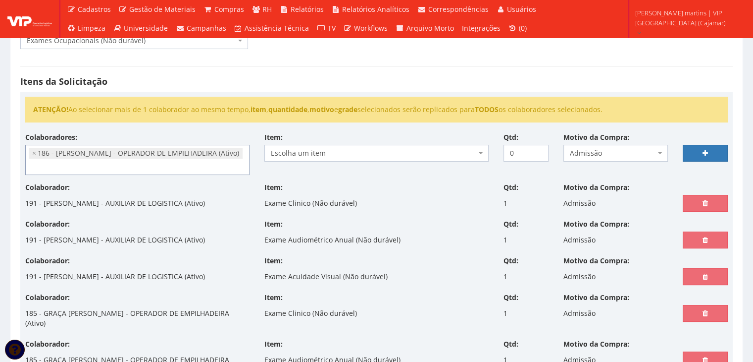
click at [353, 148] on span "Escolha um item" at bounding box center [374, 153] width 206 height 10
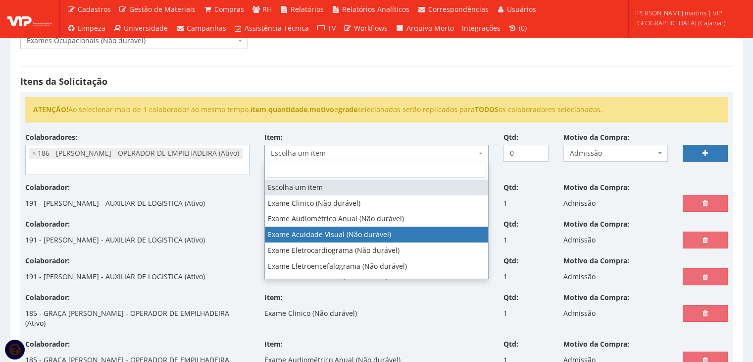
select select "566"
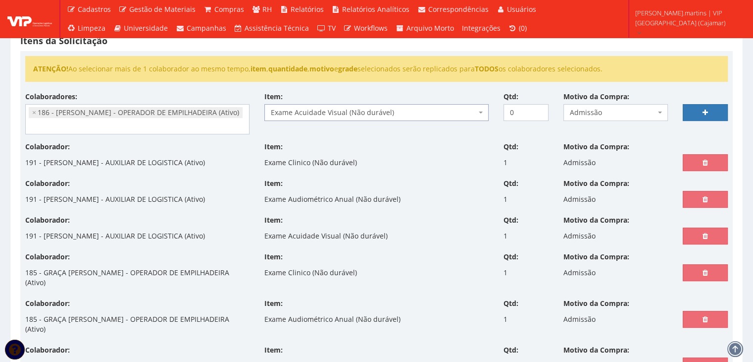
scroll to position [165, 0]
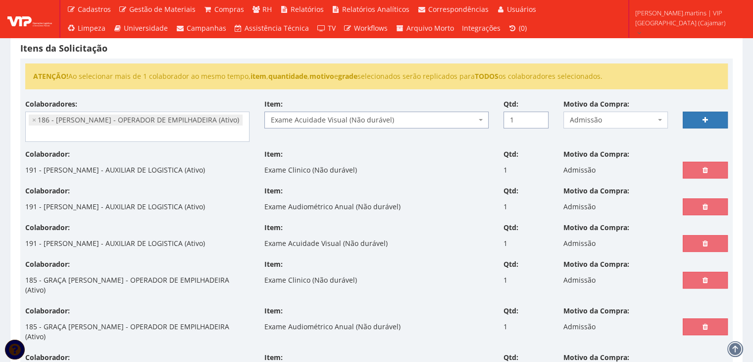
type input "1"
click at [539, 117] on input "1" at bounding box center [526, 119] width 45 height 17
click at [701, 121] on link at bounding box center [705, 119] width 45 height 17
select select
type input "0"
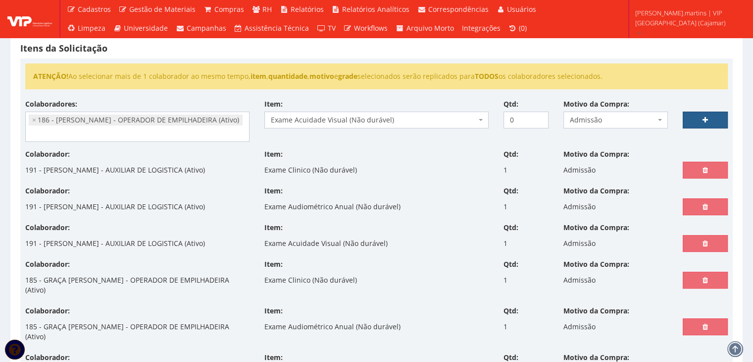
select select
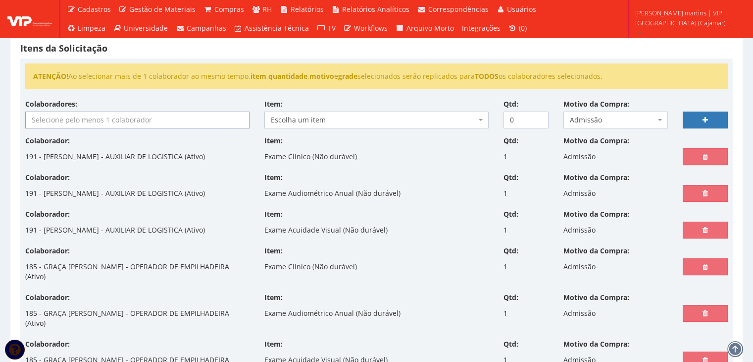
click at [153, 112] on input "search" at bounding box center [137, 120] width 223 height 16
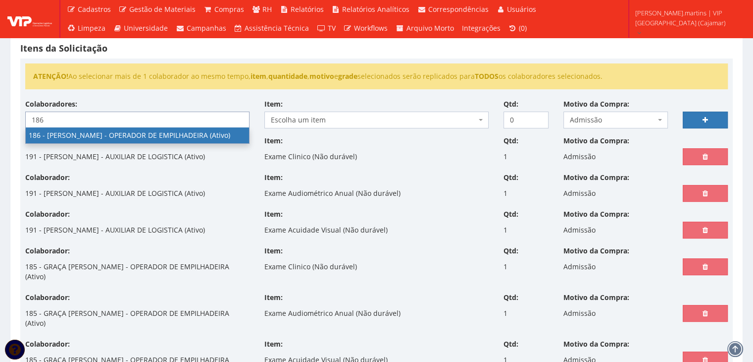
type input "186"
select select "4084"
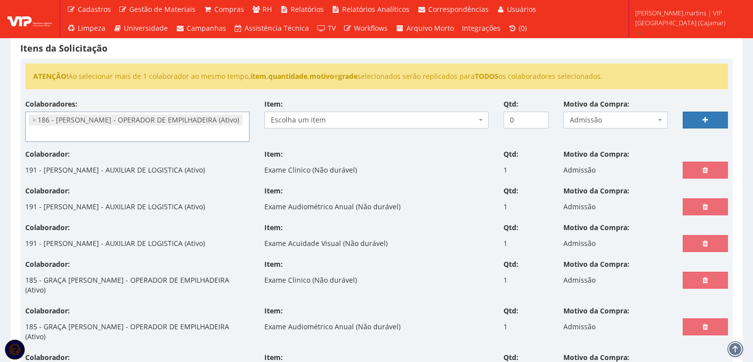
click at [301, 113] on span "Escolha um item" at bounding box center [377, 119] width 224 height 17
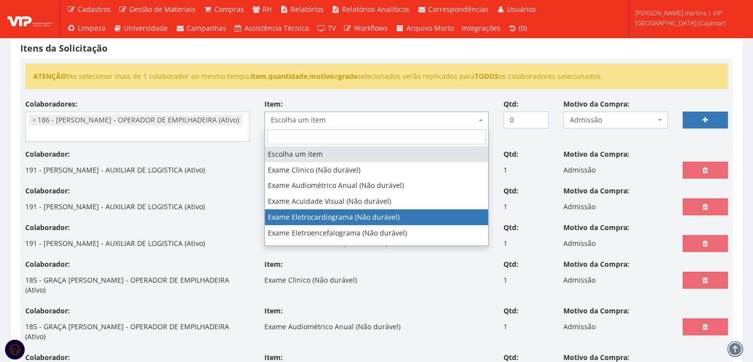
select select "567"
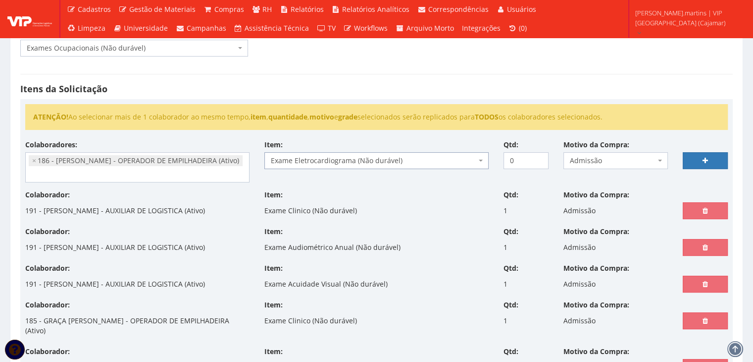
scroll to position [99, 0]
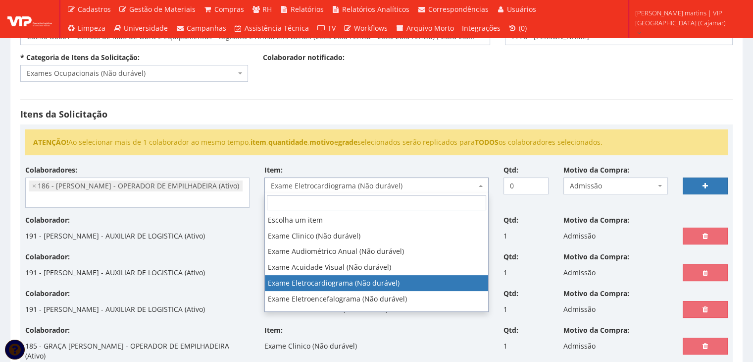
click at [341, 188] on span "Exame Eletrocardiograma (Não durável)" at bounding box center [374, 186] width 206 height 10
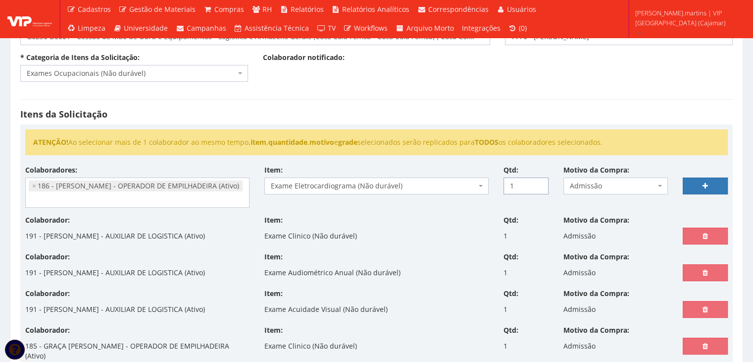
type input "1"
click at [538, 182] on input "1" at bounding box center [526, 185] width 45 height 17
click at [695, 181] on link at bounding box center [705, 185] width 45 height 17
select select
type input "0"
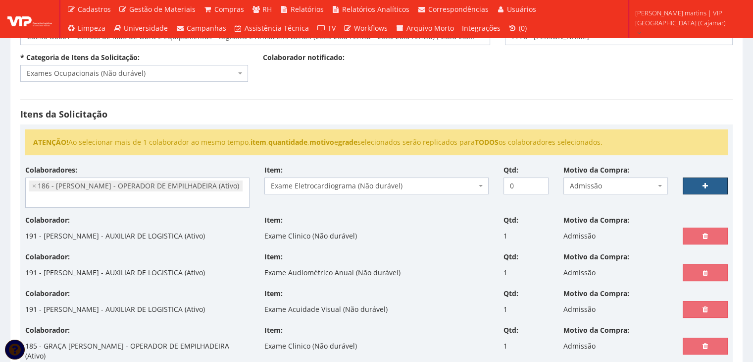
select select
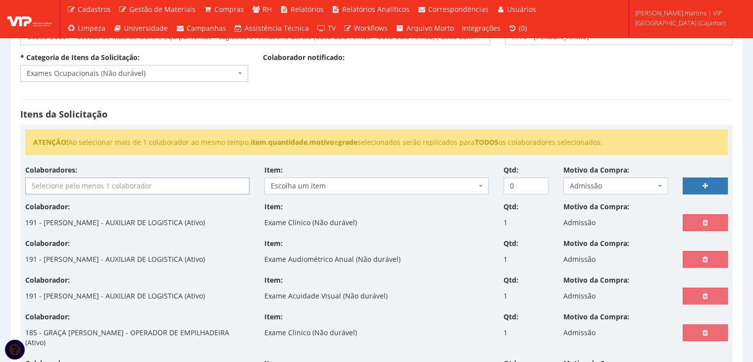
click at [130, 187] on input "search" at bounding box center [137, 186] width 223 height 16
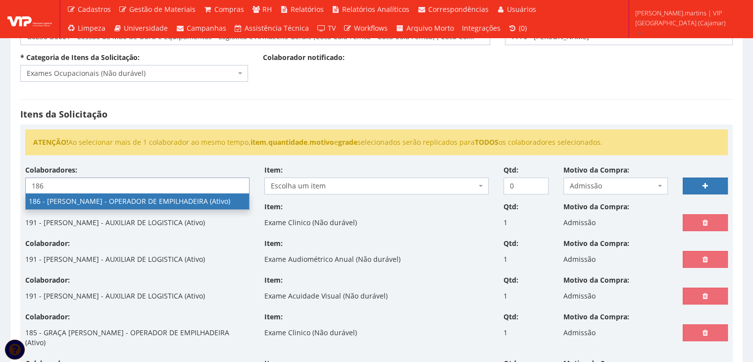
type input "186"
select select "4084"
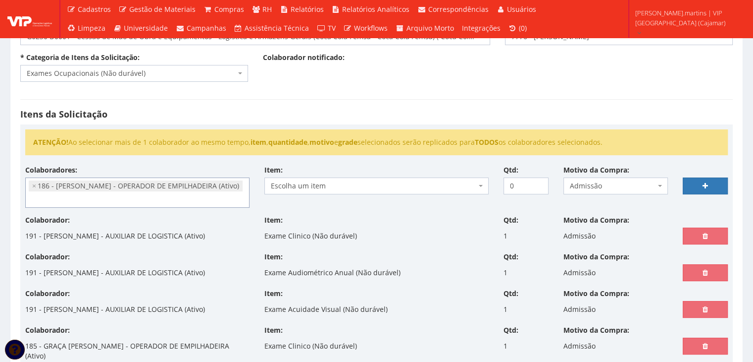
click at [292, 186] on span "Escolha um item" at bounding box center [374, 186] width 206 height 10
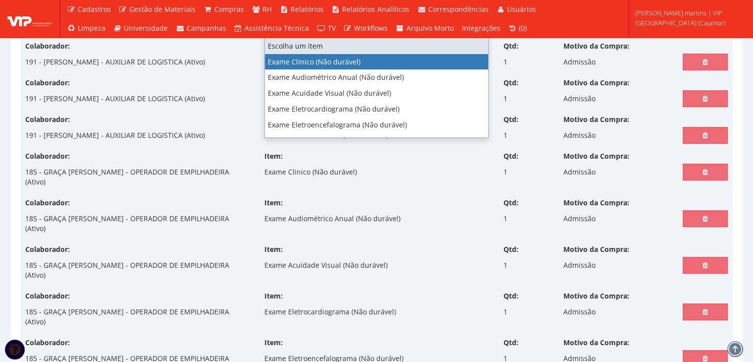
scroll to position [231, 0]
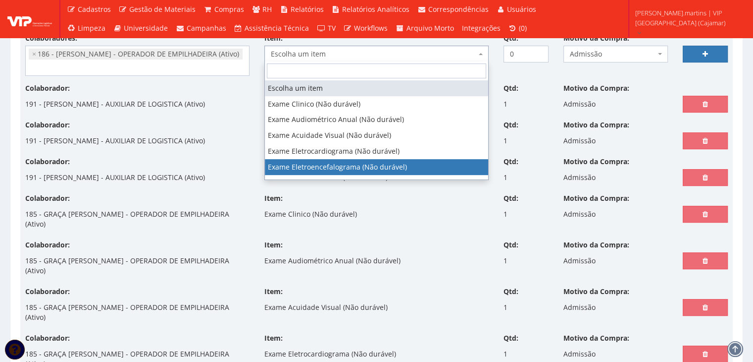
select select "568"
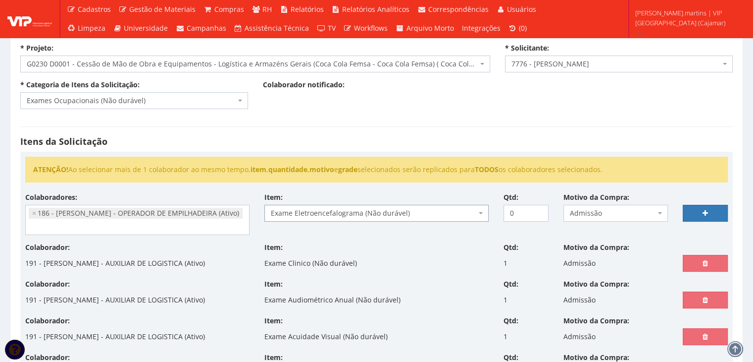
scroll to position [66, 0]
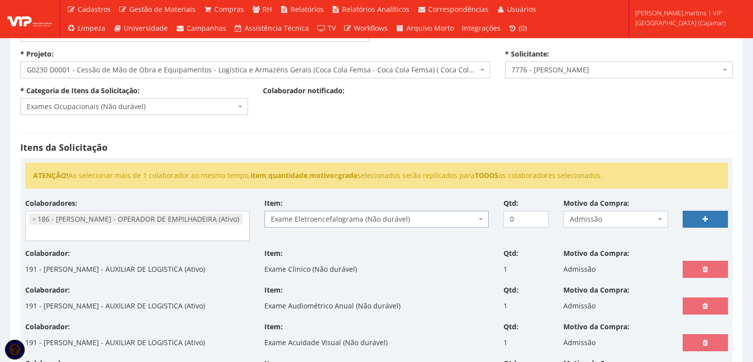
click at [350, 216] on span "Exame Eletroencefalograma (Não durável)" at bounding box center [374, 219] width 206 height 10
type input "1"
click at [539, 215] on input "1" at bounding box center [526, 219] width 45 height 17
click at [699, 216] on link at bounding box center [705, 219] width 45 height 17
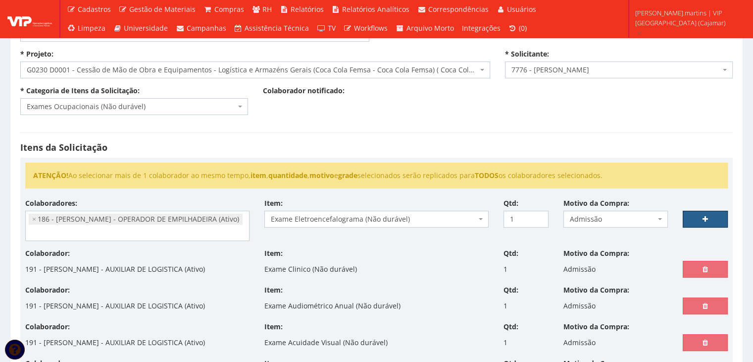
select select
type input "0"
select select
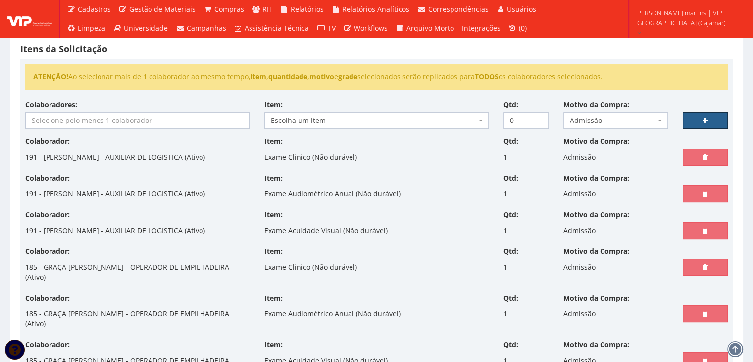
scroll to position [99, 0]
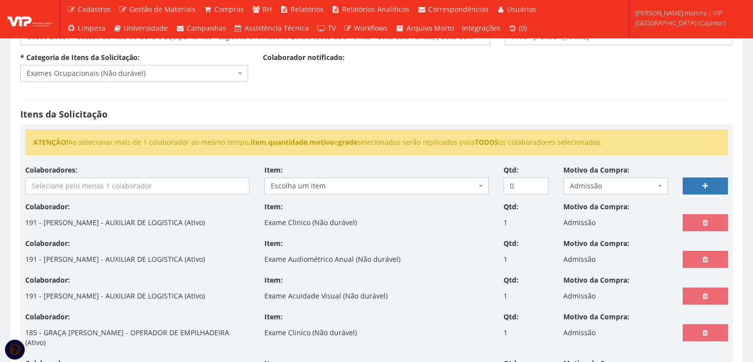
click at [100, 187] on input "search" at bounding box center [137, 186] width 223 height 16
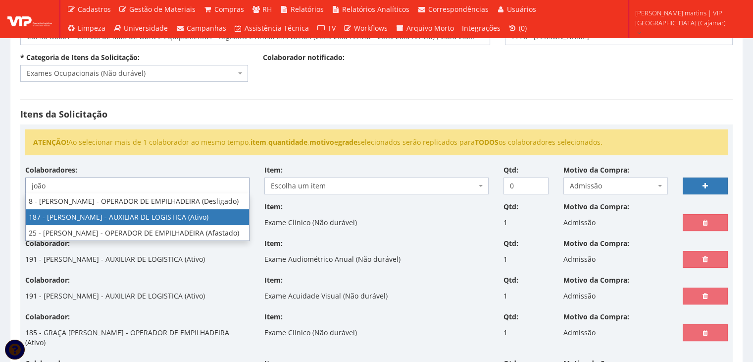
type input "joão"
select select "4085"
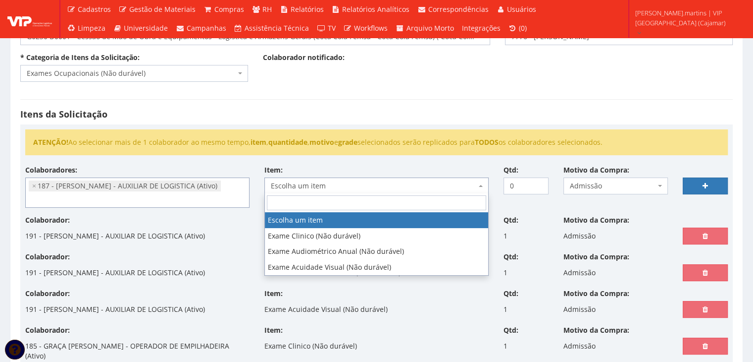
click at [332, 186] on span "Escolha um item" at bounding box center [374, 186] width 206 height 10
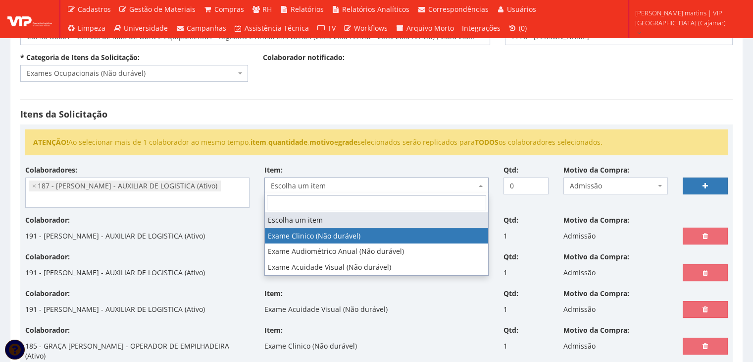
select select "564"
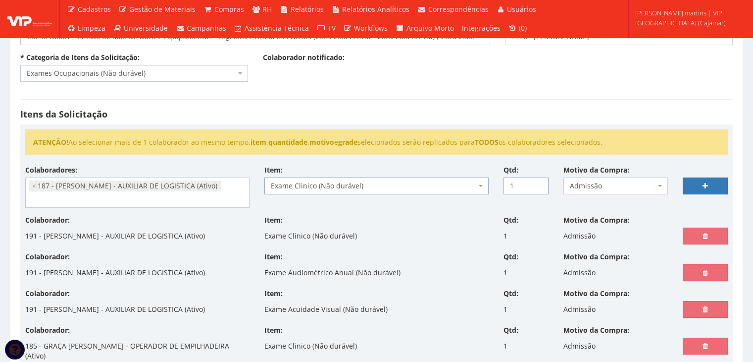
type input "1"
click at [539, 182] on input "1" at bounding box center [526, 185] width 45 height 17
click at [695, 180] on link at bounding box center [705, 185] width 45 height 17
select select
type input "0"
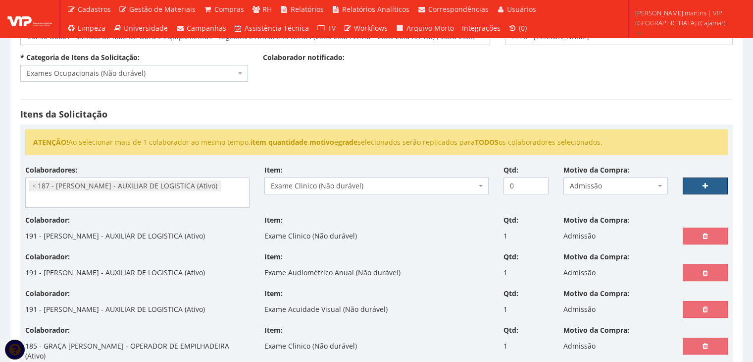
select select
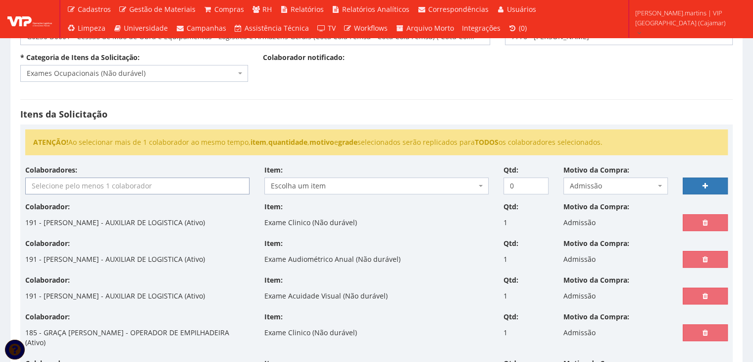
click at [198, 187] on input "search" at bounding box center [137, 186] width 223 height 16
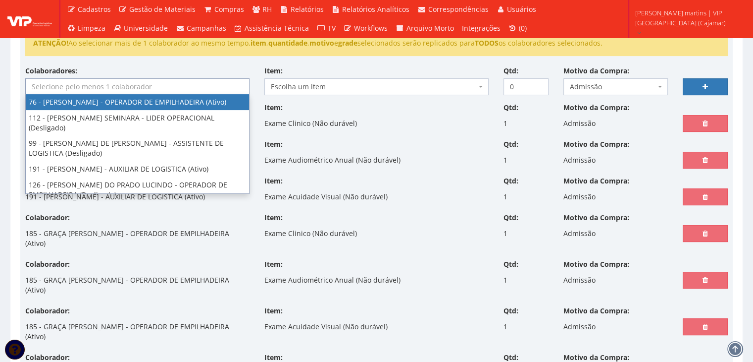
scroll to position [198, 0]
click at [35, 85] on input "search" at bounding box center [137, 87] width 223 height 16
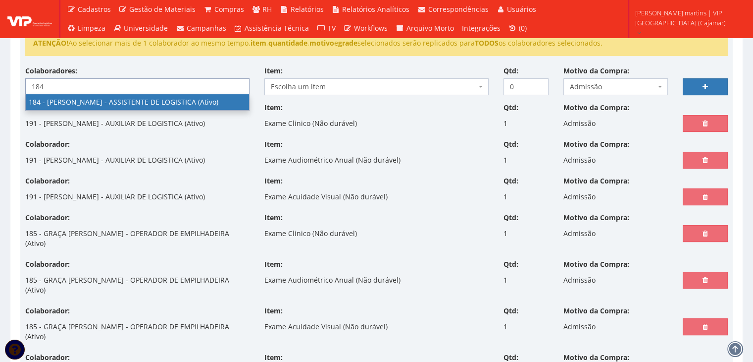
type input "184"
select select "4082"
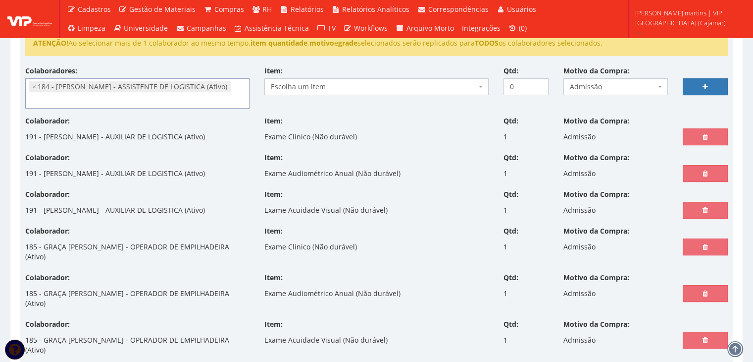
click at [152, 86] on li "× 184 - FELIPE MACHADO - ASSISTENTE DE LOGISTICA (Ativo)" at bounding box center [130, 86] width 202 height 11
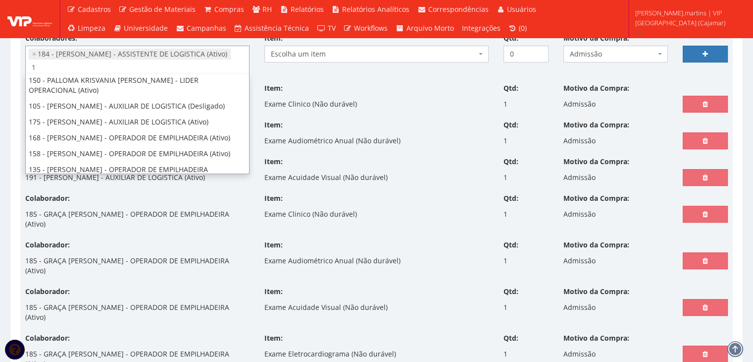
scroll to position [0, 0]
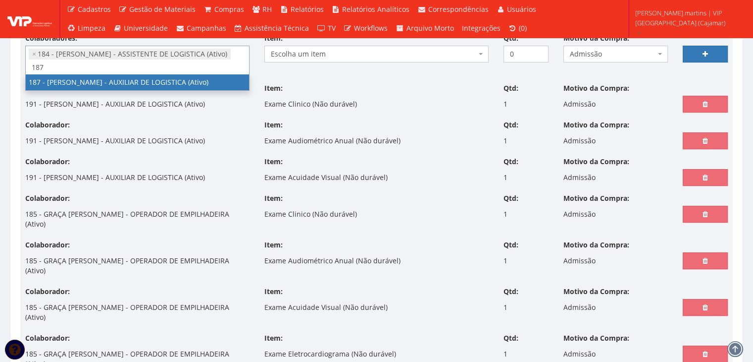
type input "187"
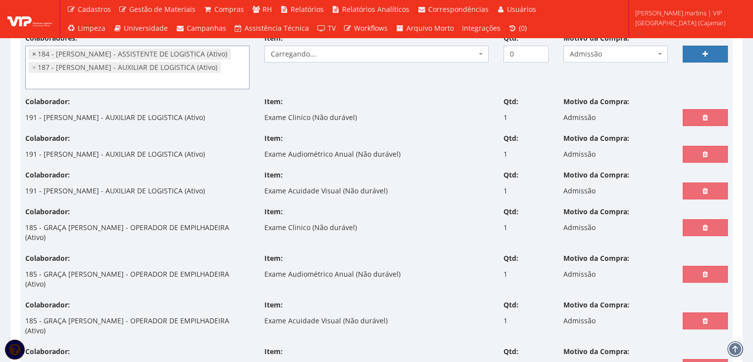
click at [34, 53] on span "×" at bounding box center [34, 54] width 4 height 10
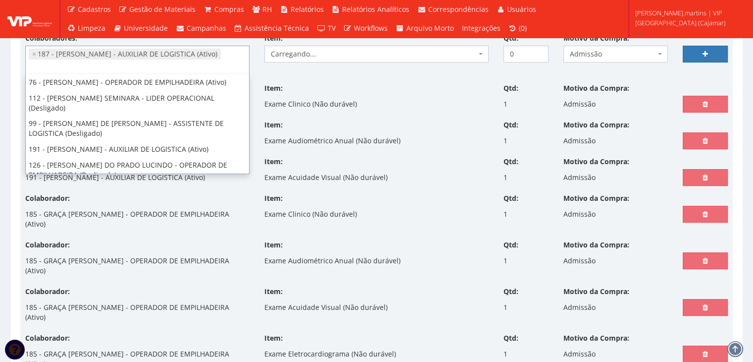
select select "4085"
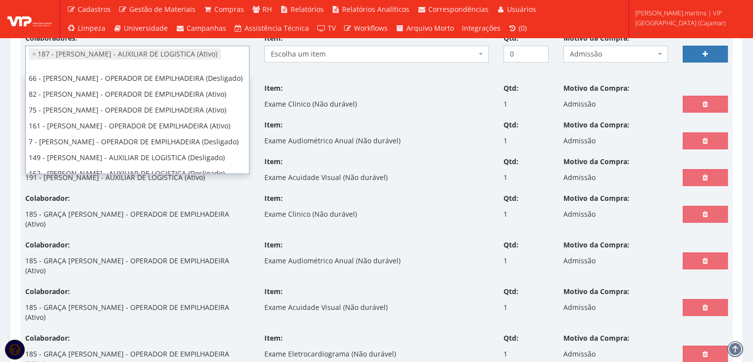
click at [299, 53] on span "Escolha um item" at bounding box center [374, 54] width 206 height 10
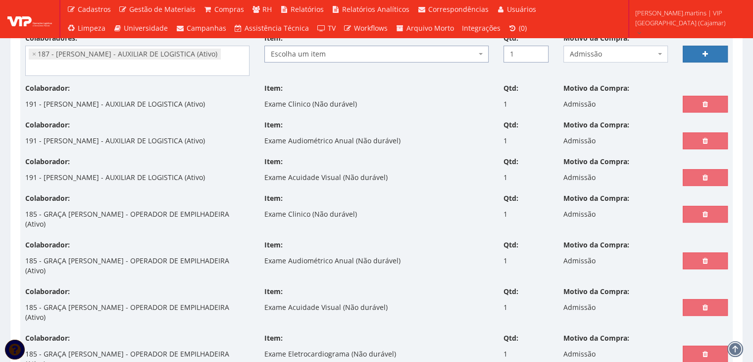
type input "1"
click at [539, 48] on input "1" at bounding box center [526, 54] width 45 height 17
click at [699, 50] on link at bounding box center [705, 54] width 45 height 17
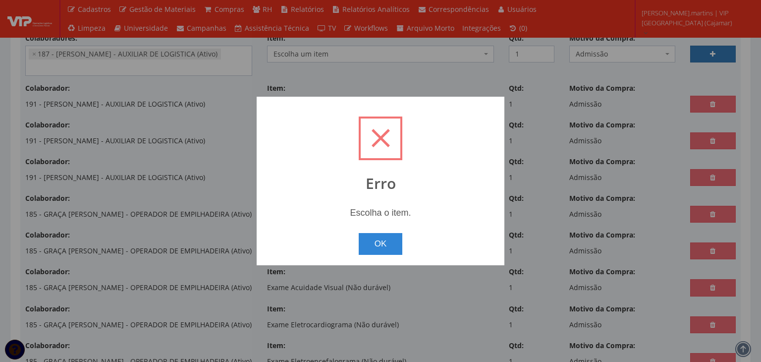
click at [470, 62] on div "? ! i Erro Escolha o item. OK Cancel ×" at bounding box center [380, 181] width 761 height 362
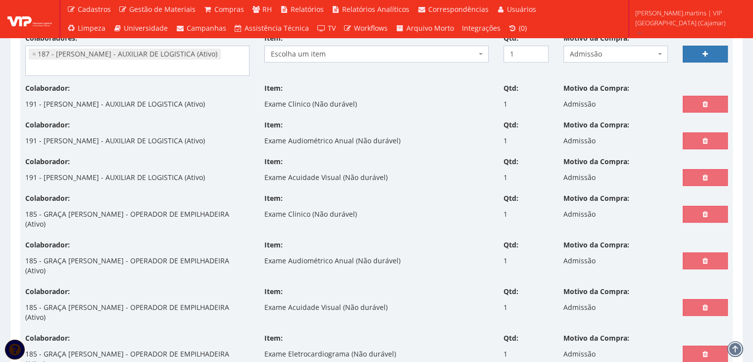
click at [453, 51] on span "Escolha um item" at bounding box center [374, 54] width 206 height 10
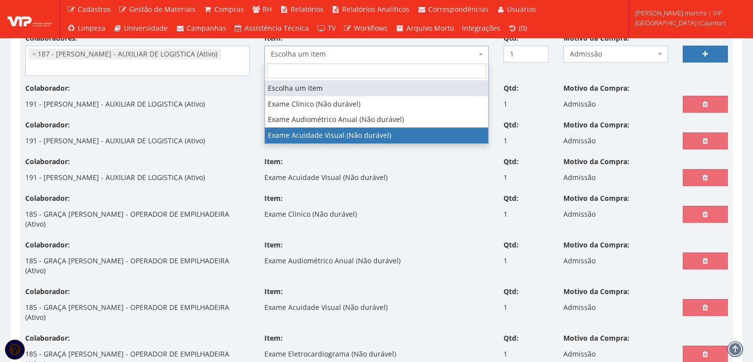
select select "566"
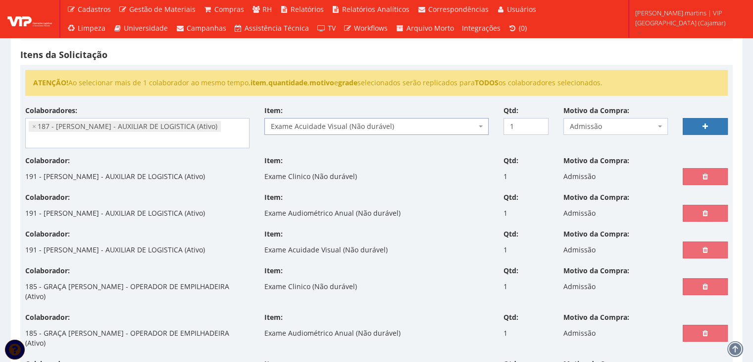
scroll to position [66, 0]
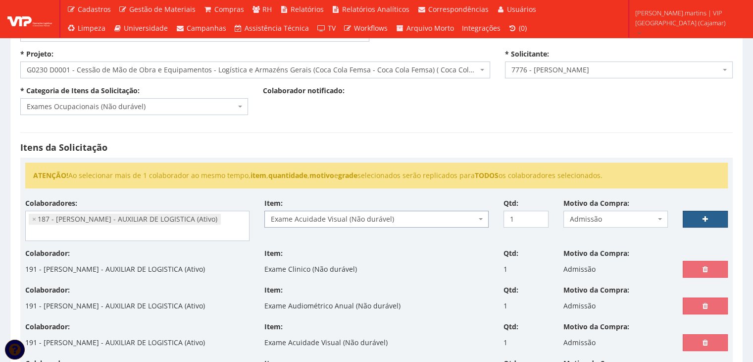
click at [698, 218] on link at bounding box center [705, 219] width 45 height 17
select select
type input "0"
select select
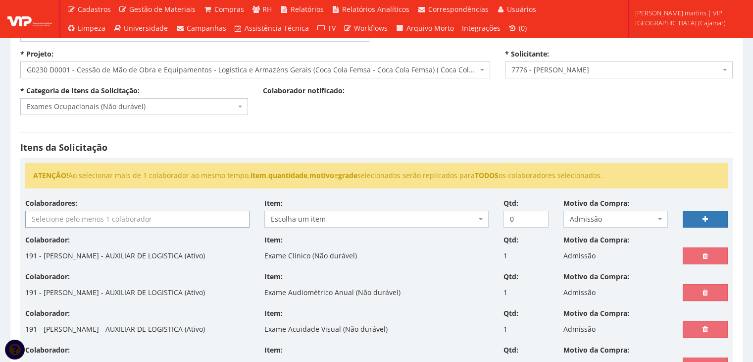
click at [220, 221] on input "search" at bounding box center [137, 219] width 223 height 16
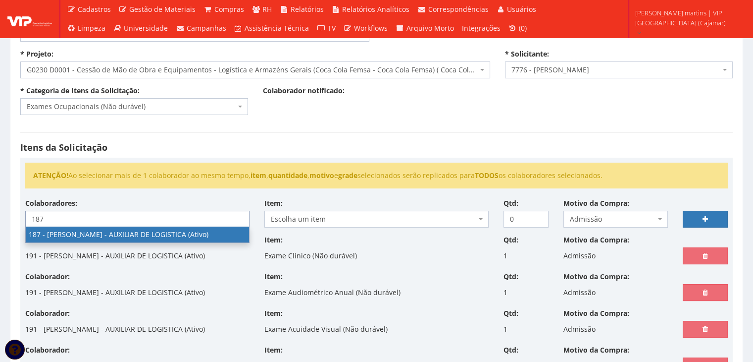
type input "187"
select select "4085"
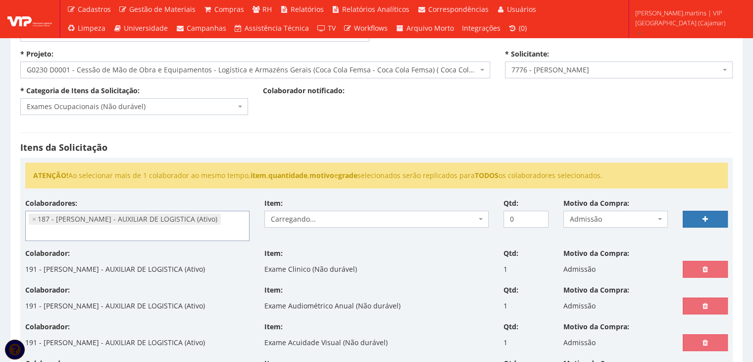
click at [317, 212] on span "Carregando..." at bounding box center [377, 219] width 224 height 17
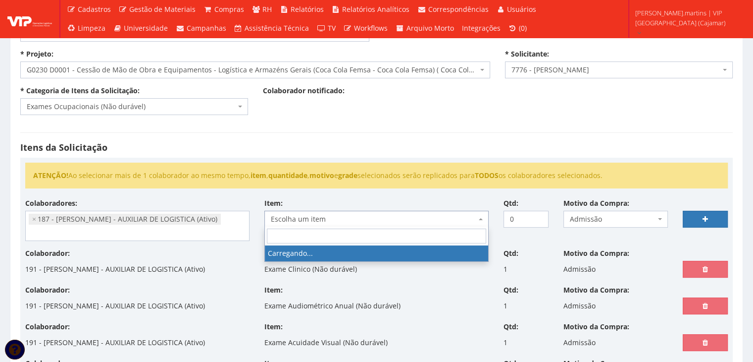
click at [321, 216] on span "Escolha um item" at bounding box center [374, 219] width 206 height 10
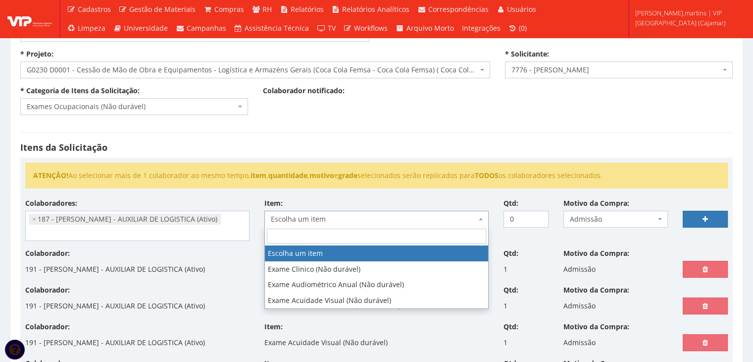
click at [321, 216] on span "Escolha um item" at bounding box center [374, 219] width 206 height 10
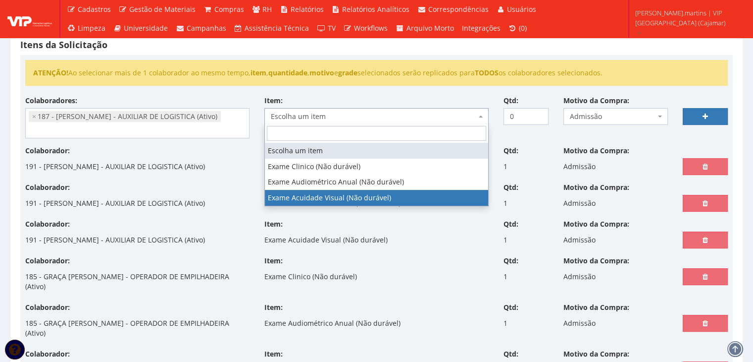
scroll to position [165, 0]
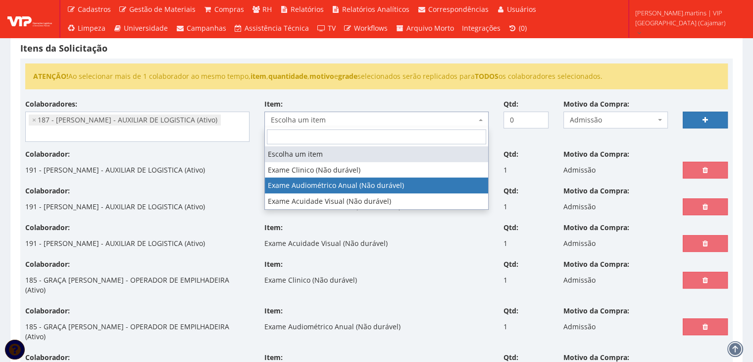
select select "565"
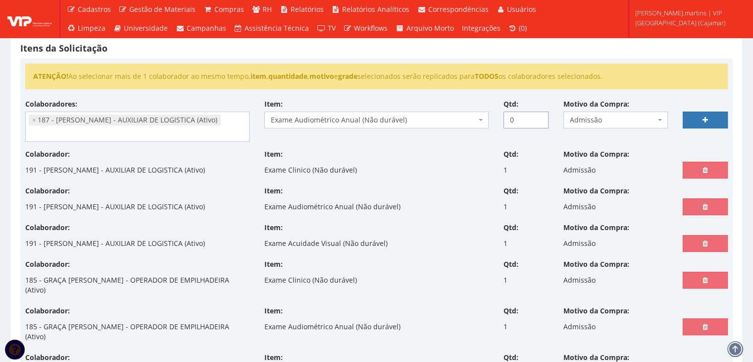
click at [537, 113] on input "0" at bounding box center [526, 119] width 45 height 17
type input "1"
click at [539, 114] on input "1" at bounding box center [526, 119] width 45 height 17
click at [703, 113] on link at bounding box center [705, 119] width 45 height 17
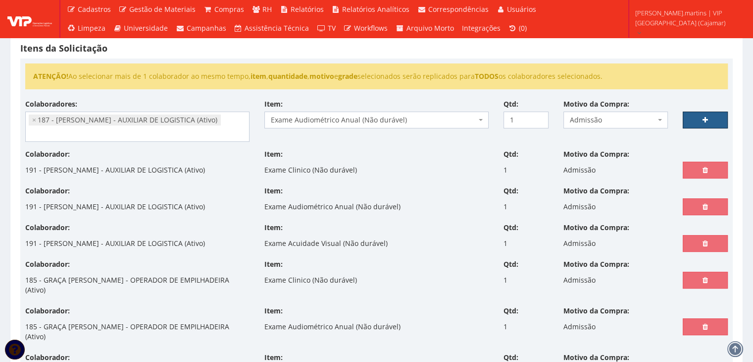
select select
type input "0"
select select
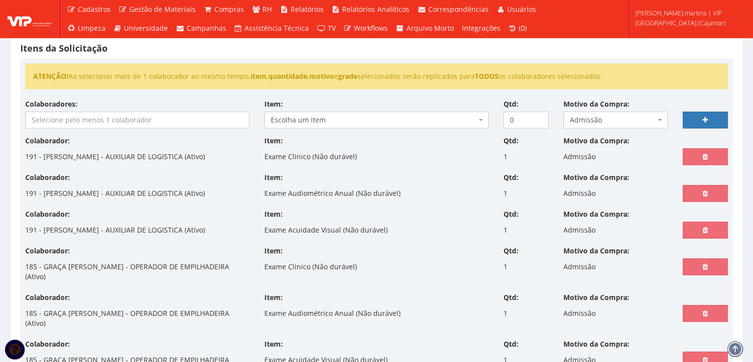
click at [184, 121] on input "search" at bounding box center [137, 120] width 223 height 16
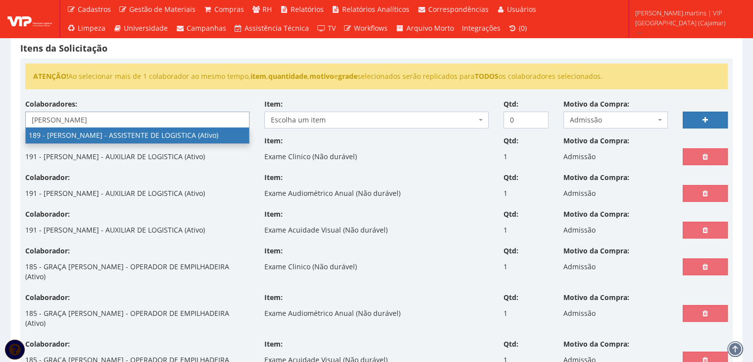
type input "rafael"
select select "4087"
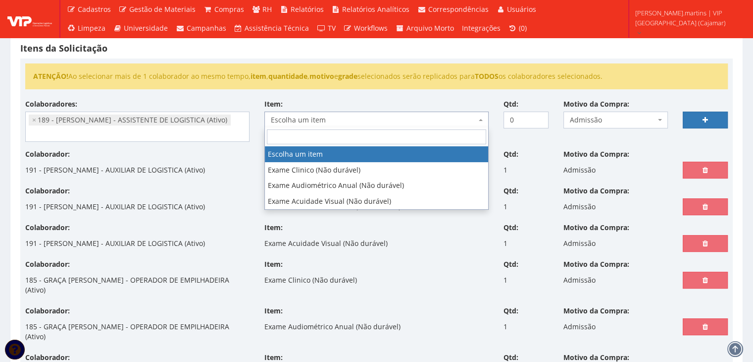
click at [321, 119] on span "Escolha um item" at bounding box center [374, 120] width 206 height 10
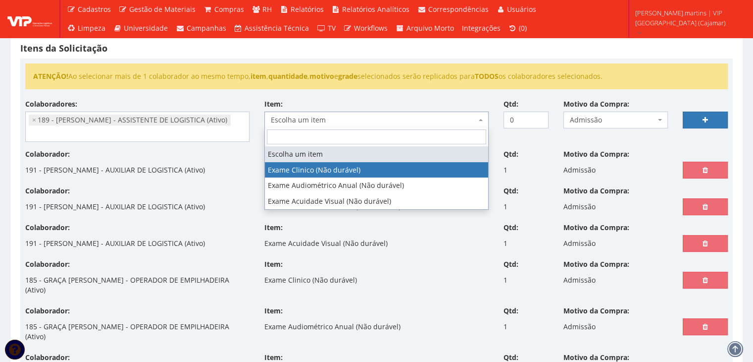
select select "564"
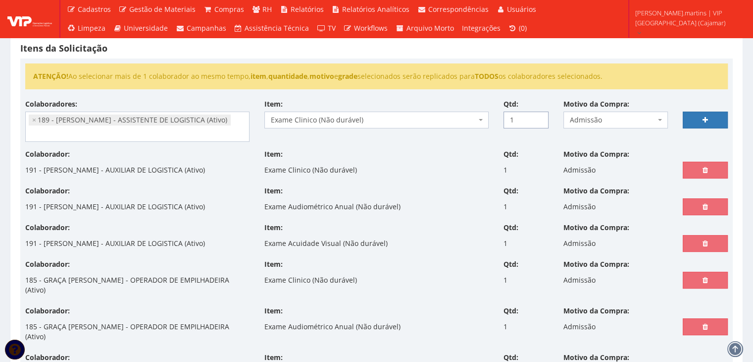
type input "1"
click at [537, 115] on input "1" at bounding box center [526, 119] width 45 height 17
click at [695, 119] on link at bounding box center [705, 119] width 45 height 17
select select
type input "0"
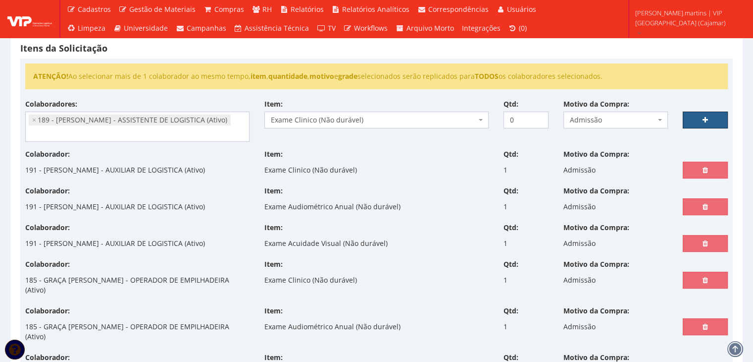
select select
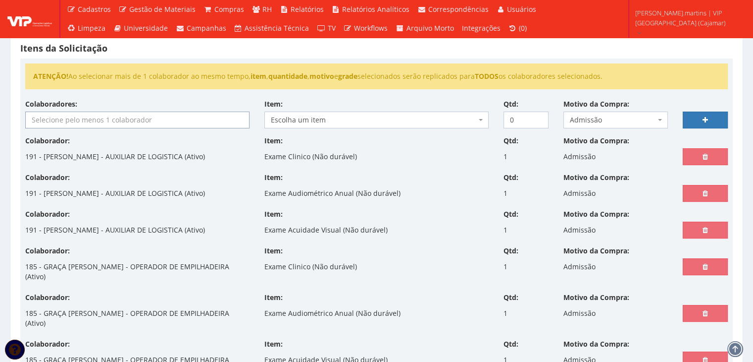
click at [170, 121] on input "search" at bounding box center [137, 120] width 223 height 16
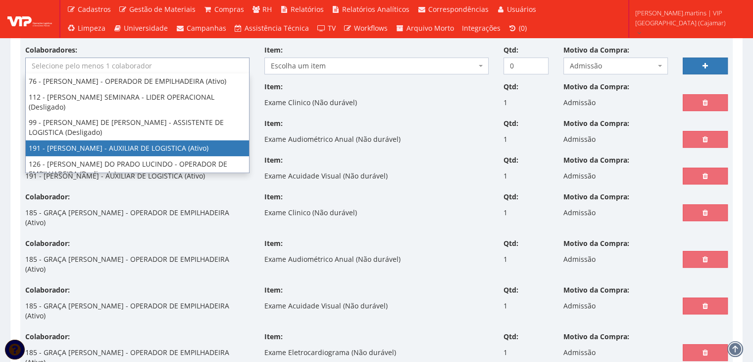
scroll to position [132, 0]
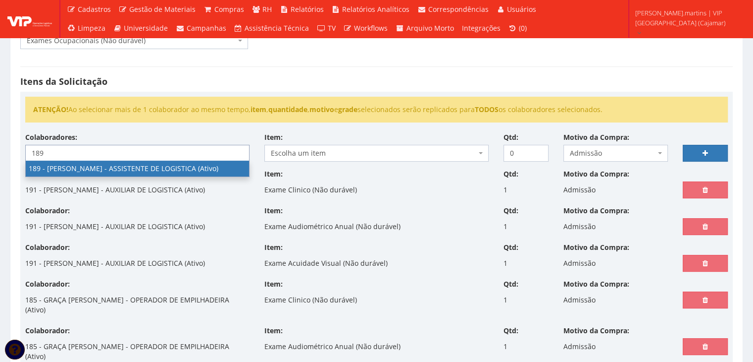
type input "189"
select select "4087"
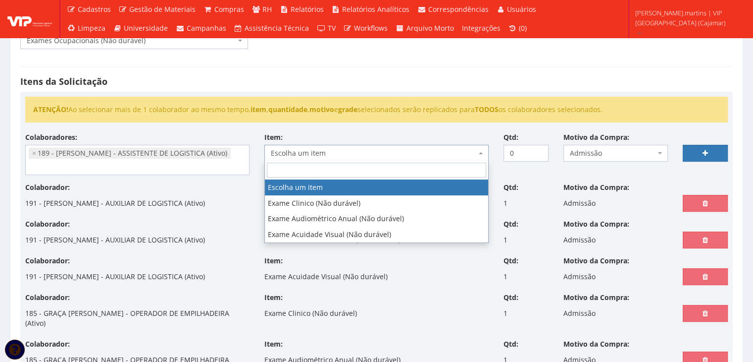
click at [328, 158] on span "Escolha um item" at bounding box center [377, 153] width 224 height 17
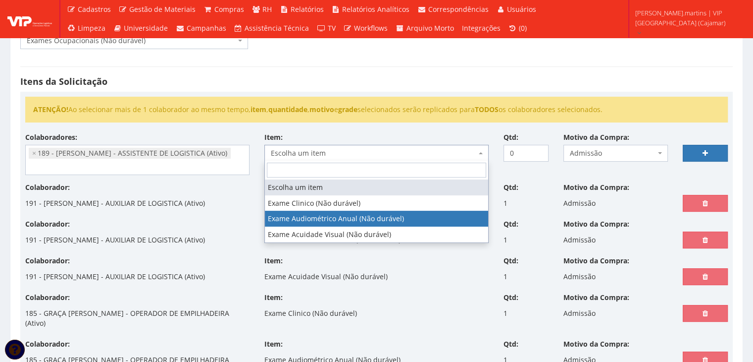
select select "565"
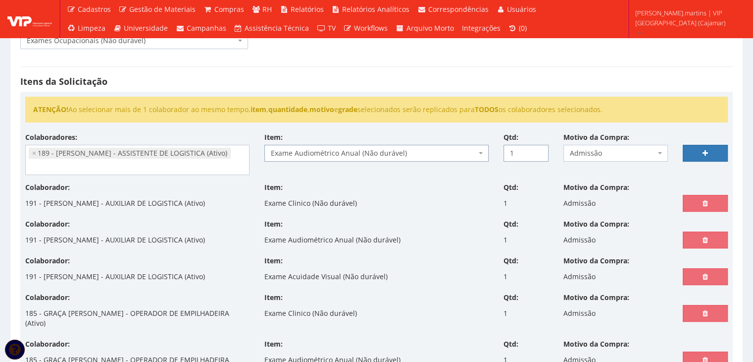
type input "1"
click at [540, 149] on input "1" at bounding box center [526, 153] width 45 height 17
click at [701, 149] on link at bounding box center [705, 153] width 45 height 17
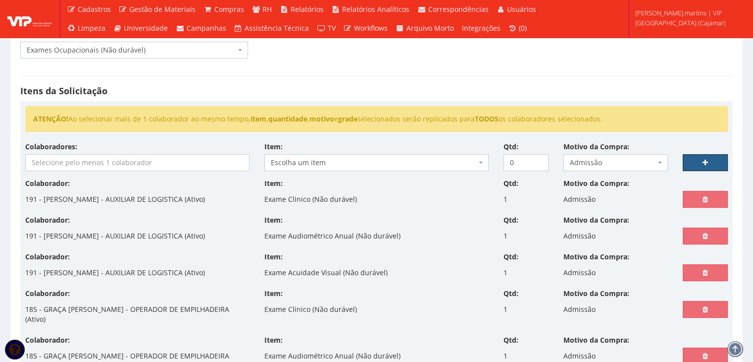
scroll to position [66, 0]
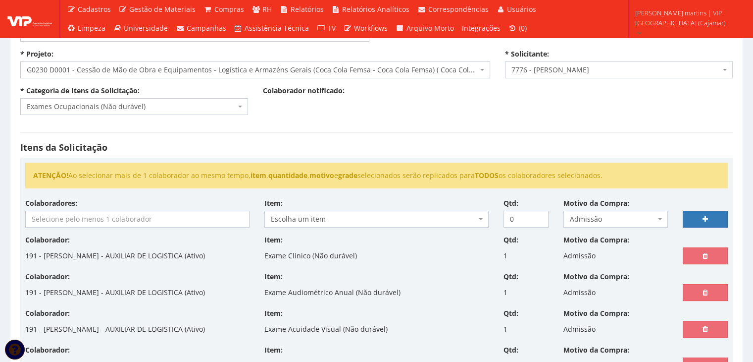
click at [129, 226] on div "Colaboradores: 76 - ADRIANO SILVA ARAUJO - OPERADOR DE EMPILHADEIRA (Ativo) 112…" at bounding box center [377, 216] width 718 height 37
click at [128, 219] on input "search" at bounding box center [137, 219] width 223 height 16
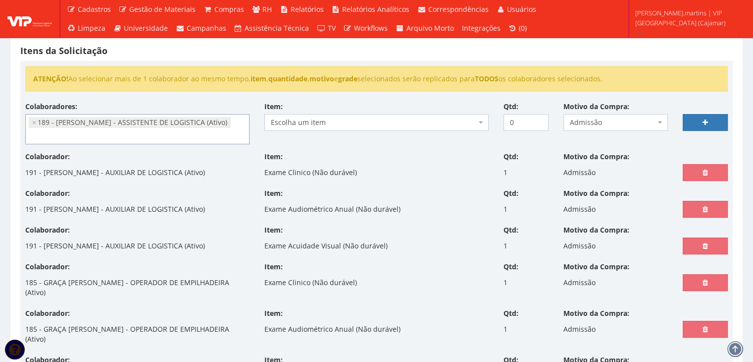
scroll to position [65, 0]
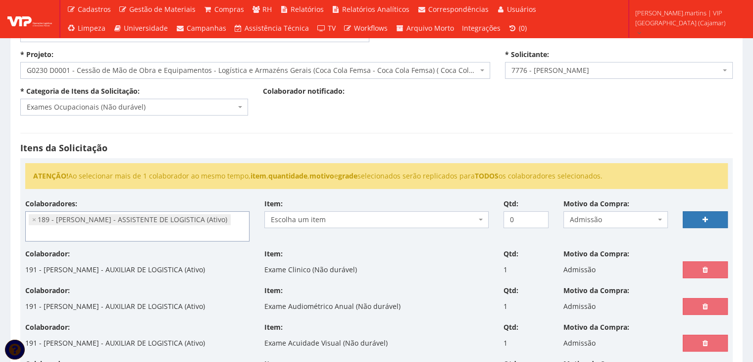
click at [337, 217] on span "Escolha um item" at bounding box center [374, 219] width 206 height 10
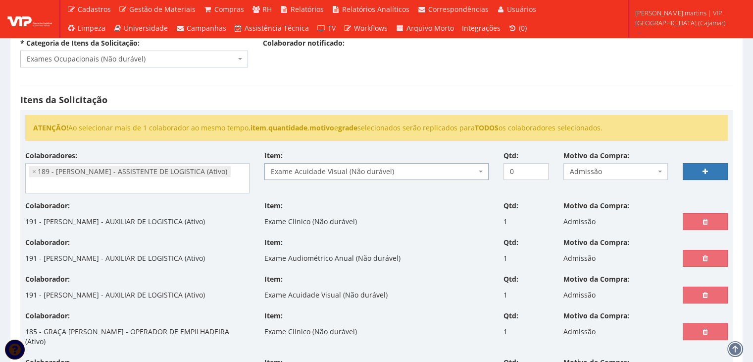
scroll to position [99, 0]
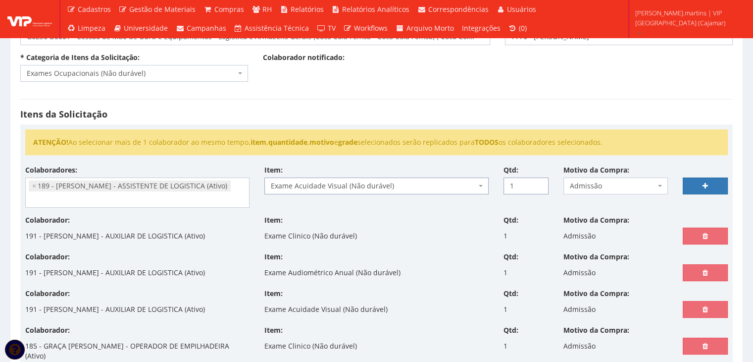
click at [539, 181] on input "1" at bounding box center [526, 185] width 45 height 17
click at [695, 180] on link at bounding box center [705, 185] width 45 height 17
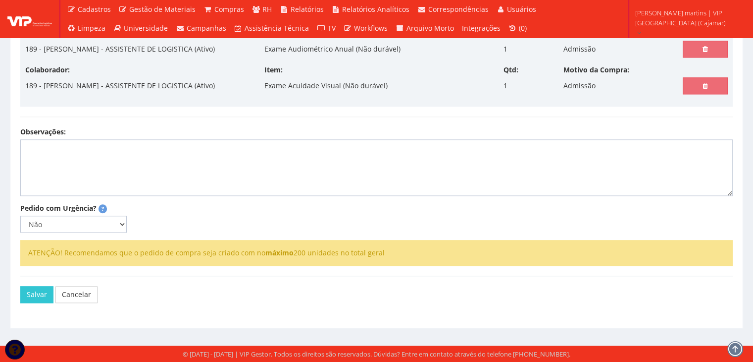
scroll to position [1255, 0]
click at [114, 219] on select "Não Sim" at bounding box center [73, 223] width 106 height 17
click at [20, 215] on select "Não Sim" at bounding box center [73, 223] width 106 height 17
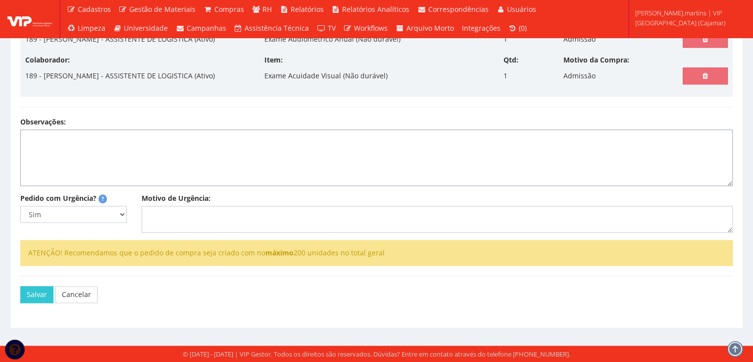
click at [114, 157] on textarea "Observações:" at bounding box center [376, 157] width 713 height 56
click at [340, 229] on textarea "Motivo de Urgência:" at bounding box center [437, 219] width 591 height 27
click at [37, 298] on button "Salvar" at bounding box center [36, 294] width 33 height 17
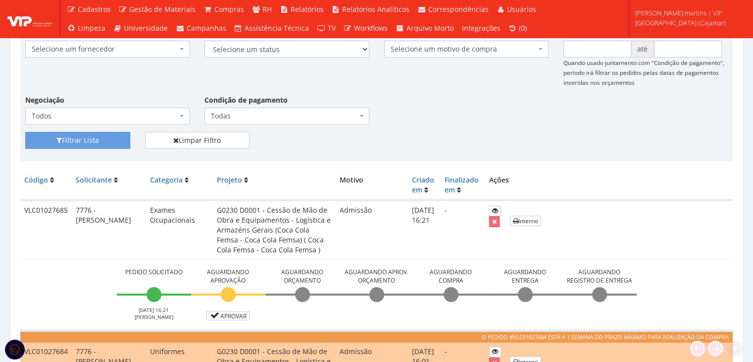
scroll to position [264, 0]
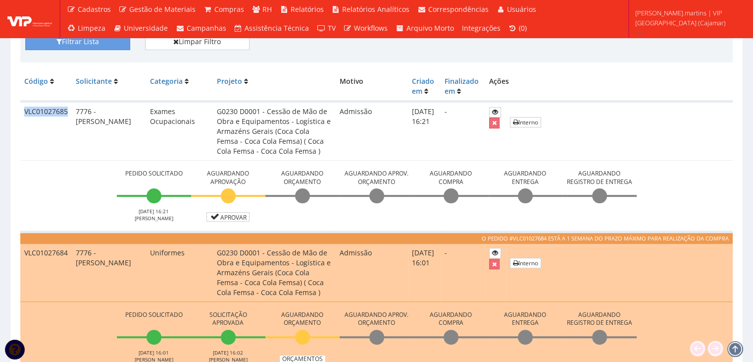
drag, startPoint x: 22, startPoint y: 110, endPoint x: 67, endPoint y: 113, distance: 45.7
click at [67, 113] on td "VLC01027685" at bounding box center [46, 131] width 52 height 59
copy td "VLC01027685"
click at [701, 150] on td "Interno" at bounding box center [619, 131] width 227 height 59
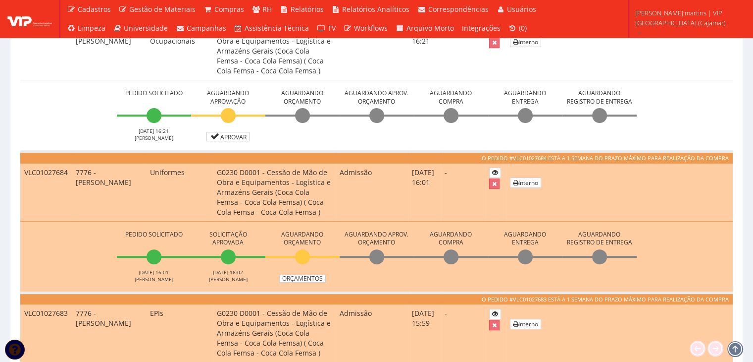
scroll to position [231, 0]
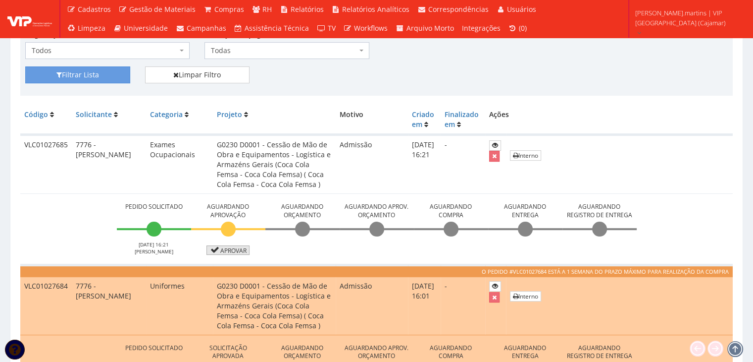
click at [222, 248] on link "Aprovar" at bounding box center [229, 249] width 44 height 9
